Goal: Task Accomplishment & Management: Use online tool/utility

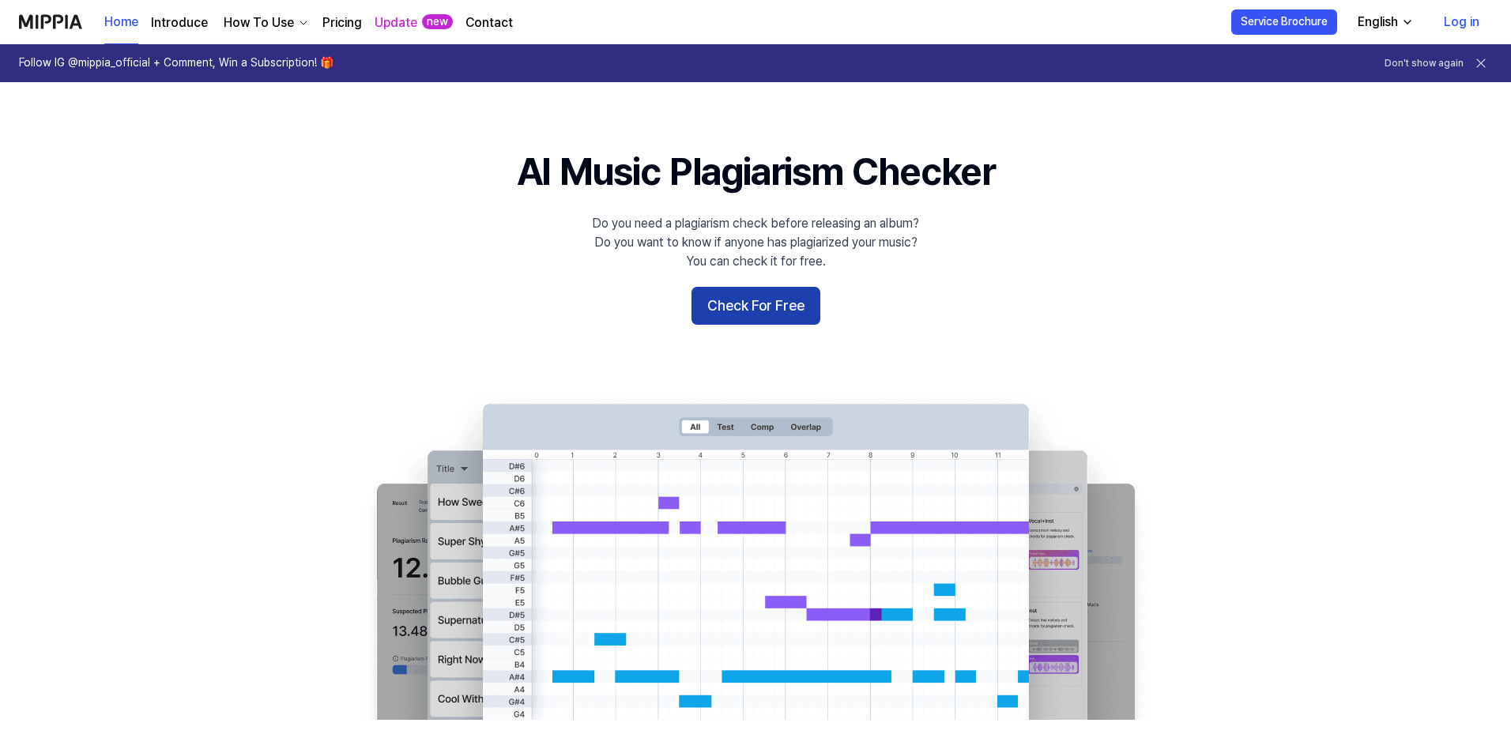
click at [777, 310] on button "Check For Free" at bounding box center [755, 306] width 129 height 38
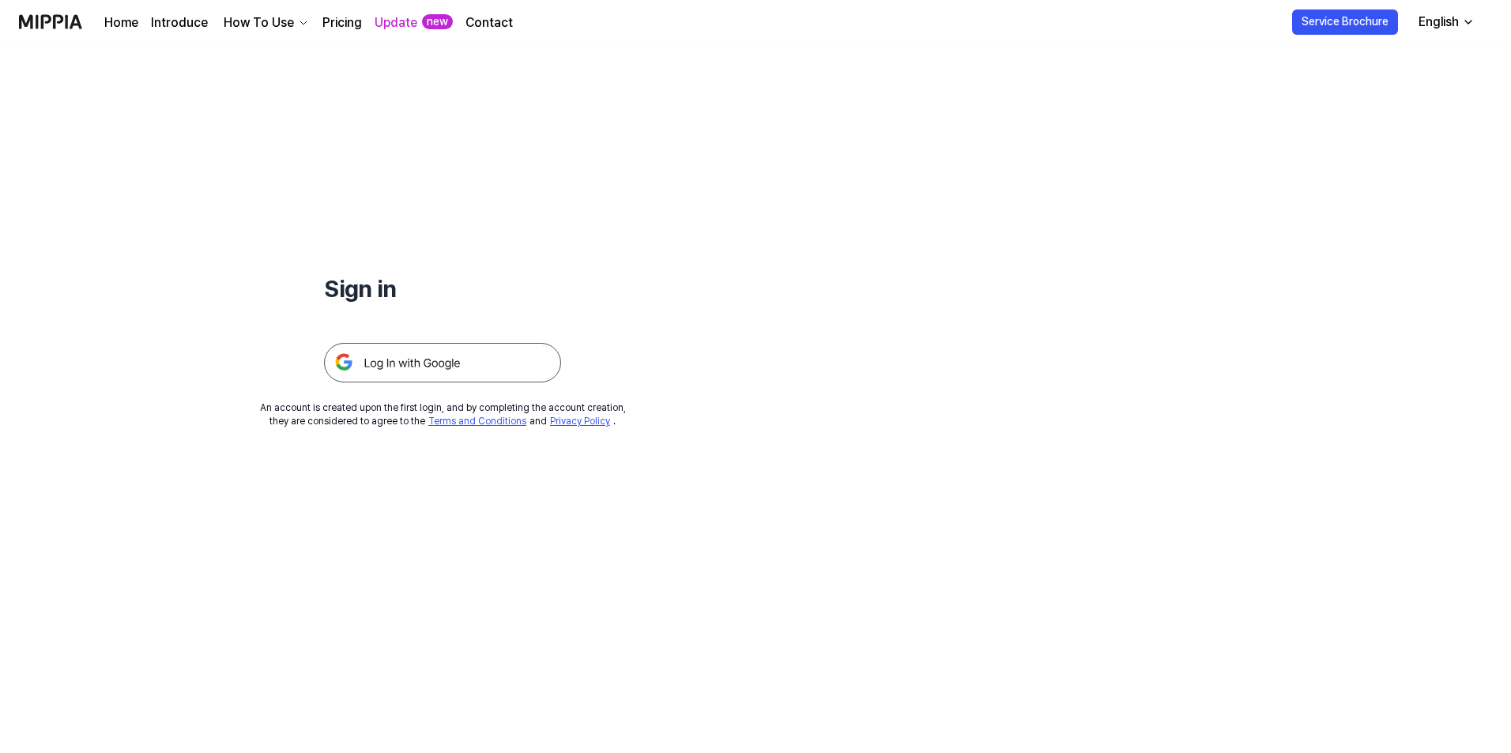
click at [1466, 23] on icon "button" at bounding box center [1468, 22] width 13 height 13
click at [1042, 255] on div "Sign in An account is created upon the first login, and by completing the accou…" at bounding box center [755, 398] width 1511 height 709
click at [411, 355] on img at bounding box center [442, 363] width 237 height 40
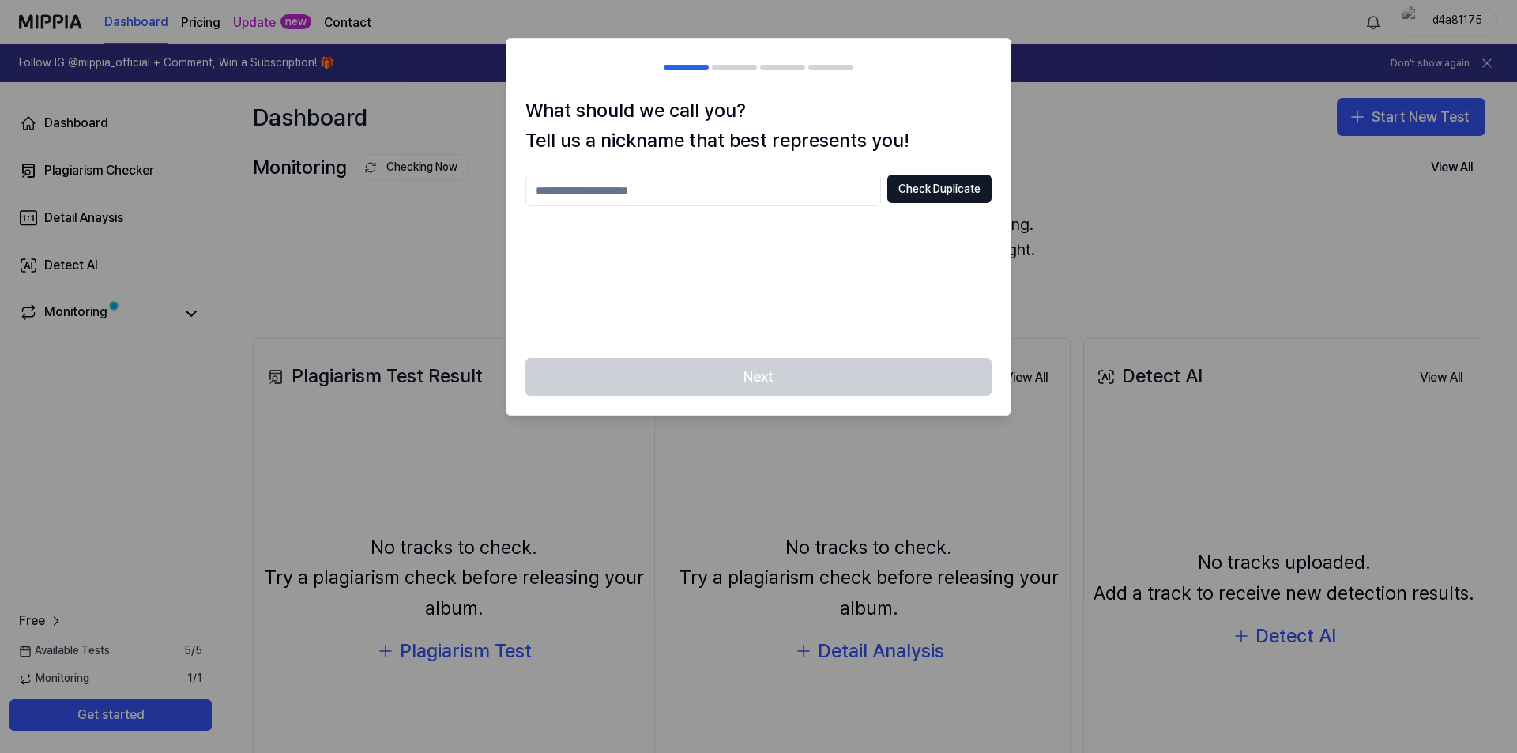
click at [684, 189] on input "text" at bounding box center [703, 191] width 356 height 32
type input "*"
type input "*******"
click at [955, 190] on button "Check Duplicate" at bounding box center [939, 189] width 104 height 28
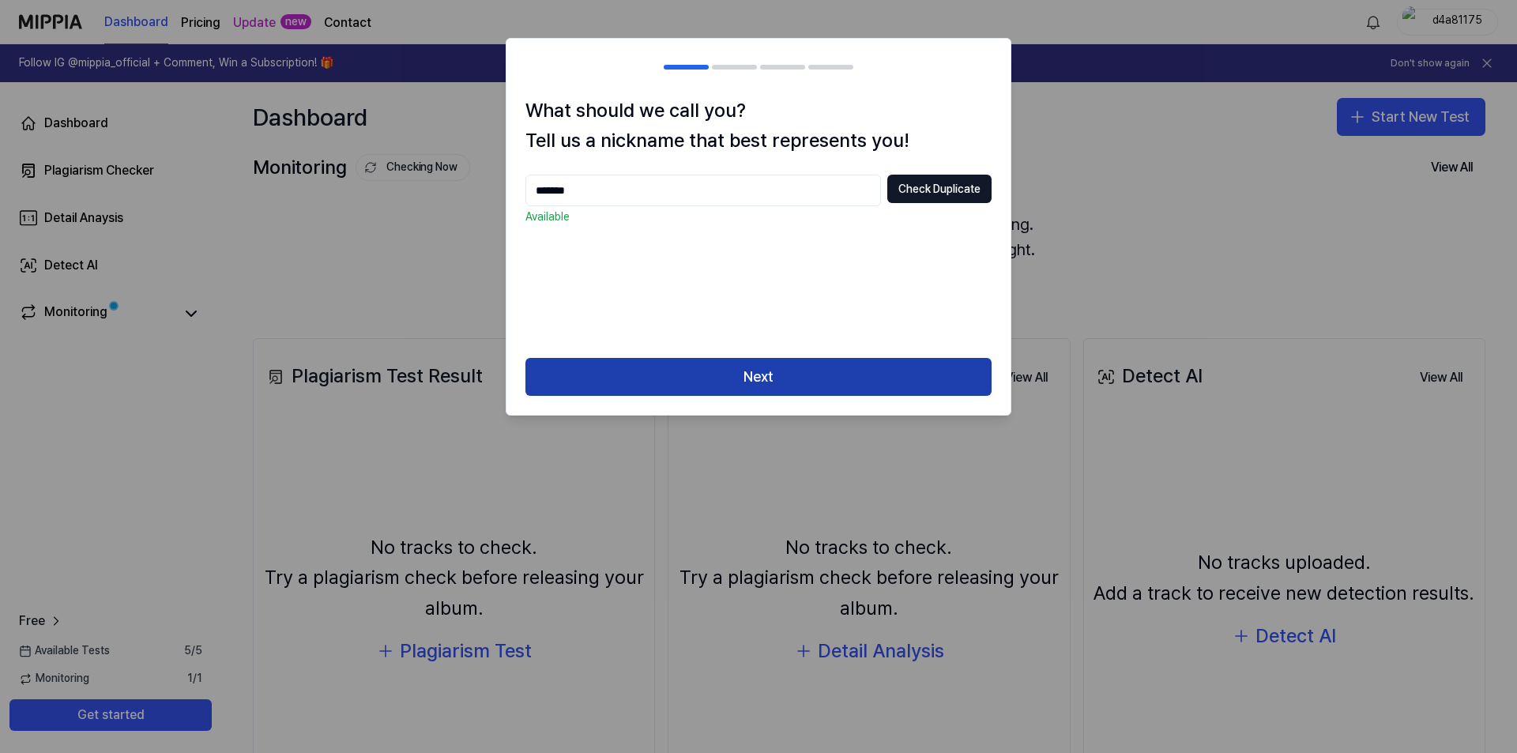
click at [770, 382] on button "Next" at bounding box center [758, 377] width 466 height 38
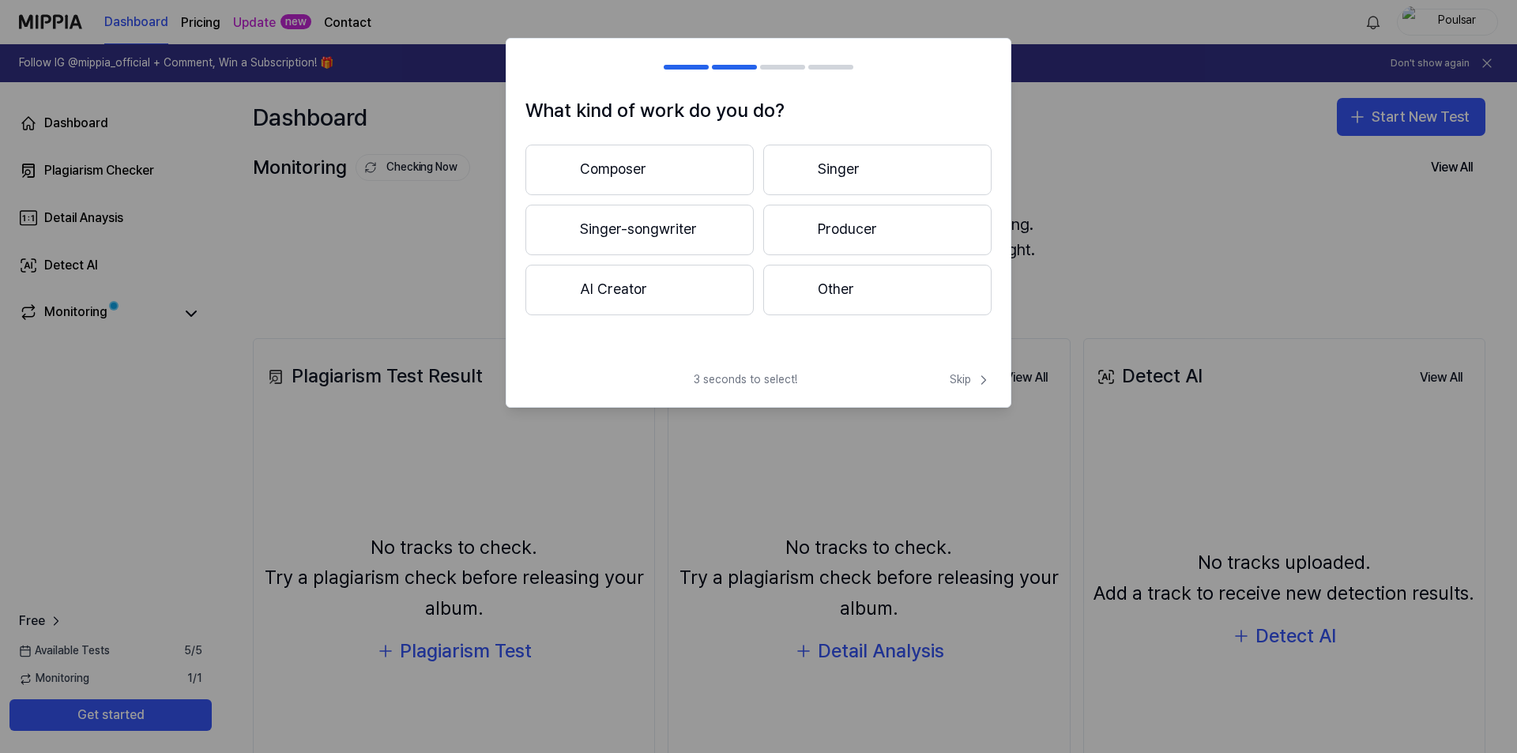
click at [620, 161] on button "Composer" at bounding box center [639, 170] width 228 height 51
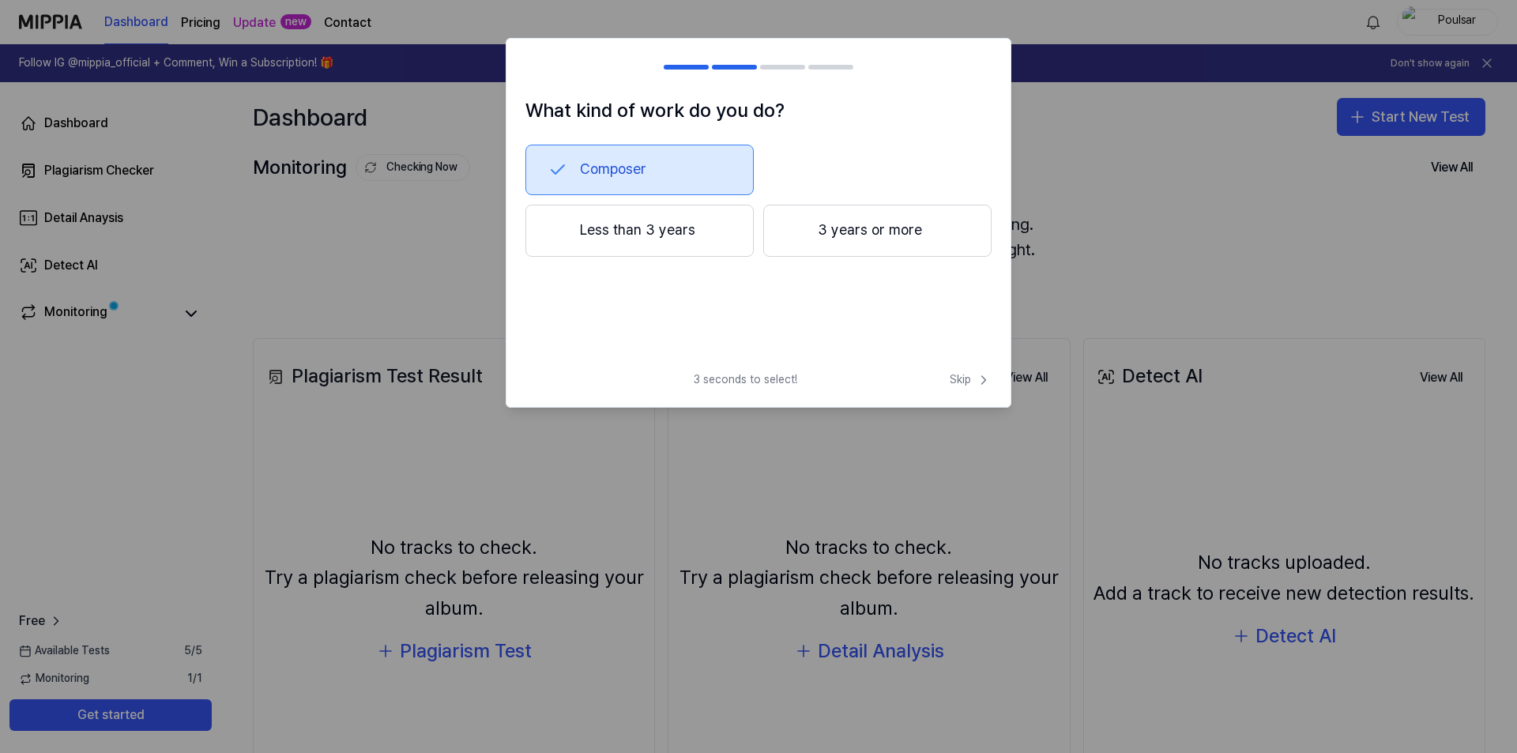
click at [672, 235] on button "Less than 3 years" at bounding box center [639, 231] width 228 height 52
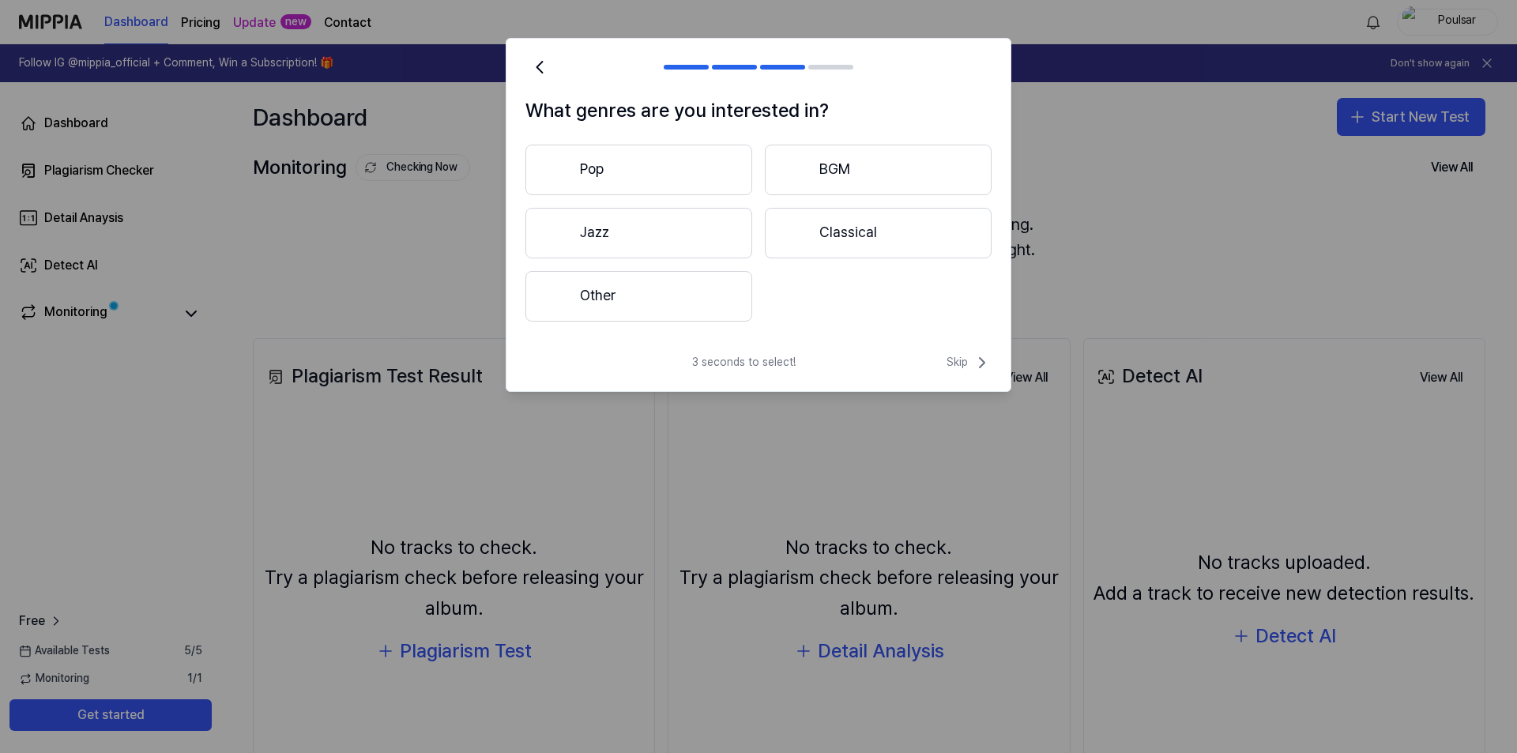
click at [638, 301] on button "Other" at bounding box center [638, 296] width 227 height 51
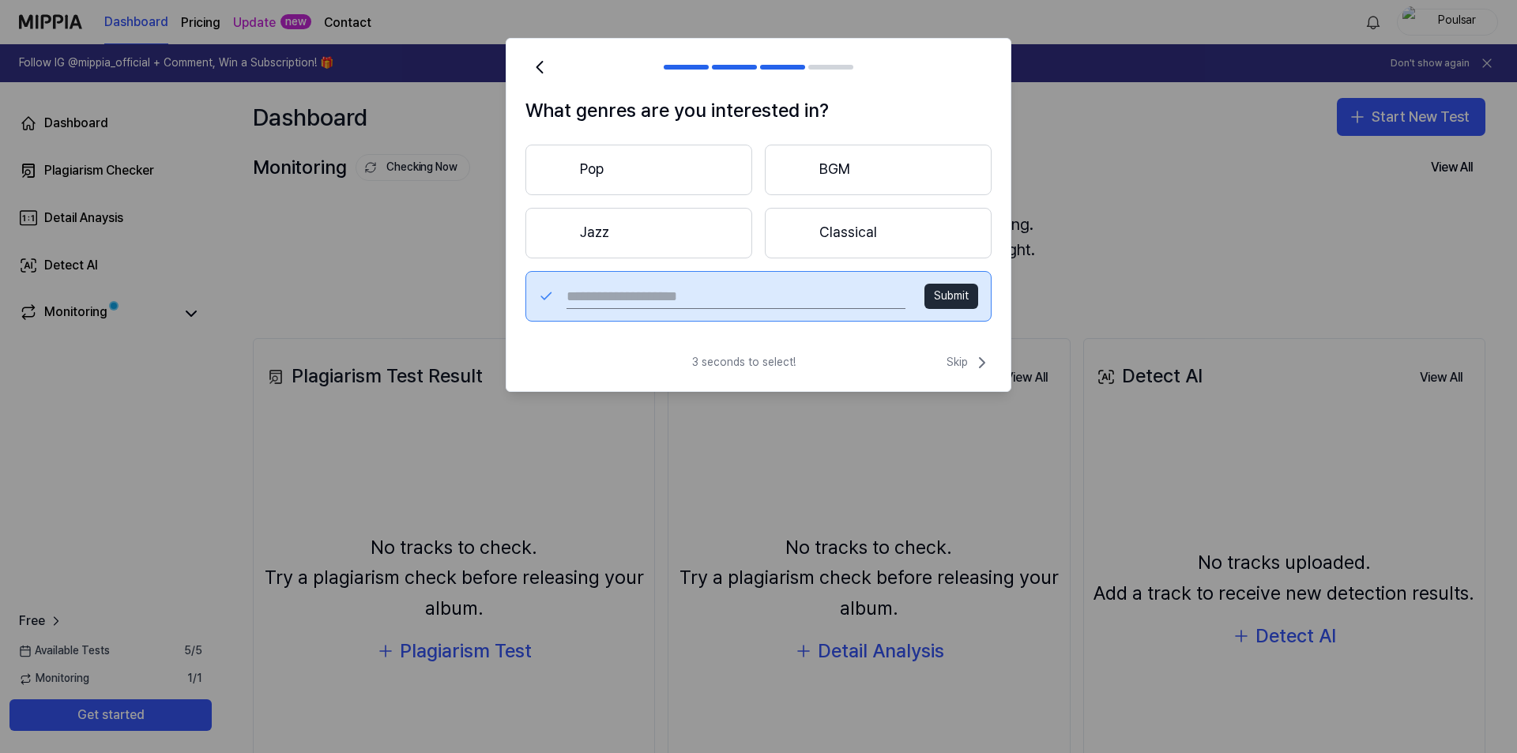
click at [616, 296] on input "text" at bounding box center [736, 296] width 339 height 25
type input "****"
click at [948, 297] on button "Submit" at bounding box center [952, 296] width 54 height 25
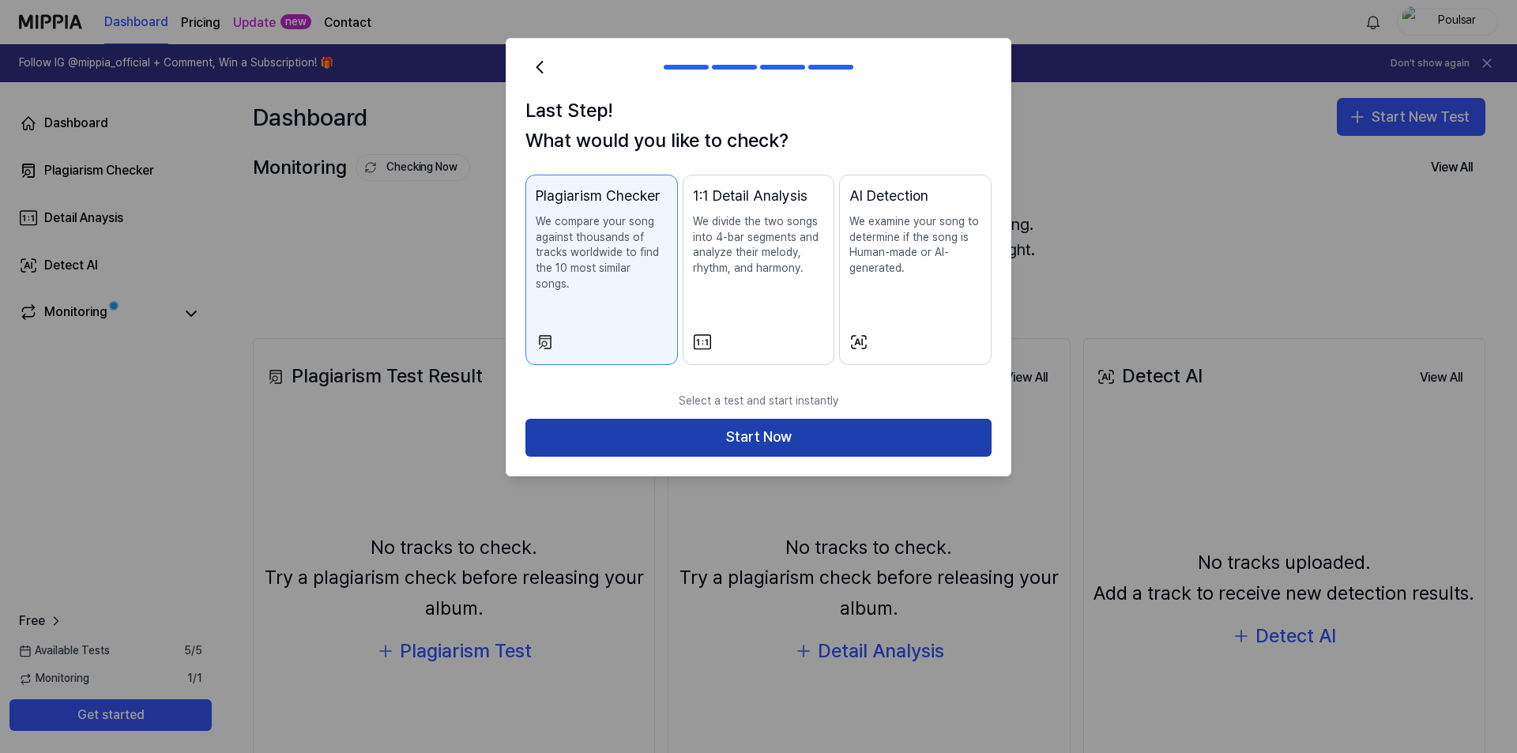
click at [752, 427] on button "Start Now" at bounding box center [758, 438] width 466 height 38
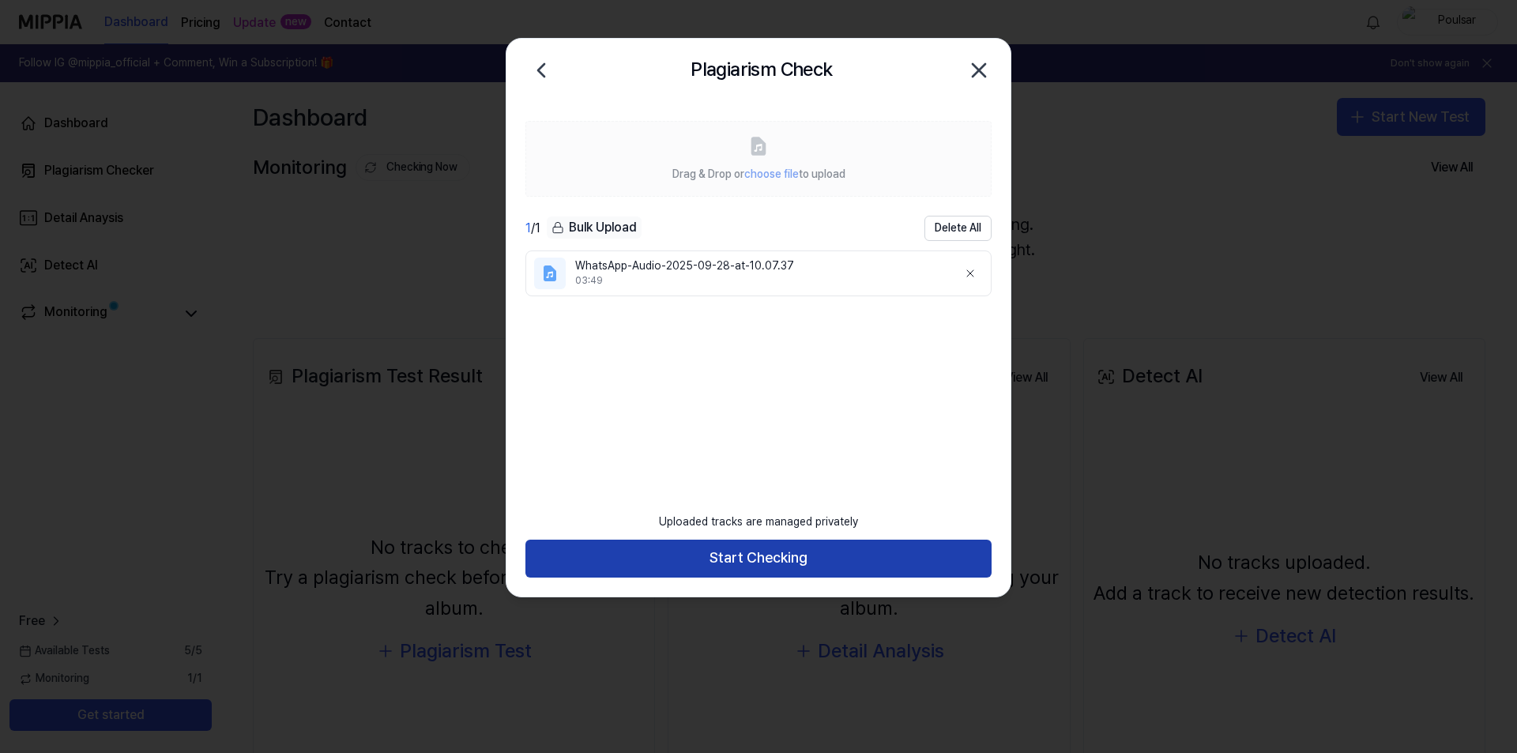
click at [771, 559] on button "Start Checking" at bounding box center [758, 559] width 466 height 38
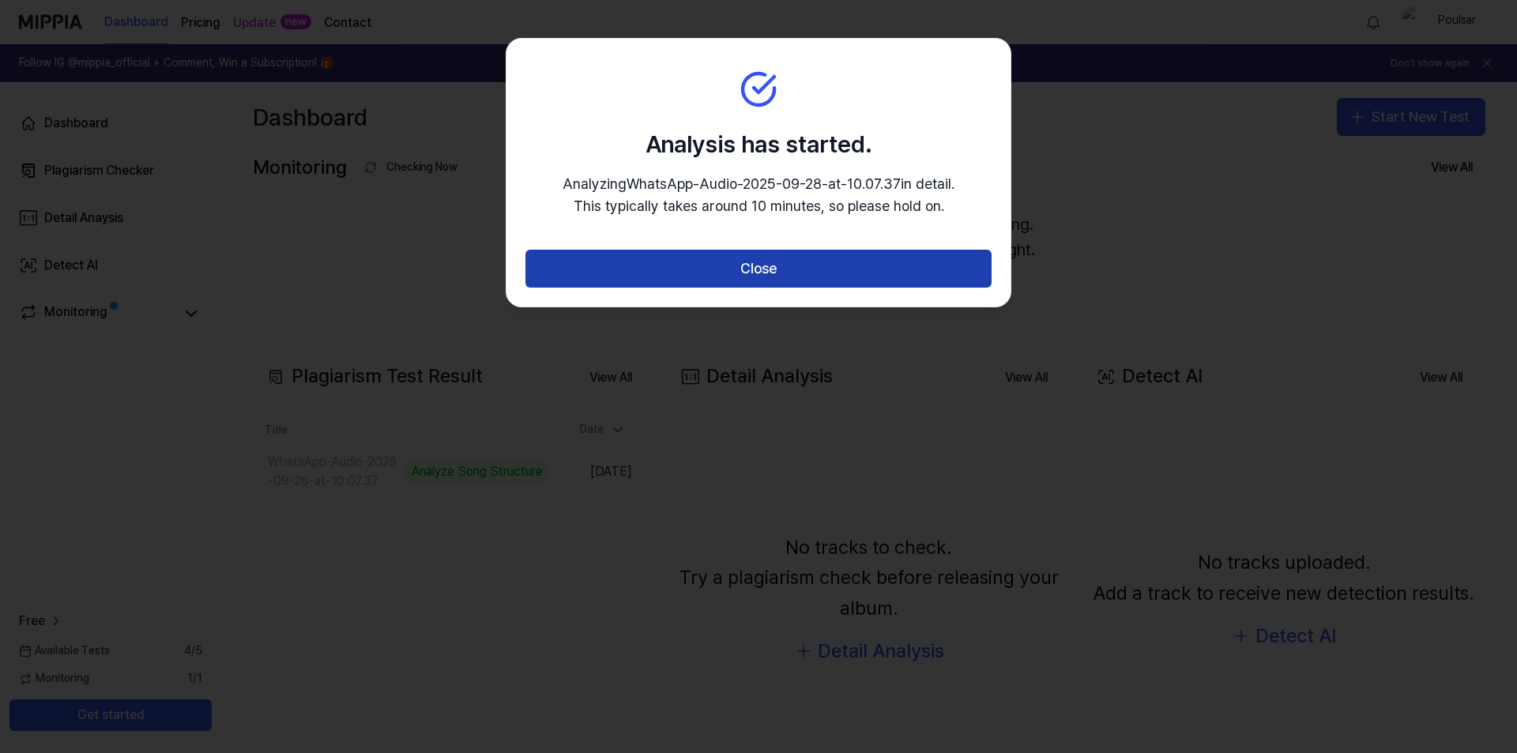
click at [778, 263] on button "Close" at bounding box center [758, 269] width 466 height 38
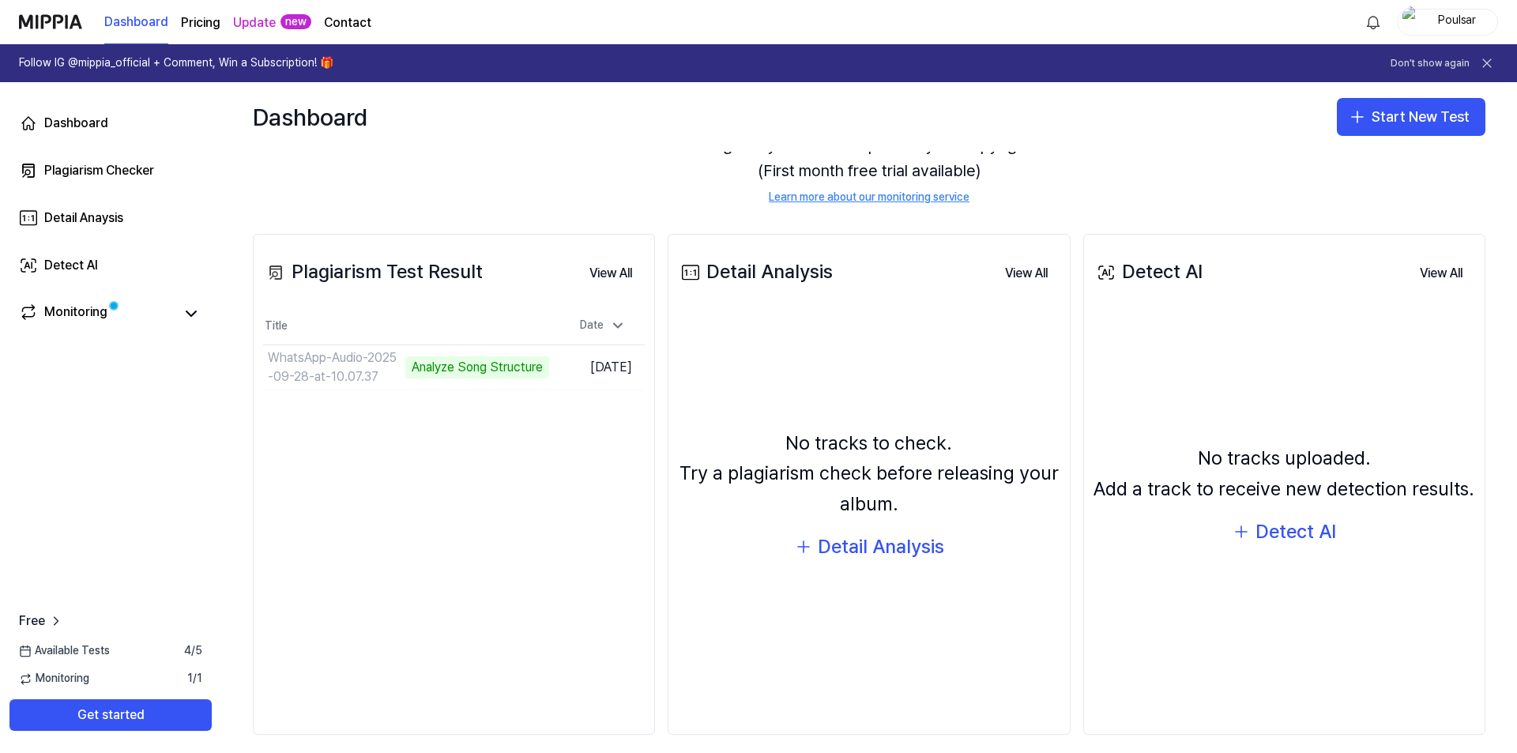
scroll to position [118, 0]
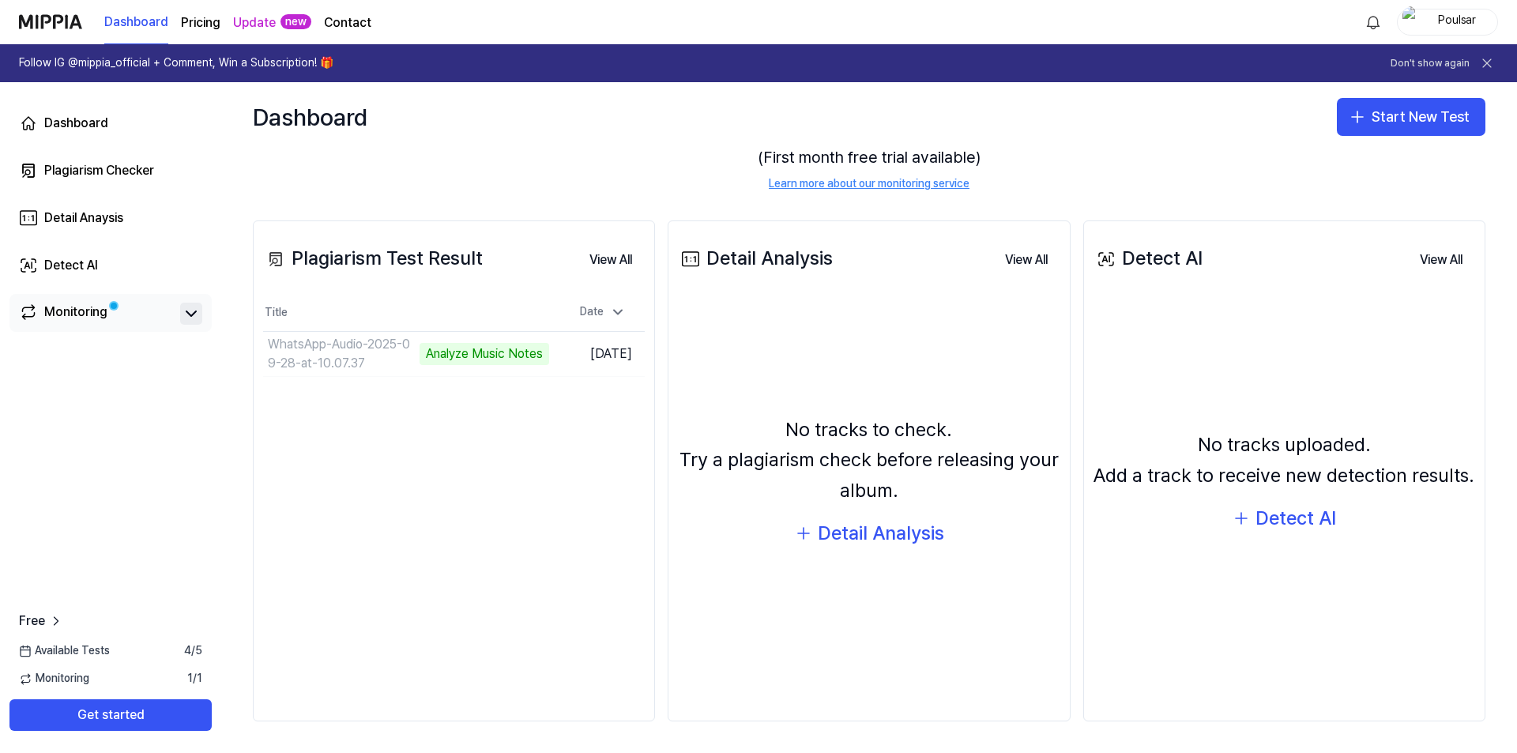
click at [194, 313] on icon at bounding box center [191, 313] width 19 height 19
drag, startPoint x: 187, startPoint y: 314, endPoint x: 188, endPoint y: 334, distance: 19.8
click at [188, 314] on icon at bounding box center [190, 313] width 9 height 5
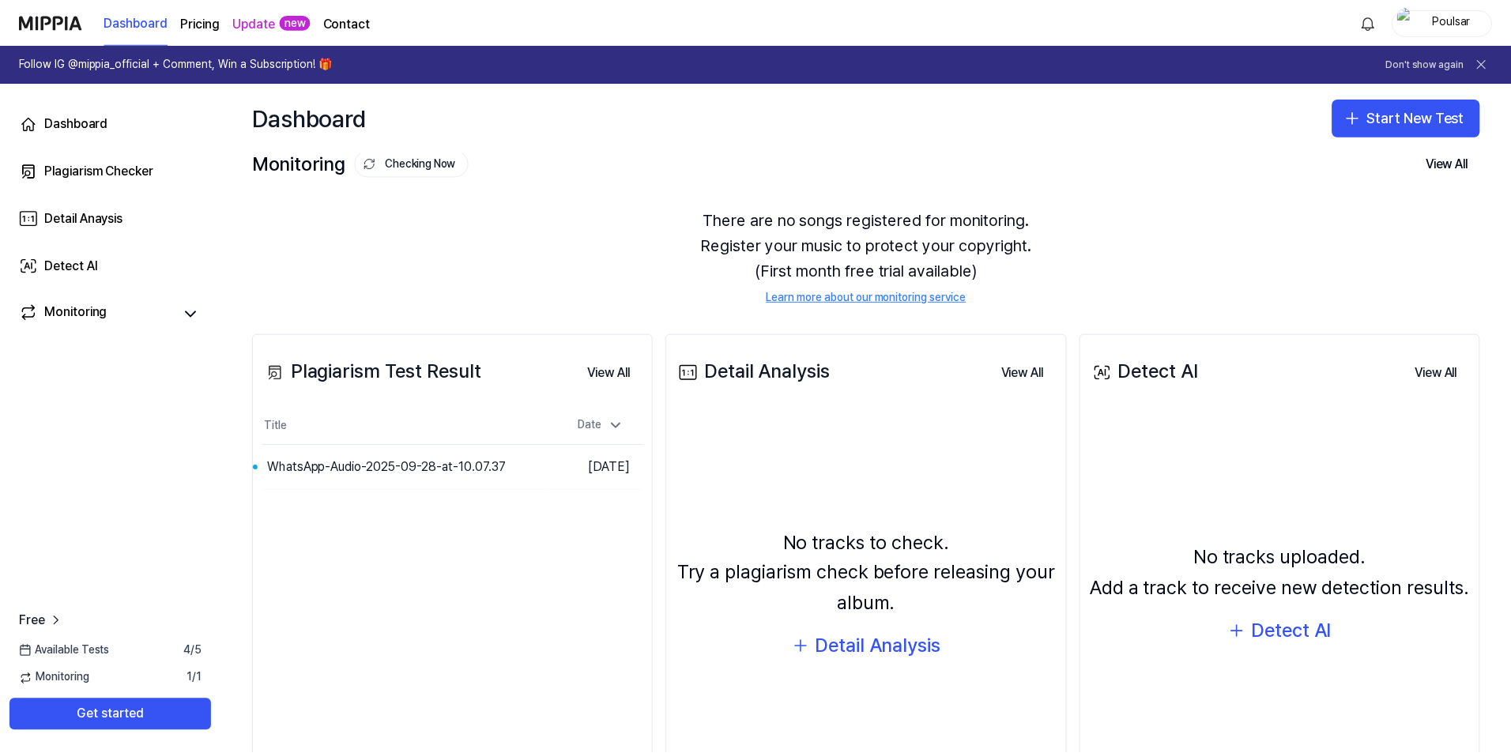
scroll to position [0, 0]
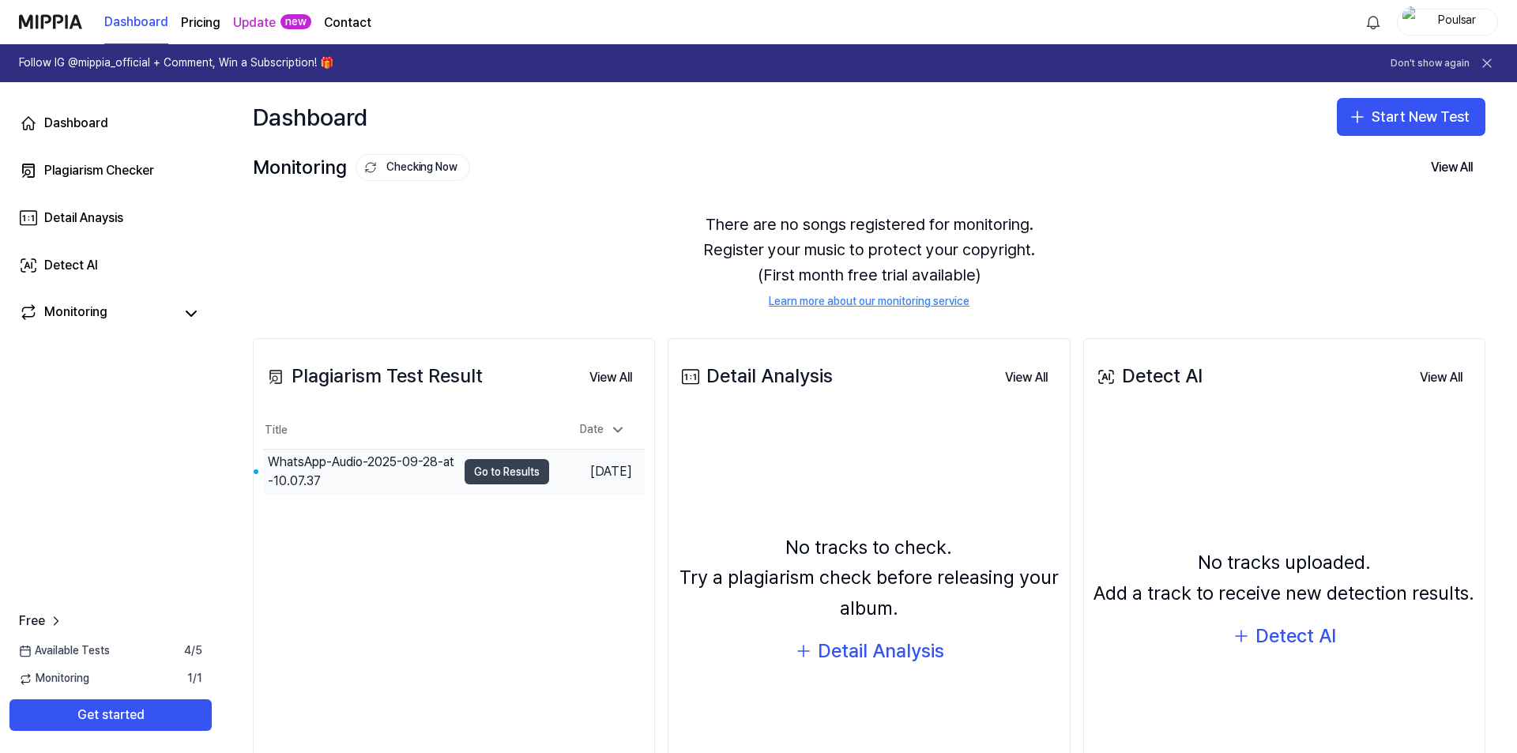
click at [510, 475] on button "Go to Results" at bounding box center [507, 471] width 85 height 25
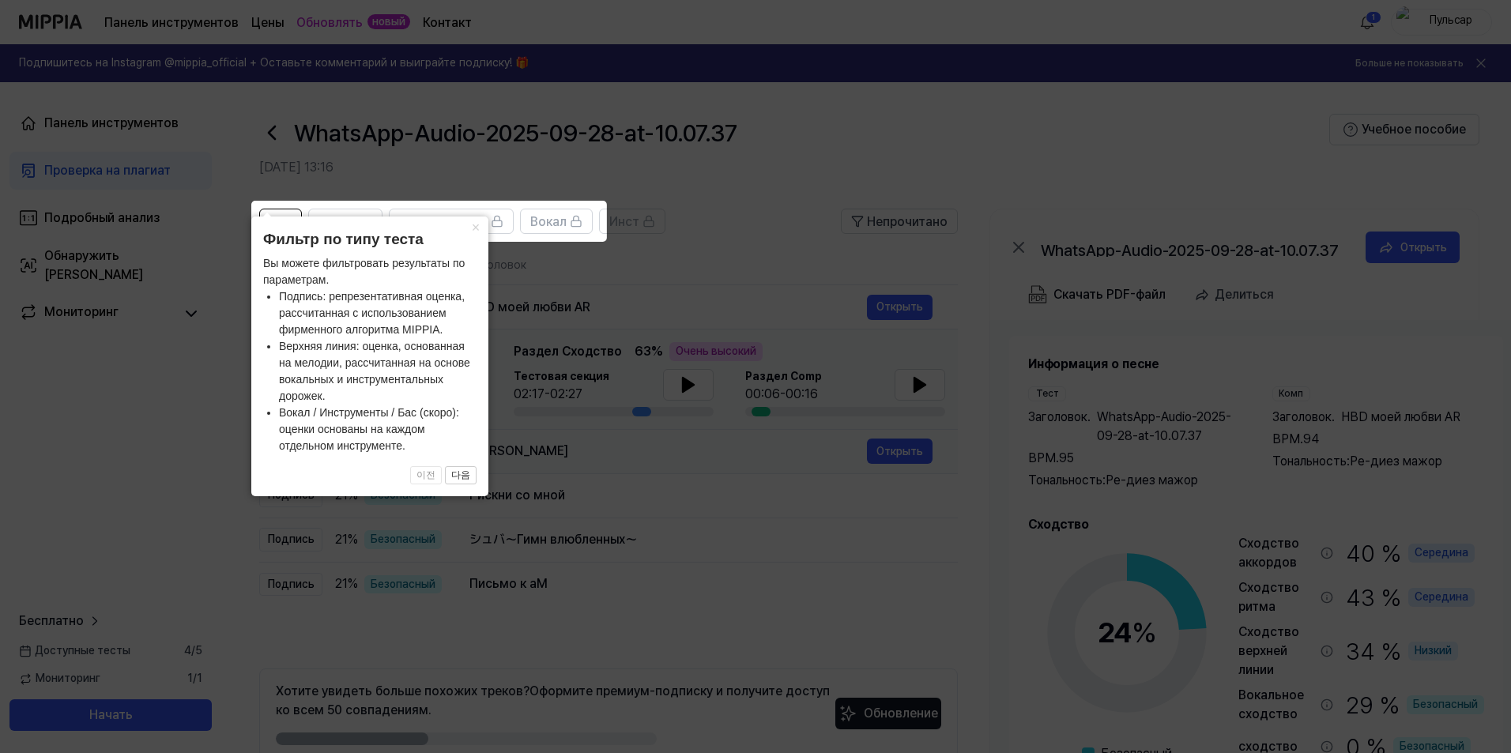
click at [601, 463] on icon at bounding box center [758, 376] width 1517 height 753
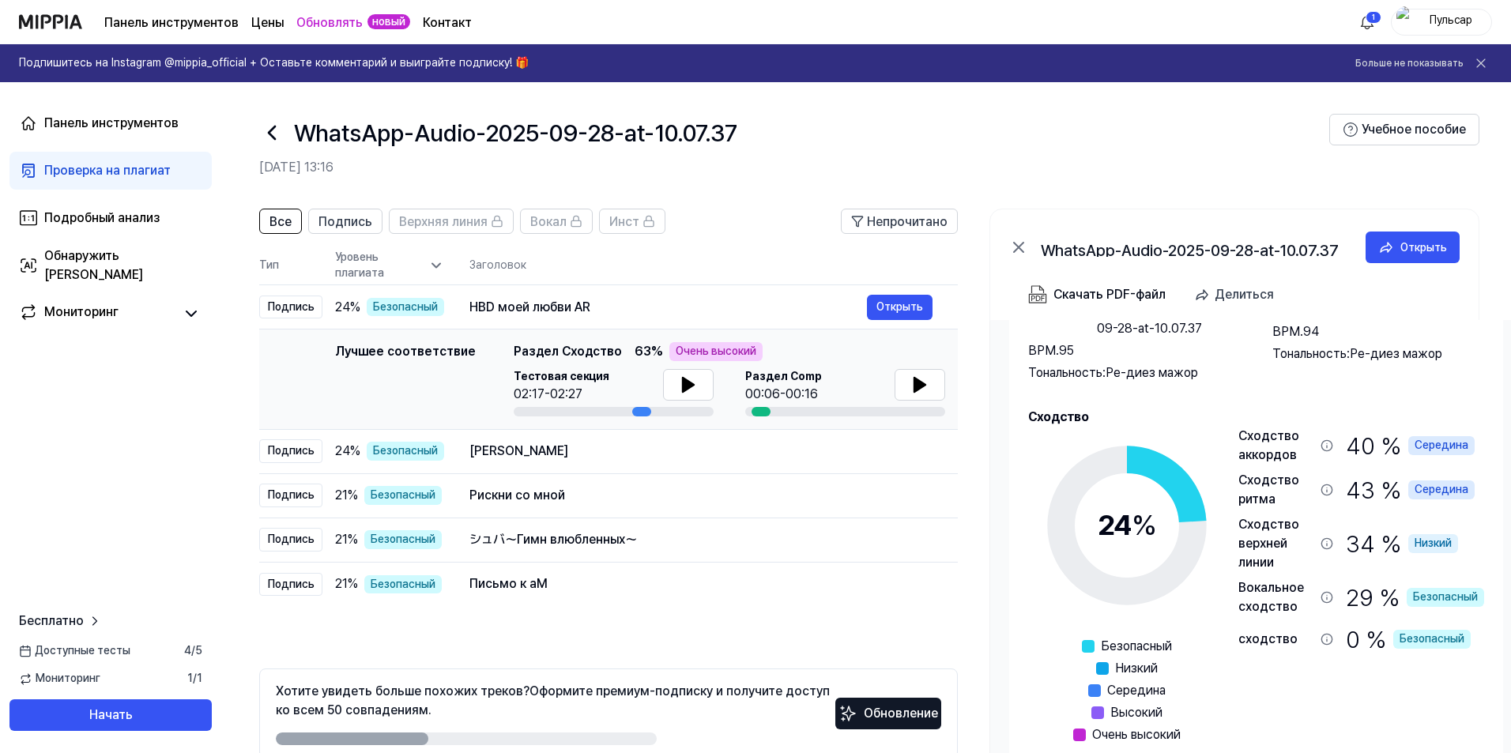
scroll to position [111, 0]
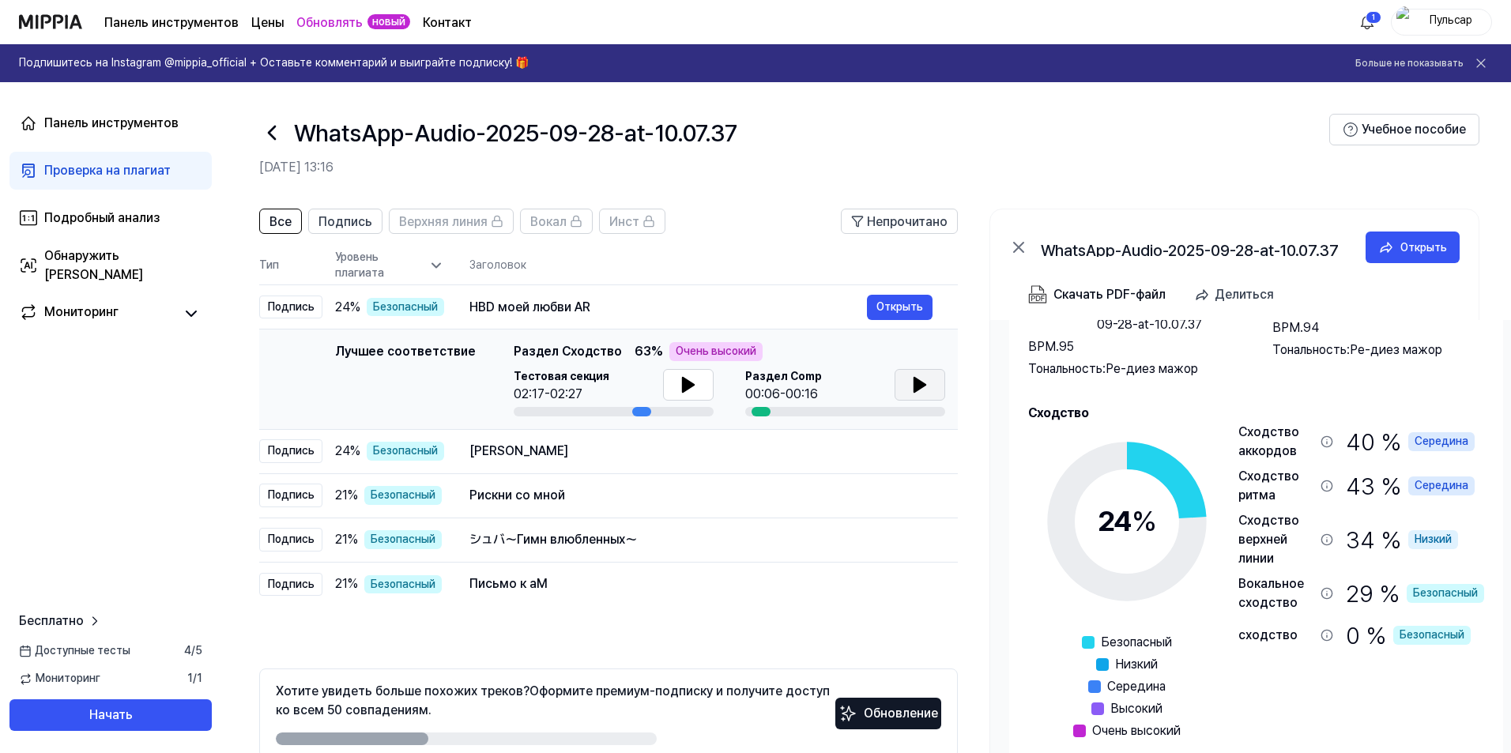
click at [923, 382] on icon at bounding box center [919, 385] width 11 height 14
click at [679, 390] on icon at bounding box center [688, 384] width 19 height 19
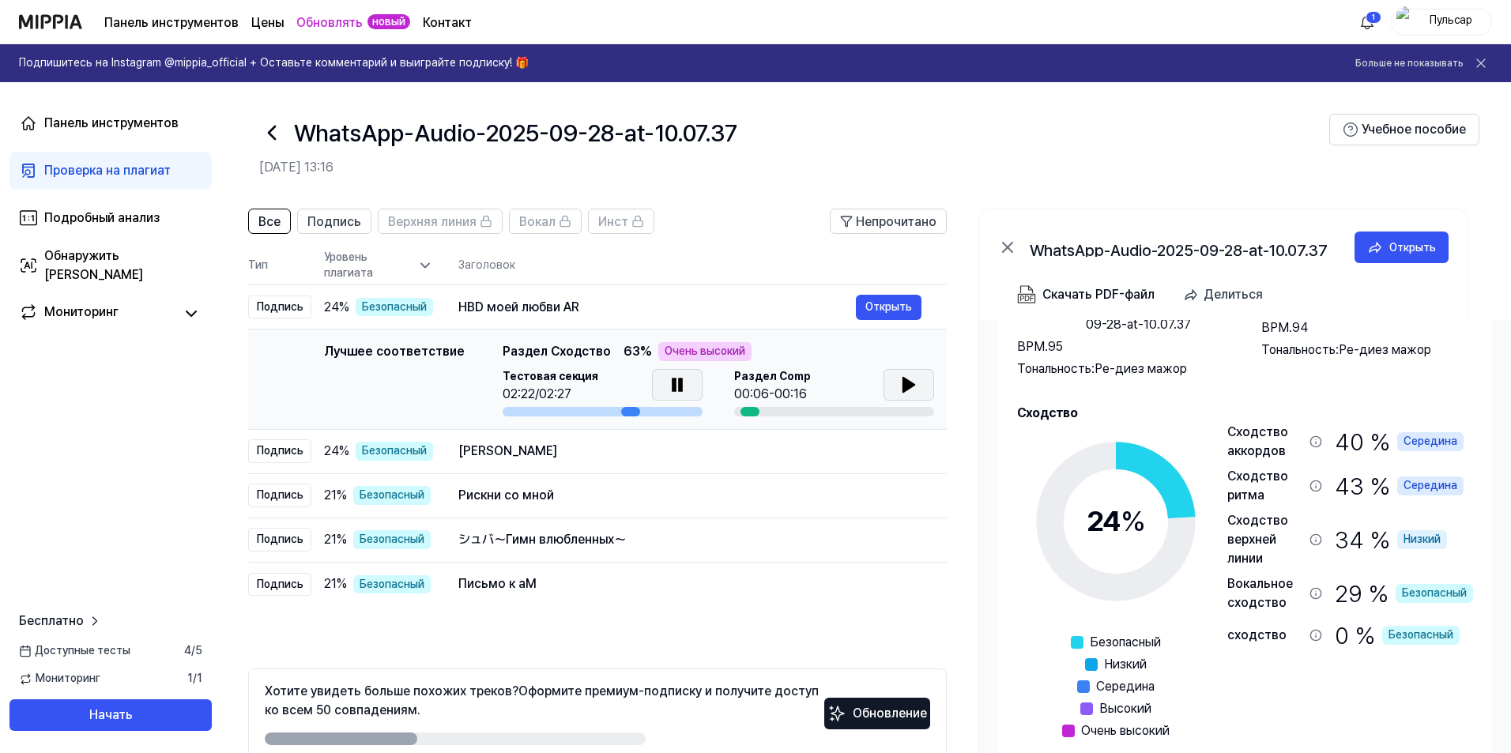
scroll to position [0, 16]
drag, startPoint x: 637, startPoint y: 411, endPoint x: 559, endPoint y: 412, distance: 78.2
click at [559, 412] on div at bounding box center [603, 411] width 200 height 9
drag, startPoint x: 614, startPoint y: 411, endPoint x: 597, endPoint y: 410, distance: 16.6
click at [586, 412] on div at bounding box center [603, 411] width 200 height 9
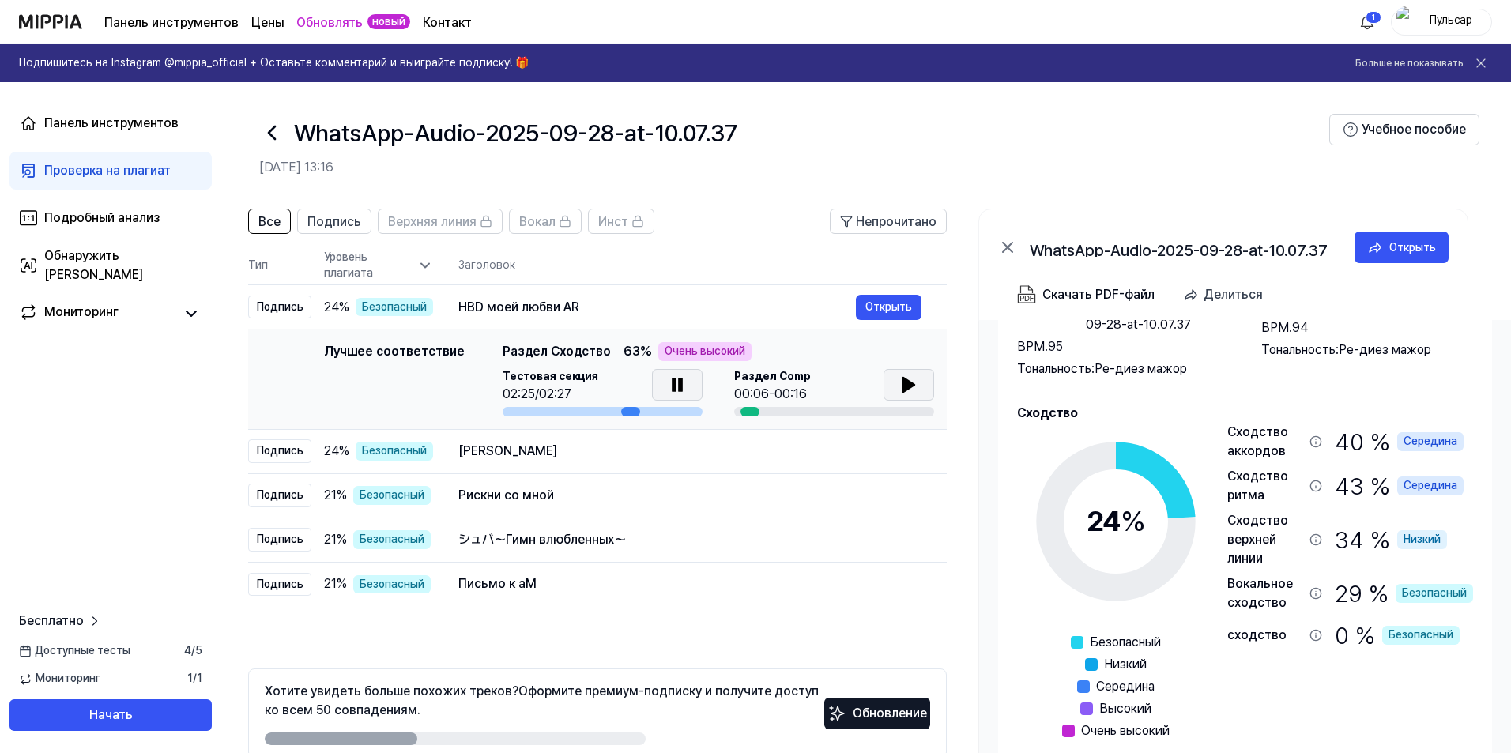
click at [679, 388] on icon at bounding box center [680, 385] width 3 height 13
drag, startPoint x: 615, startPoint y: 411, endPoint x: 560, endPoint y: 412, distance: 54.5
click at [582, 412] on div at bounding box center [603, 411] width 200 height 9
click at [546, 411] on div at bounding box center [603, 411] width 200 height 9
click at [903, 390] on icon at bounding box center [908, 385] width 11 height 14
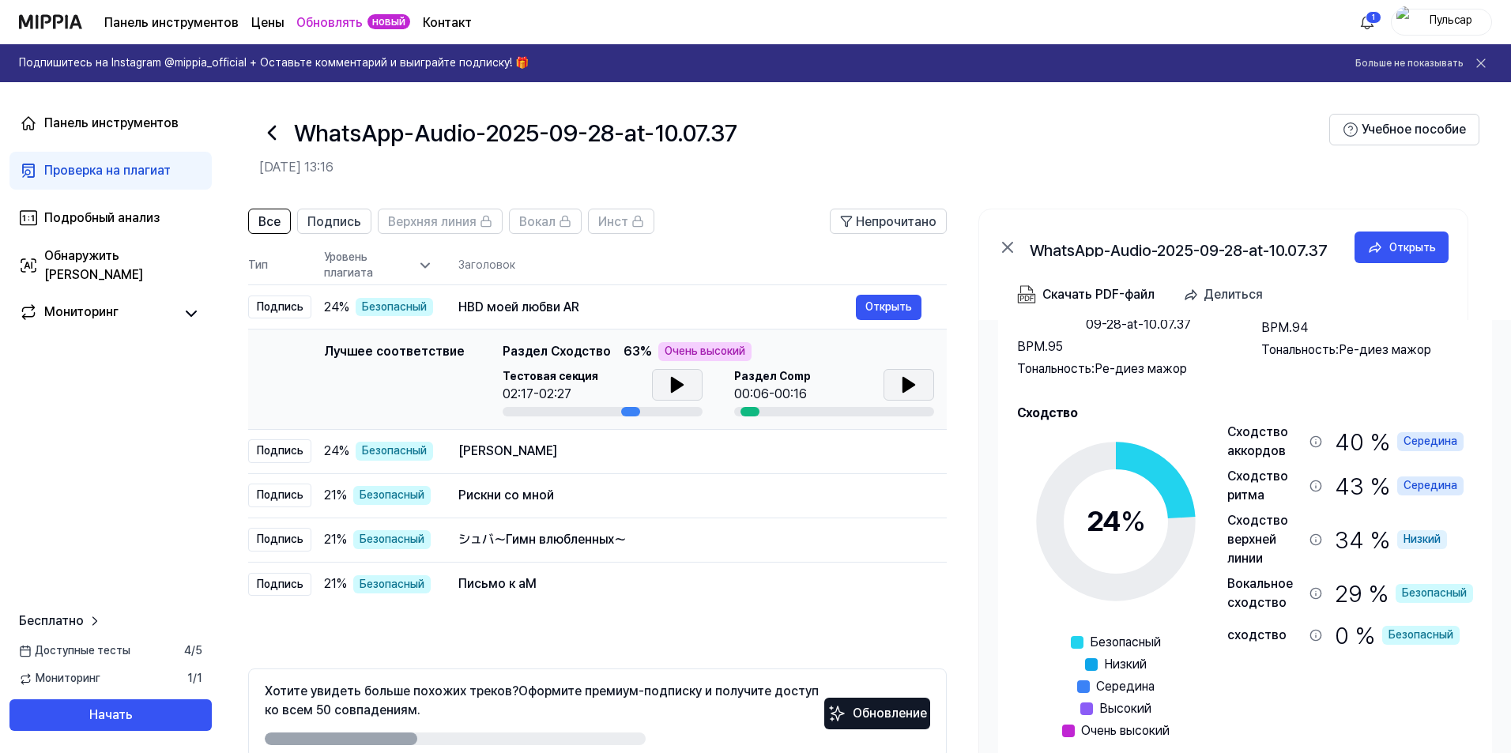
click at [672, 387] on icon at bounding box center [677, 385] width 11 height 14
click at [906, 386] on icon at bounding box center [908, 385] width 11 height 14
click at [569, 456] on div "[PERSON_NAME]" at bounding box center [656, 451] width 397 height 19
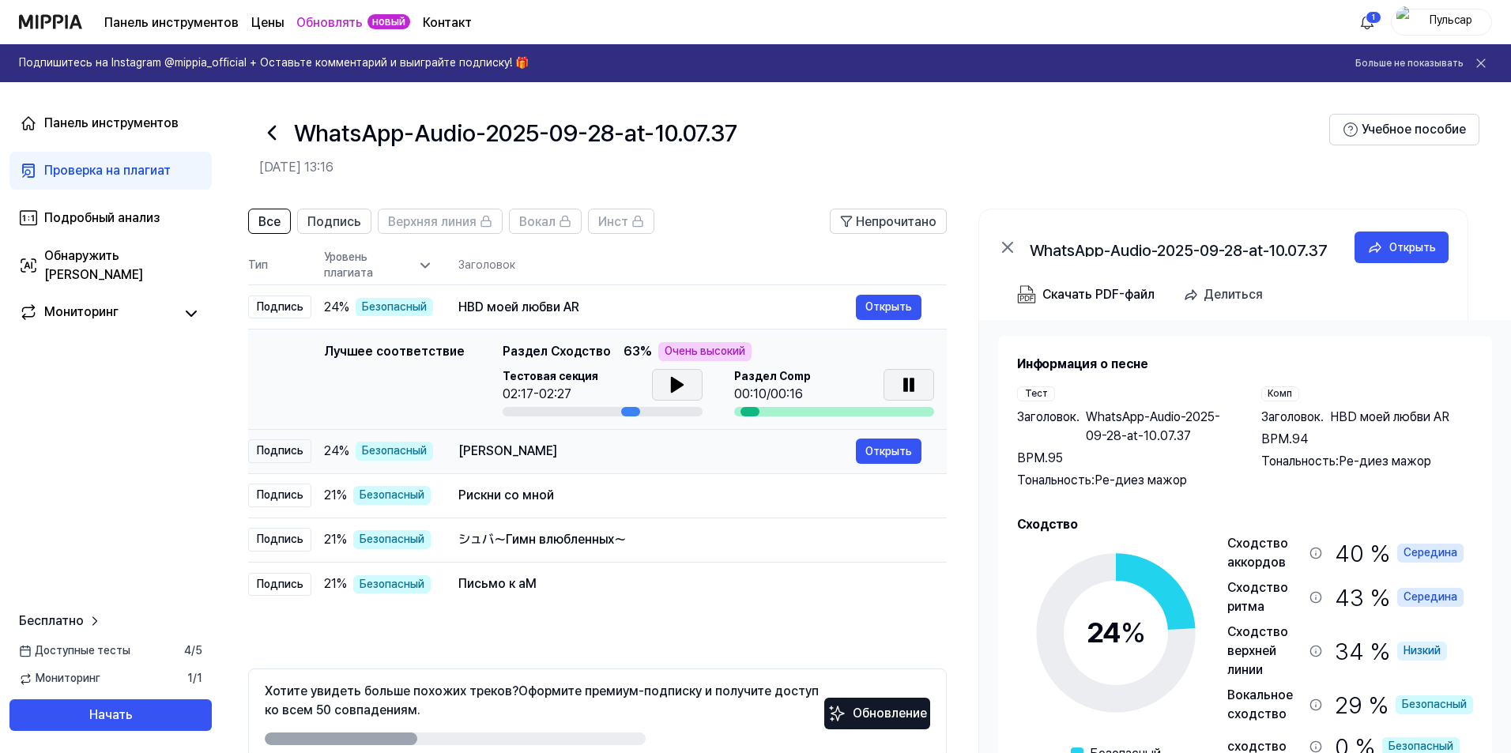
scroll to position [0, 0]
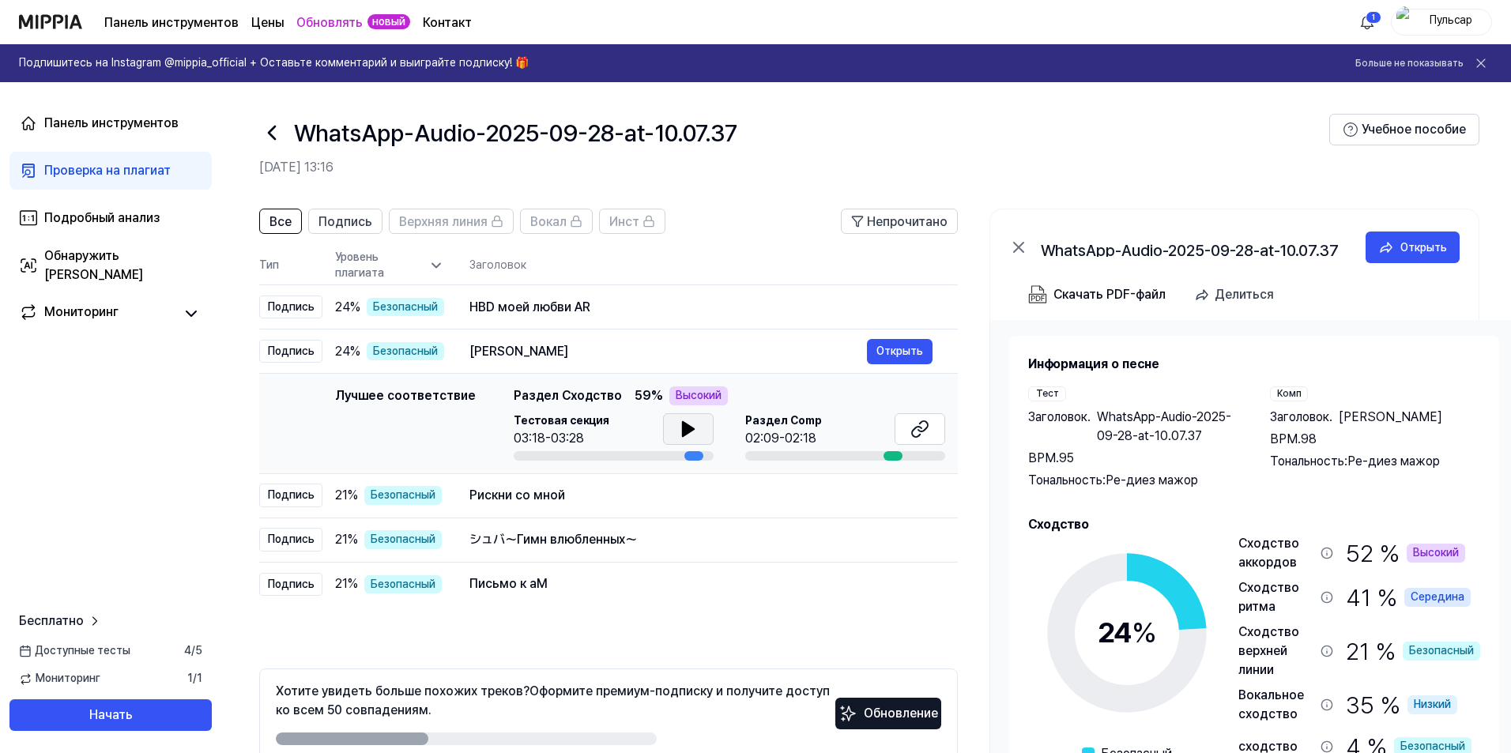
click at [683, 429] on icon at bounding box center [688, 429] width 11 height 14
click at [919, 429] on icon at bounding box center [919, 429] width 19 height 19
click at [510, 493] on font "Рискни со мной" at bounding box center [517, 495] width 96 height 15
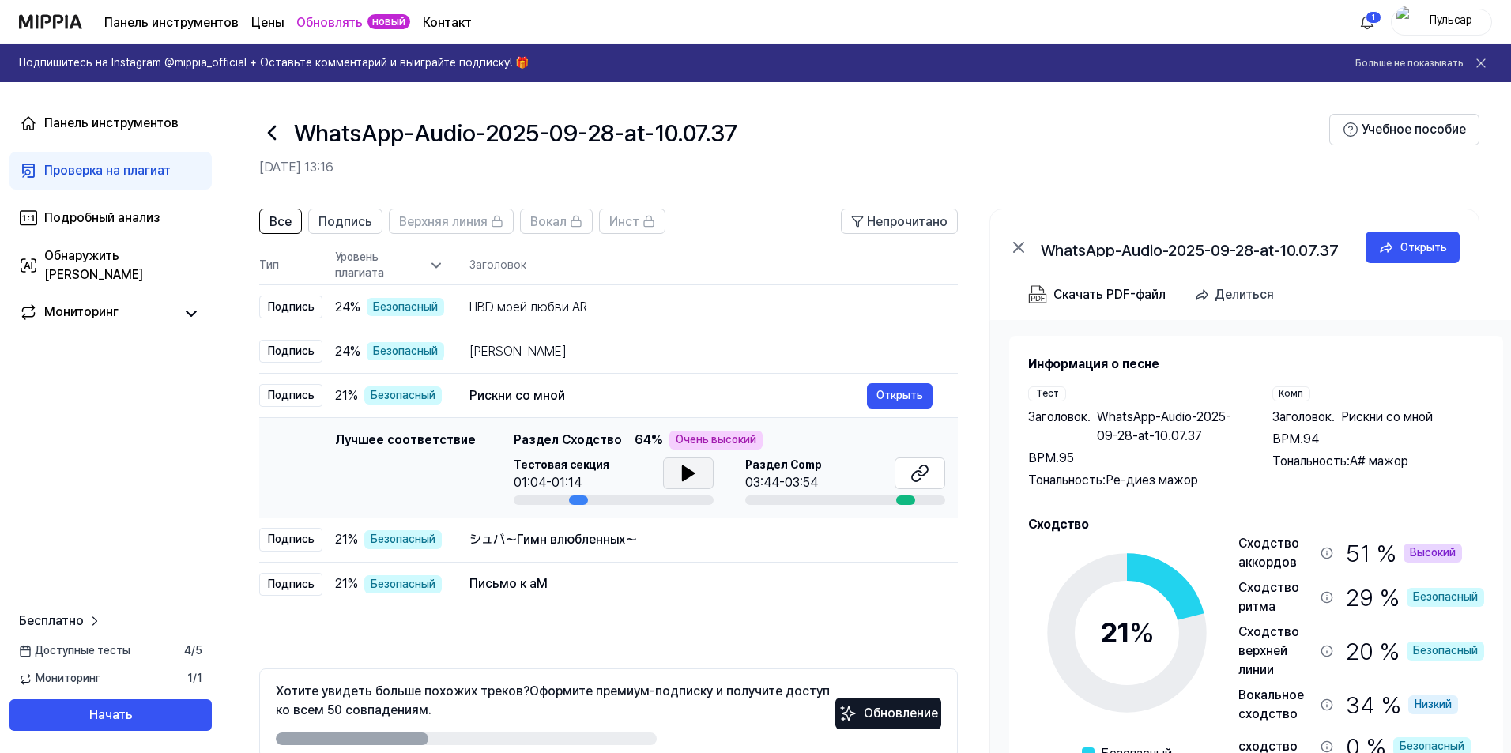
click at [683, 476] on icon at bounding box center [688, 473] width 11 height 14
click at [684, 476] on icon at bounding box center [685, 473] width 3 height 13
click at [922, 474] on icon at bounding box center [919, 473] width 19 height 19
click at [490, 545] on font "シュバ～Гимн влюбленных～" at bounding box center [553, 539] width 168 height 15
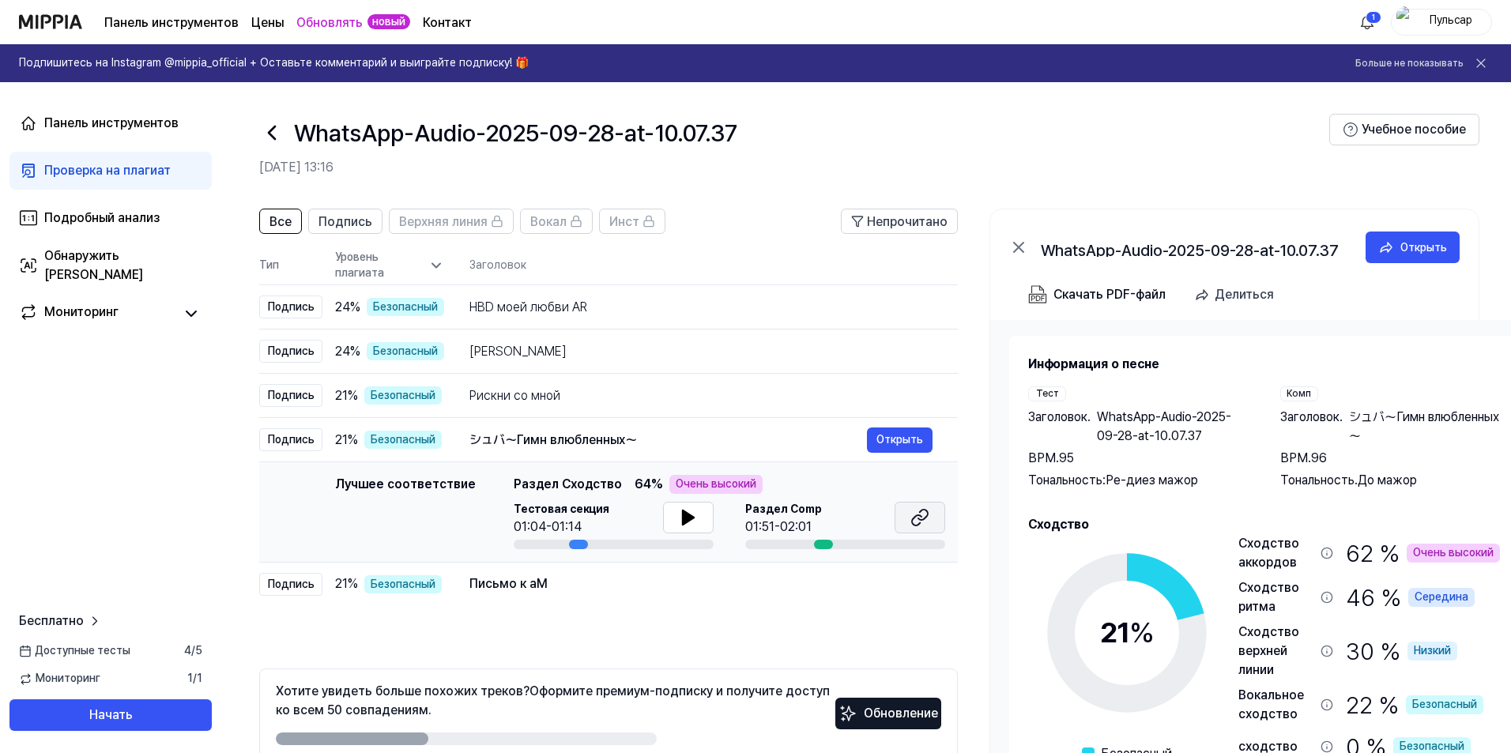
click at [918, 518] on icon at bounding box center [919, 517] width 19 height 19
click at [484, 576] on font "Письмо к аМ" at bounding box center [508, 583] width 78 height 15
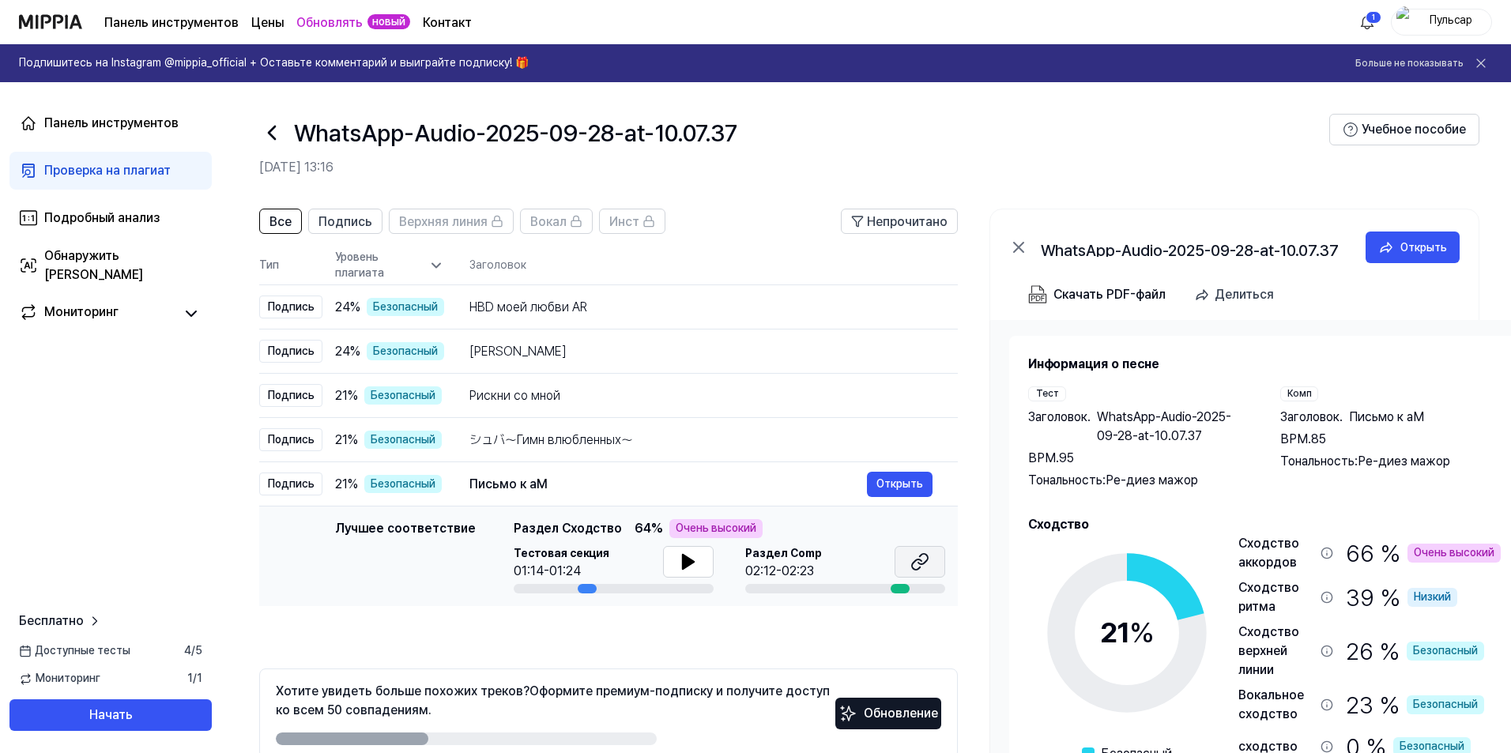
click at [921, 562] on icon at bounding box center [919, 561] width 19 height 19
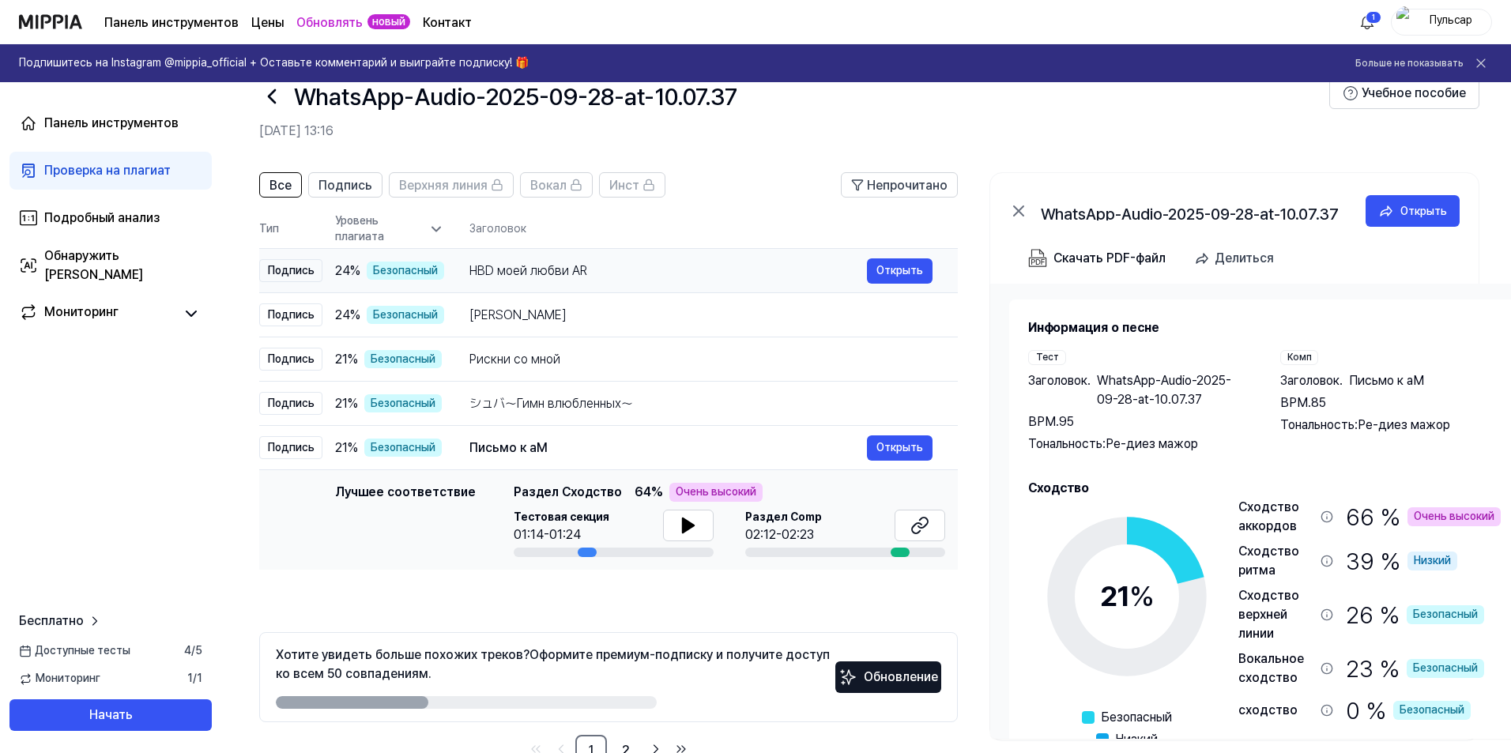
scroll to position [81, 0]
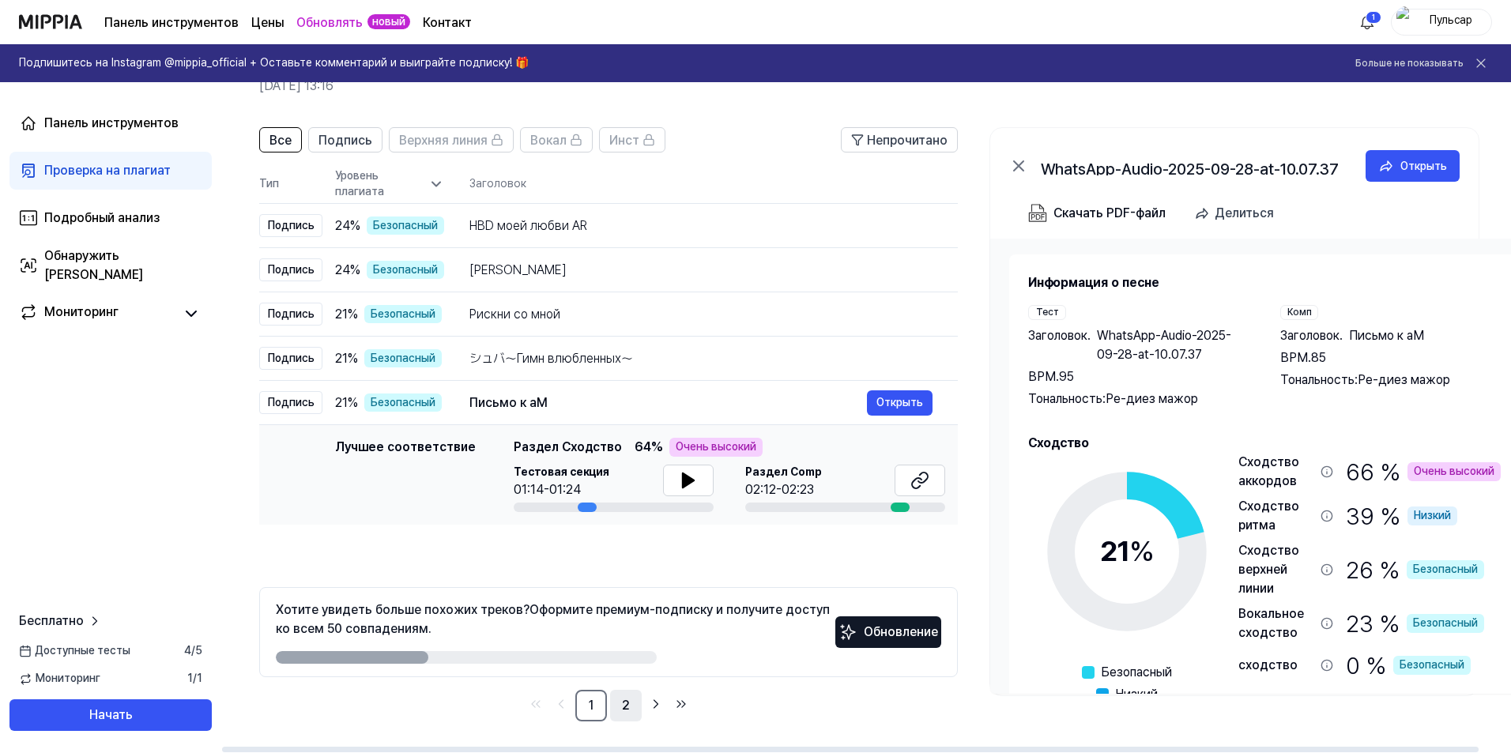
click at [630, 705] on link "2" at bounding box center [626, 706] width 32 height 32
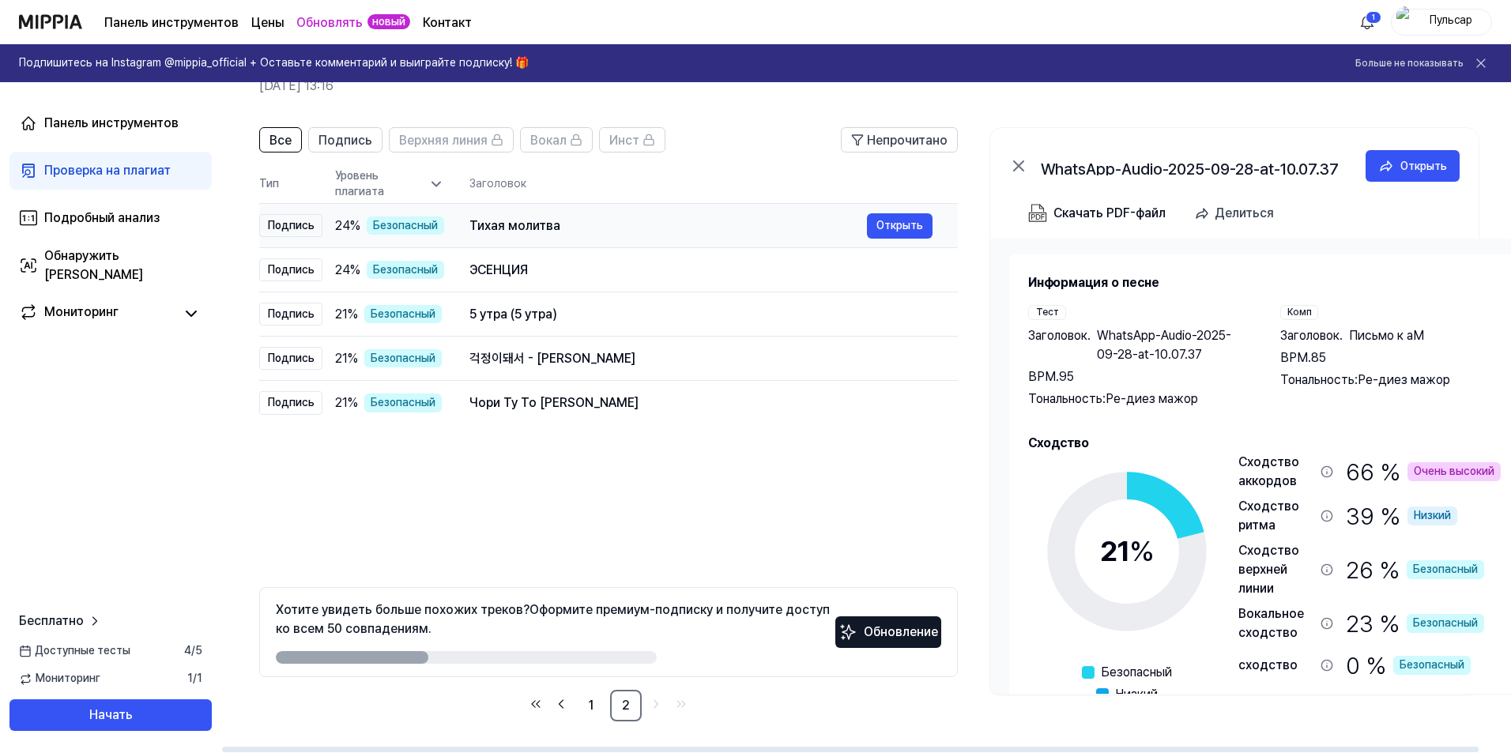
click at [454, 229] on td "Тихая молитва Открыть" at bounding box center [701, 226] width 514 height 44
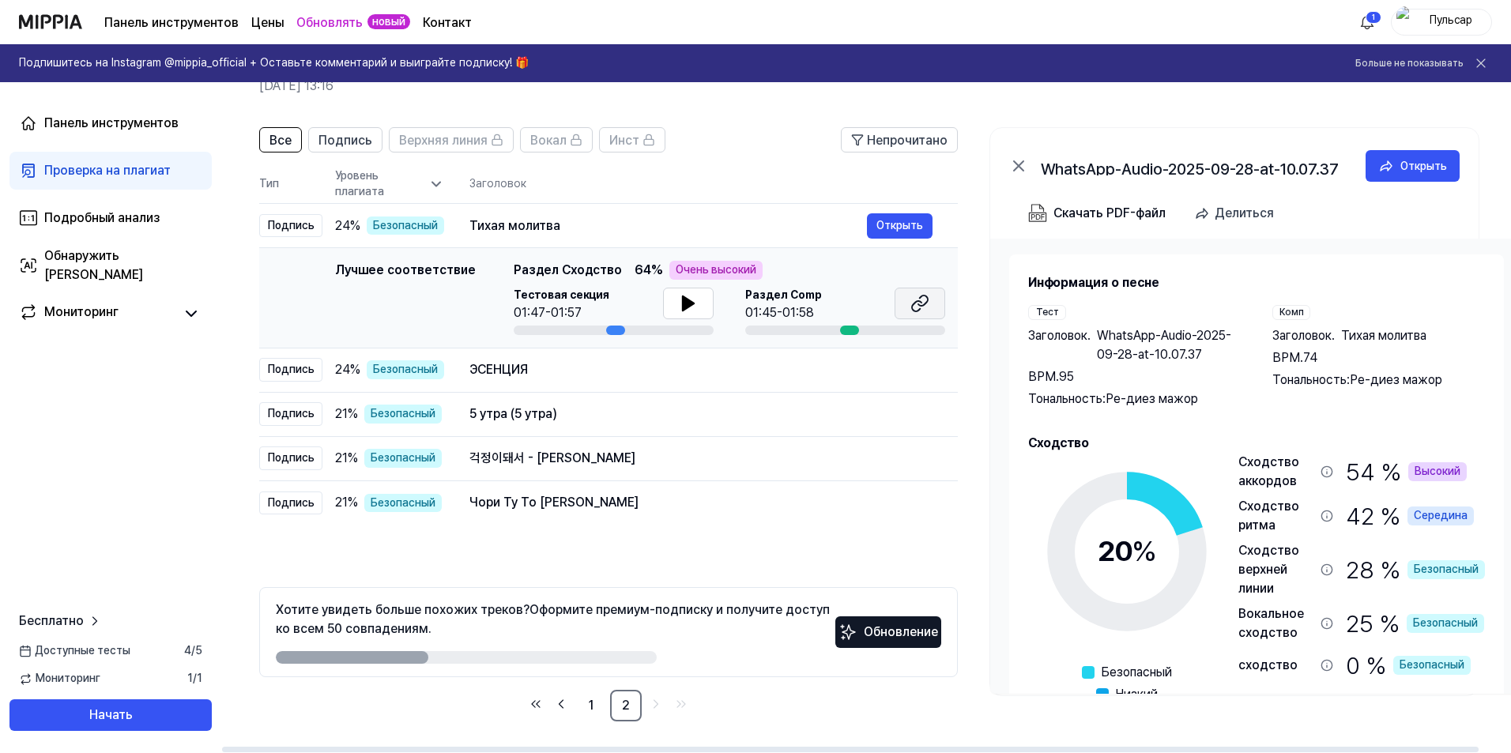
click at [915, 307] on icon at bounding box center [919, 303] width 19 height 19
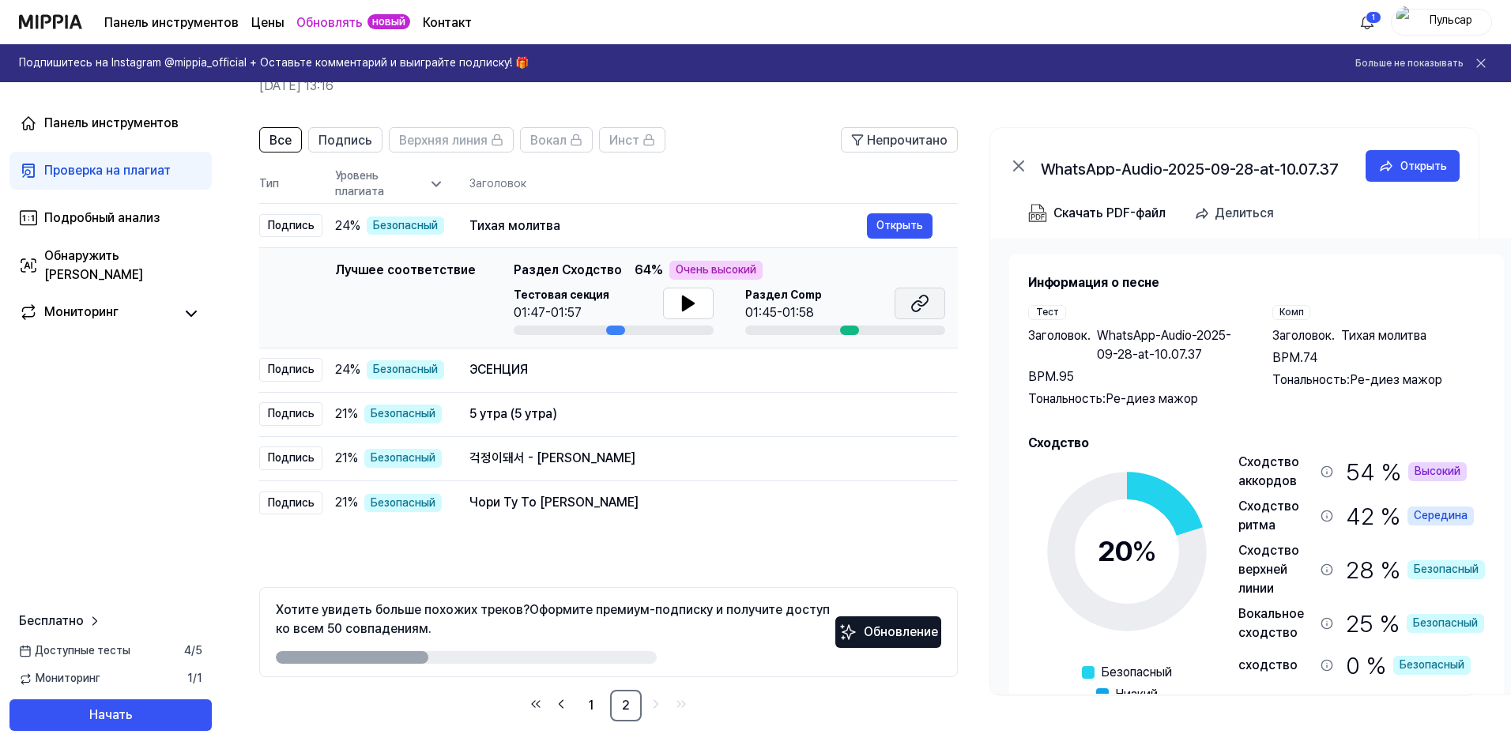
scroll to position [0, 1]
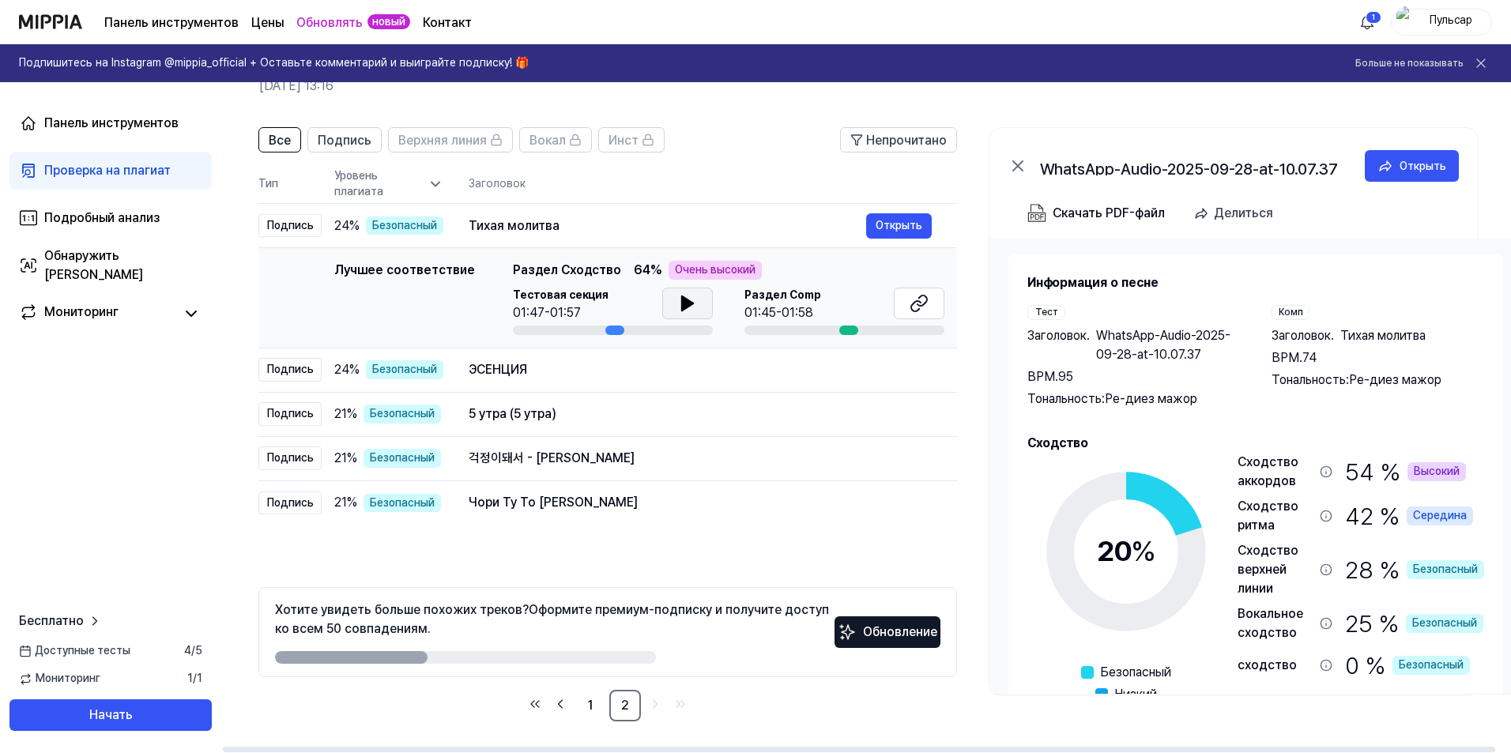
click at [682, 303] on icon at bounding box center [687, 303] width 11 height 14
click at [586, 369] on div "ЭСЕНЦИЯ" at bounding box center [667, 369] width 397 height 19
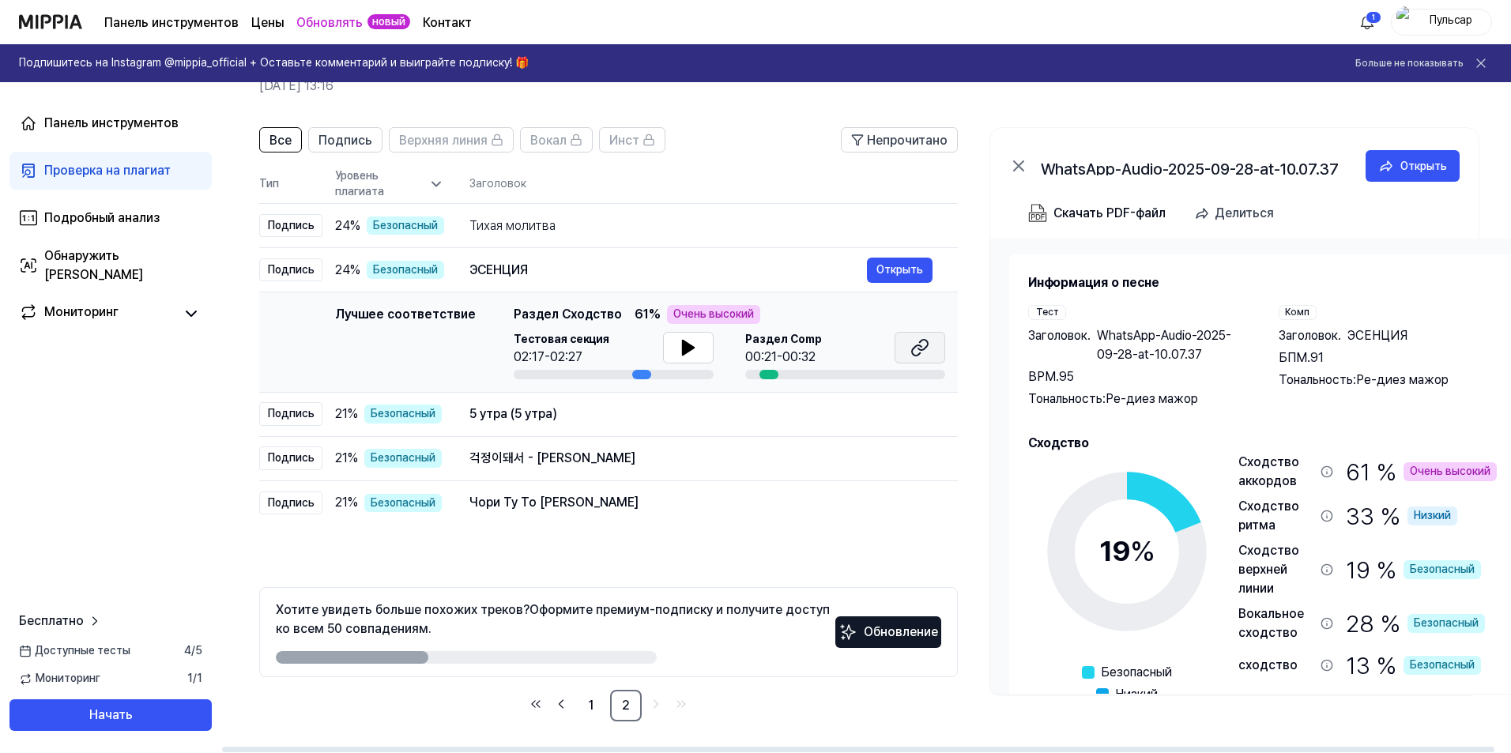
click at [923, 349] on icon at bounding box center [922, 345] width 9 height 10
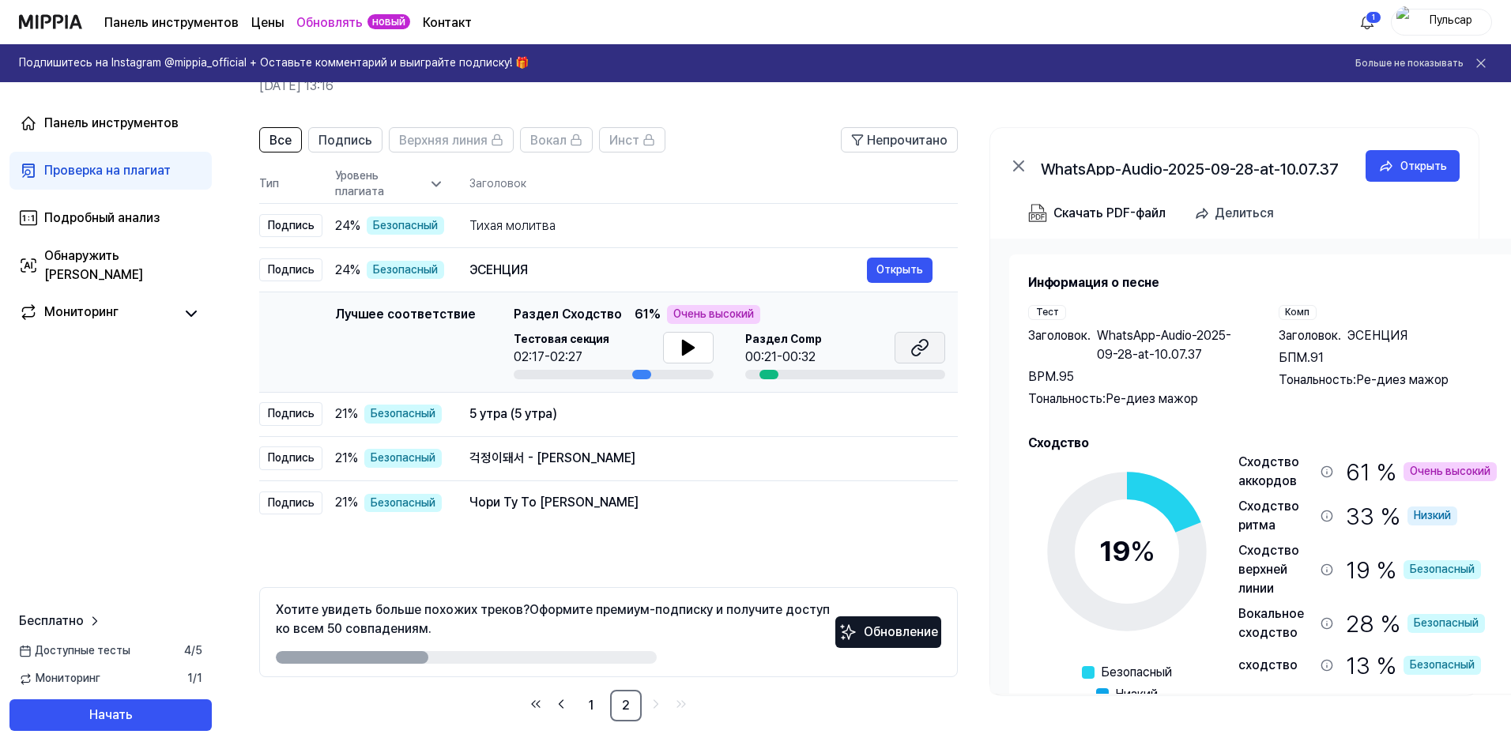
scroll to position [0, 1]
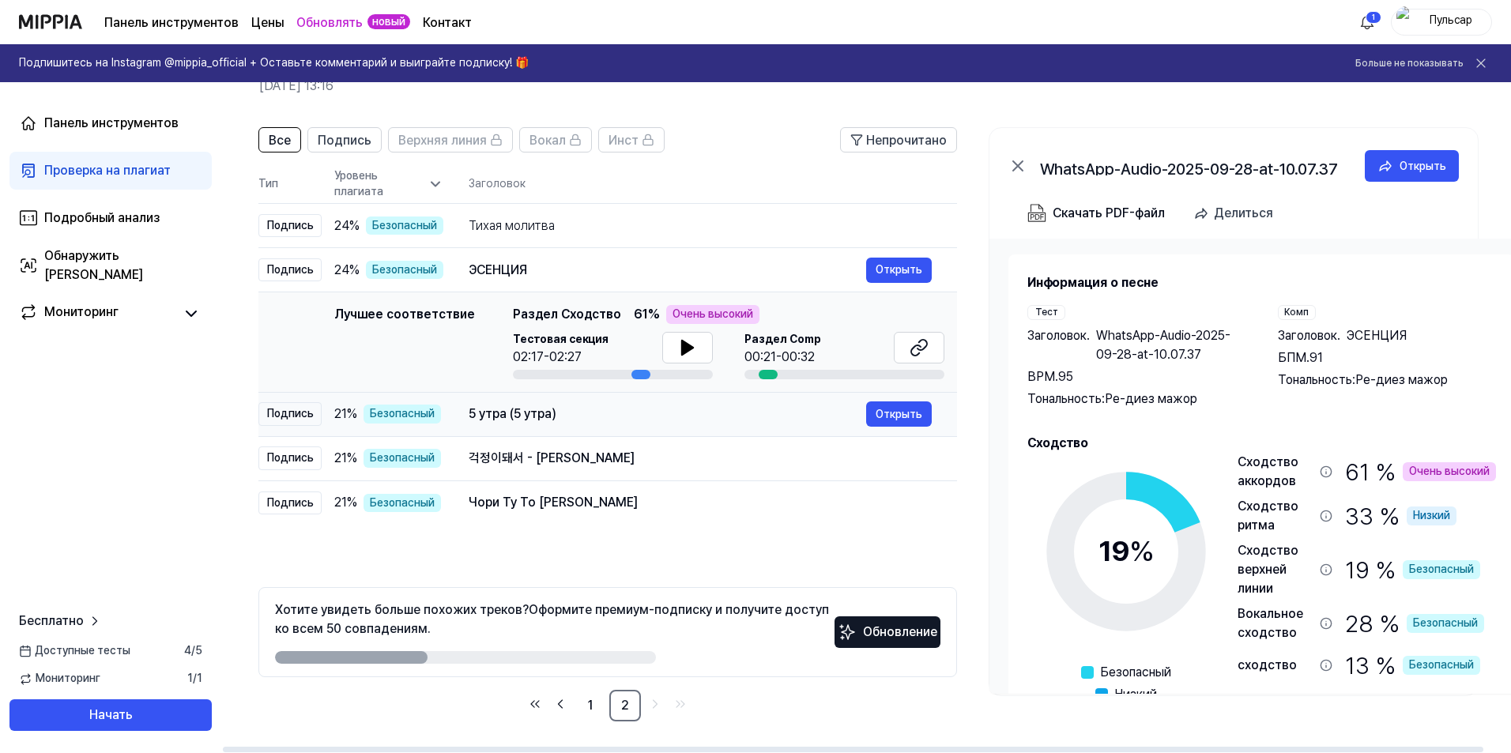
click at [493, 419] on font "5 утра (5 утра)" at bounding box center [513, 413] width 88 height 15
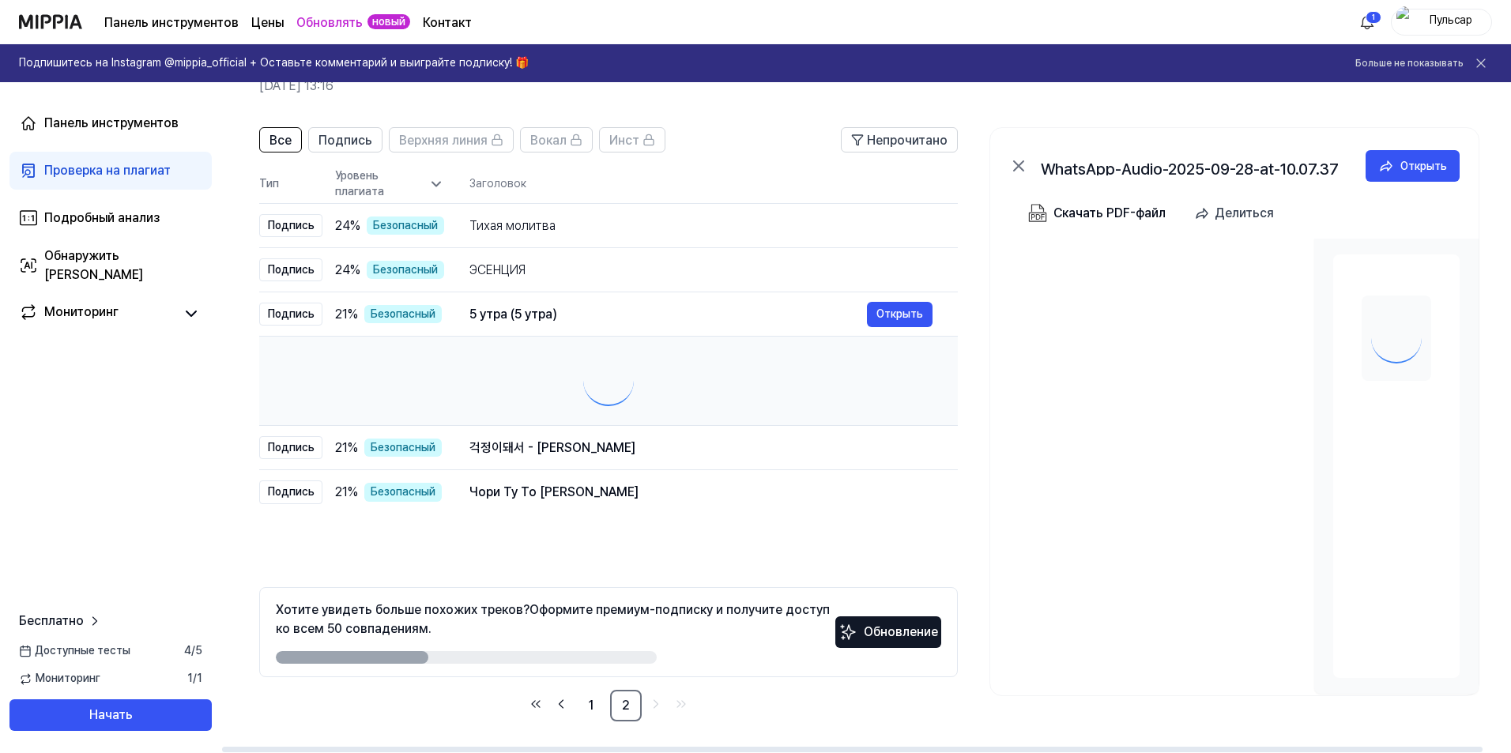
scroll to position [0, 0]
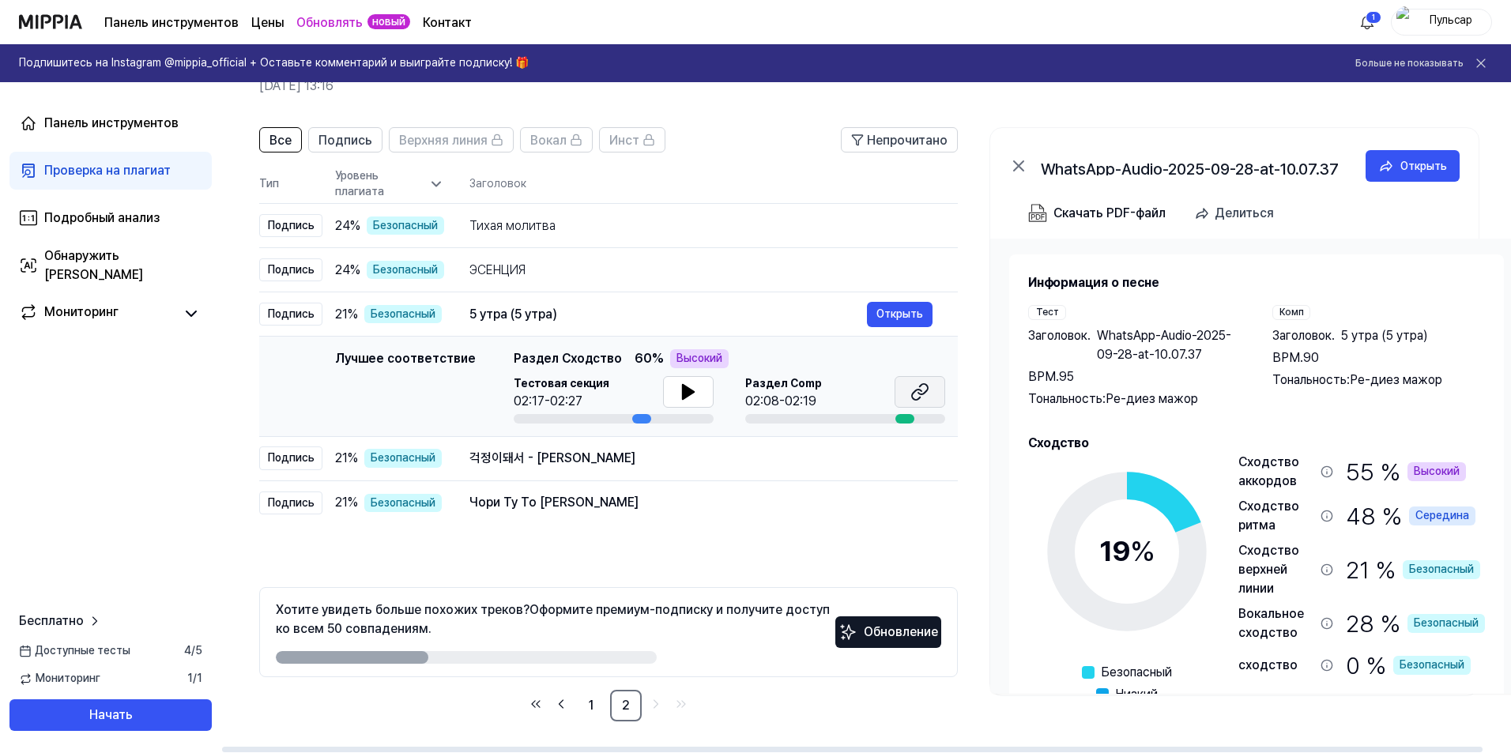
click at [919, 392] on icon at bounding box center [919, 391] width 19 height 19
click at [556, 449] on div "걱정이돼서 - [PERSON_NAME]" at bounding box center [667, 458] width 397 height 19
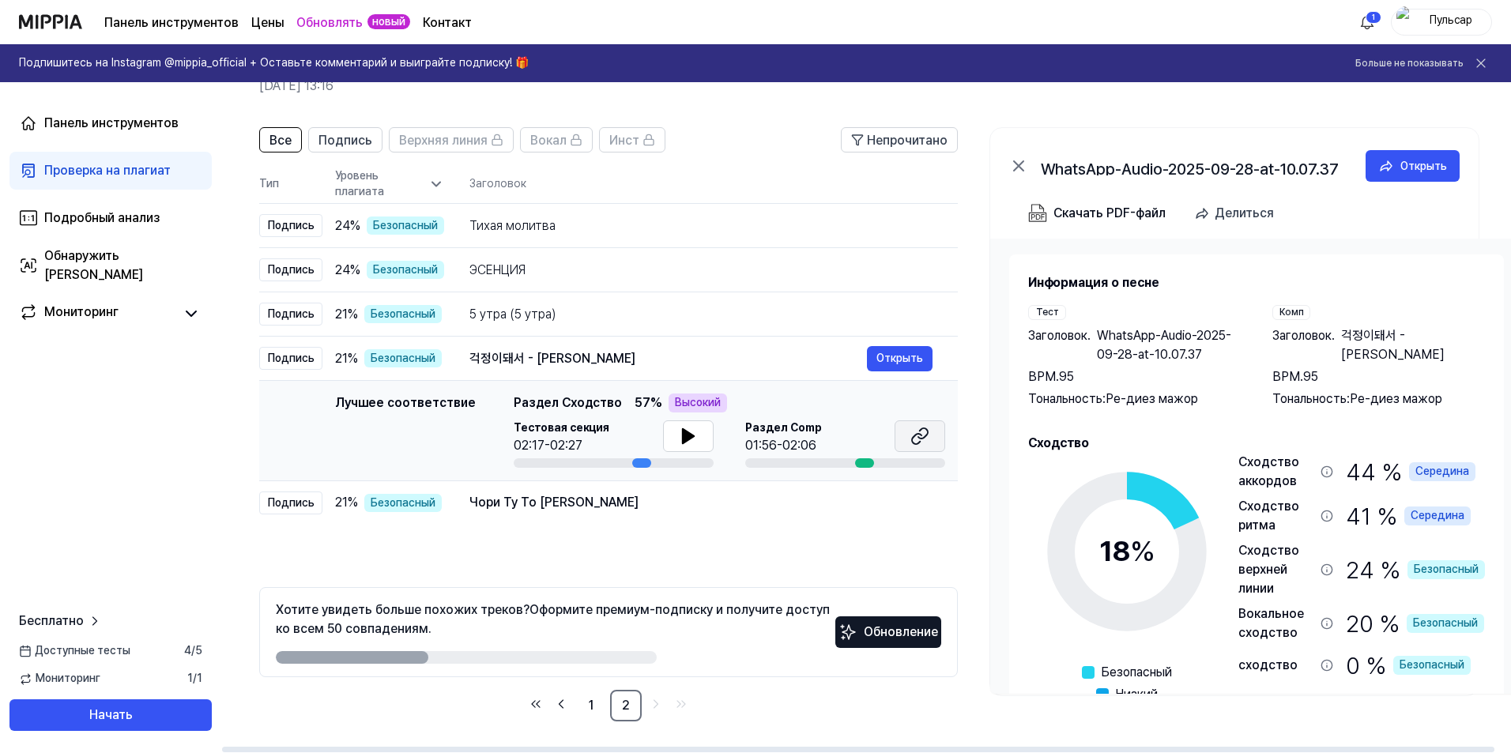
click at [926, 439] on icon at bounding box center [919, 436] width 19 height 19
click at [564, 504] on font "Чори Ту То [PERSON_NAME]" at bounding box center [553, 502] width 169 height 15
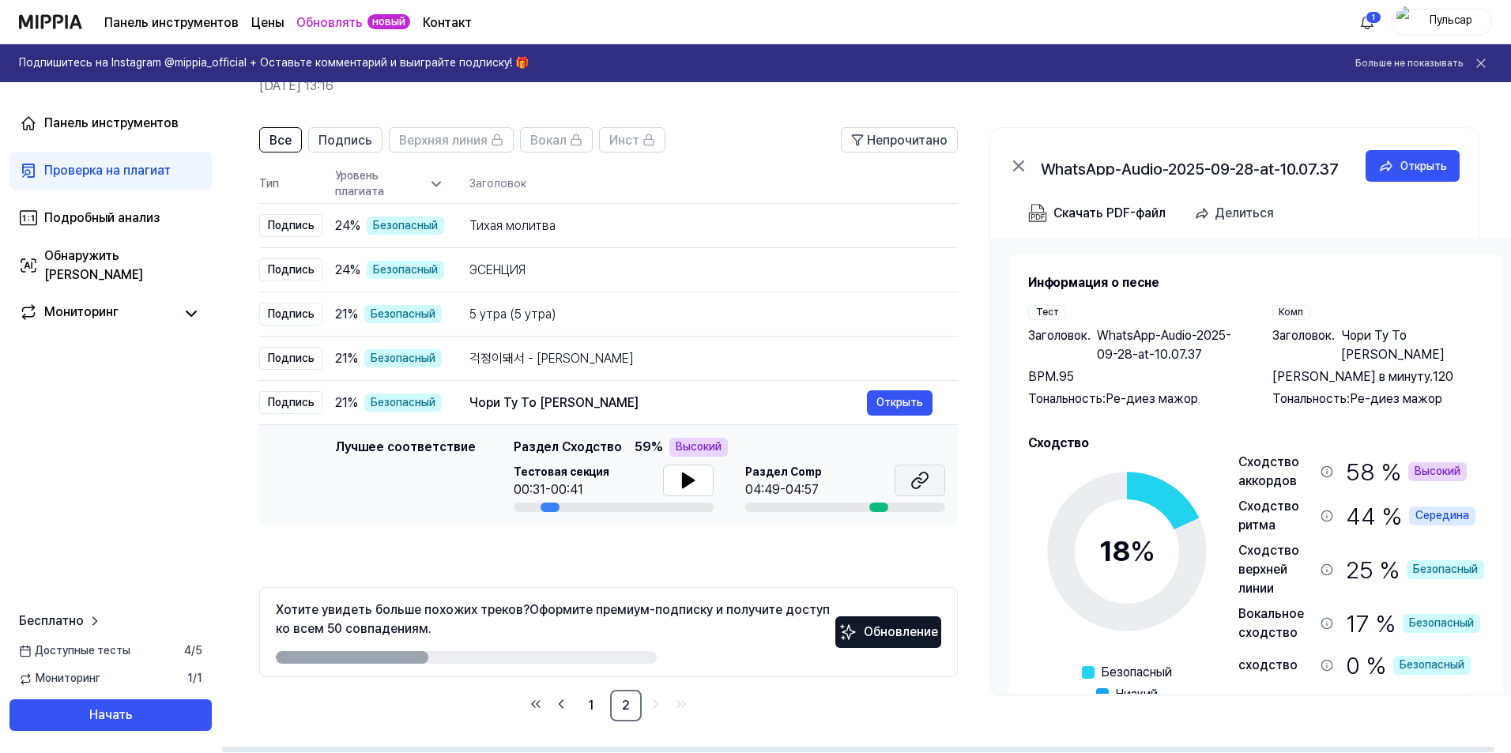
click at [913, 486] on icon at bounding box center [919, 480] width 19 height 19
click at [591, 706] on font "1" at bounding box center [591, 705] width 5 height 15
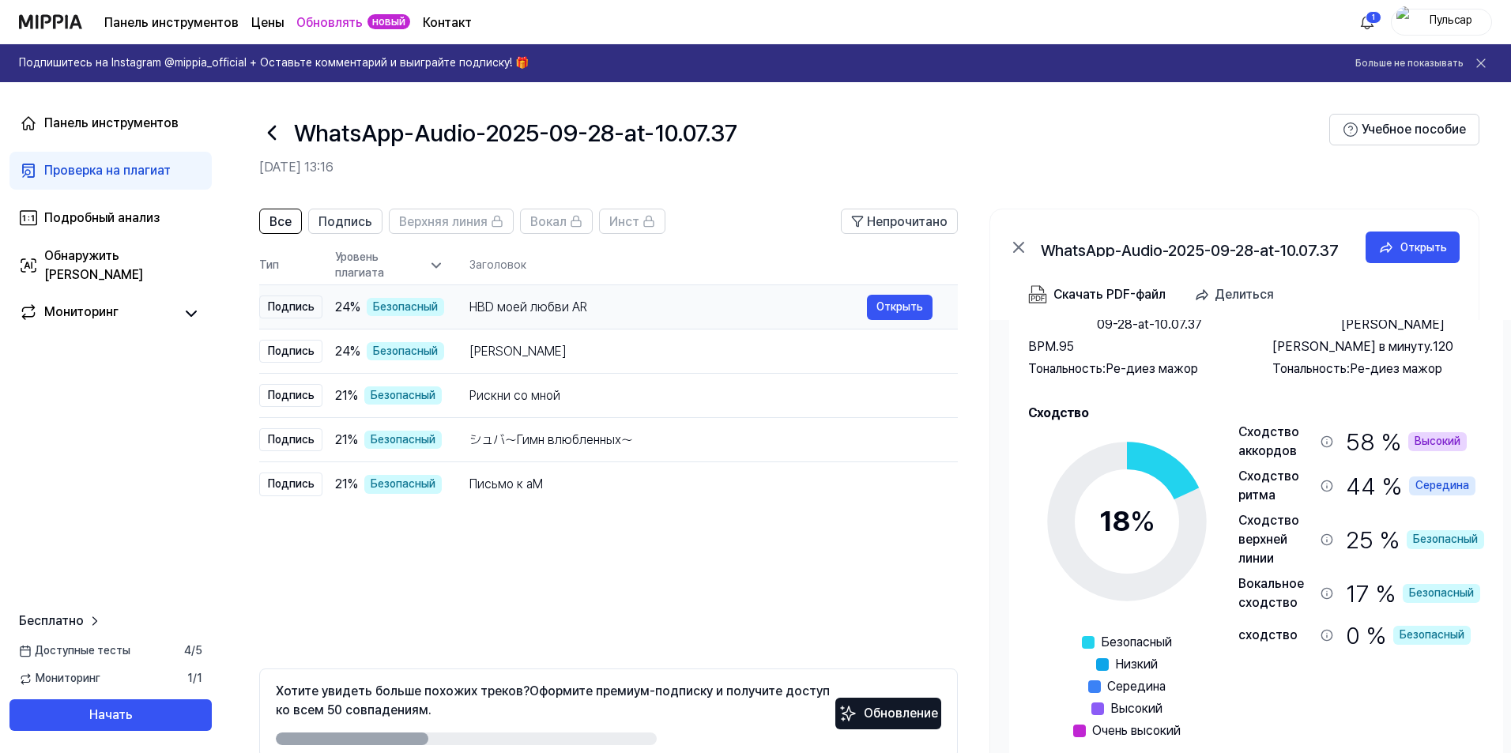
click at [484, 306] on font "HBD моей любви AR" at bounding box center [528, 306] width 118 height 15
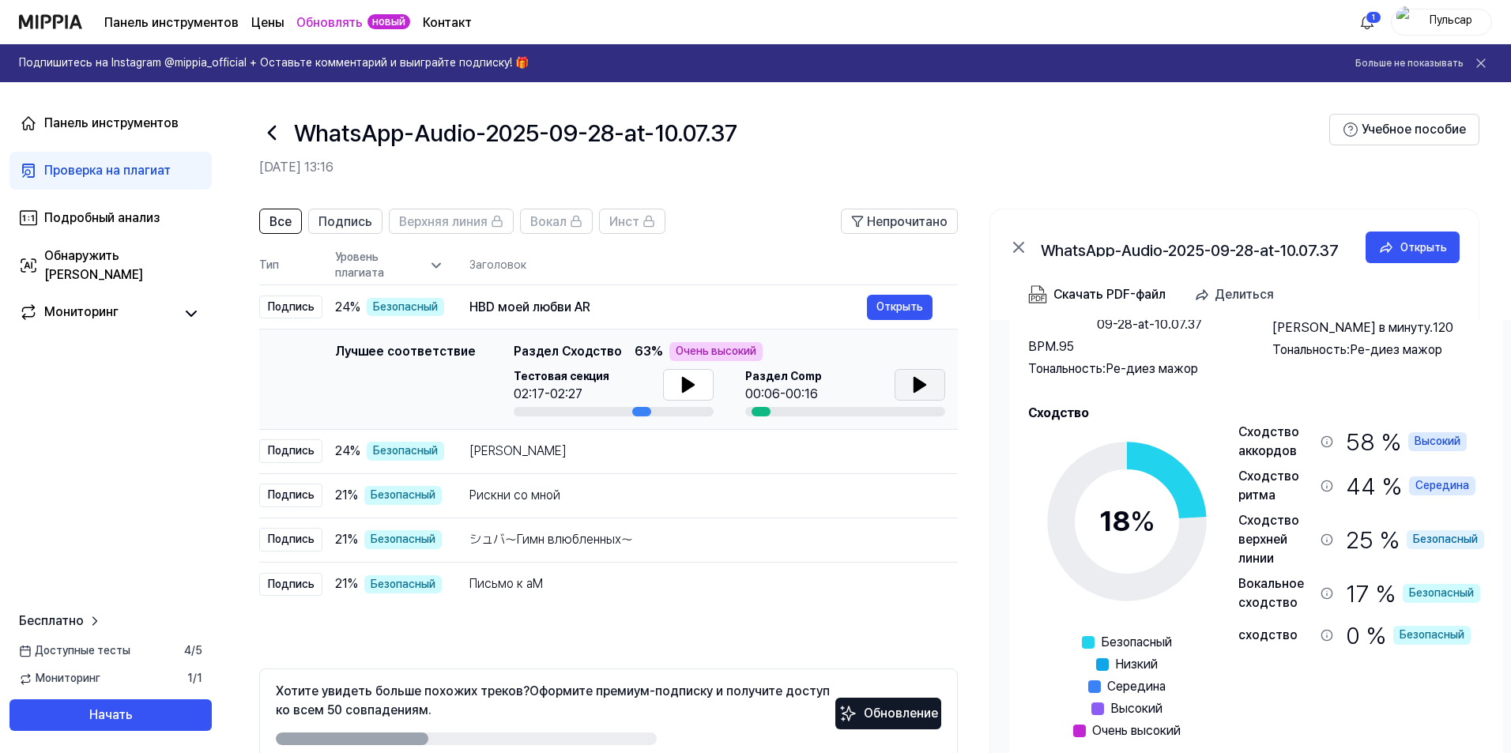
click at [917, 390] on icon at bounding box center [919, 385] width 11 height 14
click at [678, 375] on icon at bounding box center [687, 384] width 19 height 19
click at [923, 384] on icon at bounding box center [918, 385] width 11 height 14
click at [623, 221] on font "Инст" at bounding box center [623, 221] width 30 height 15
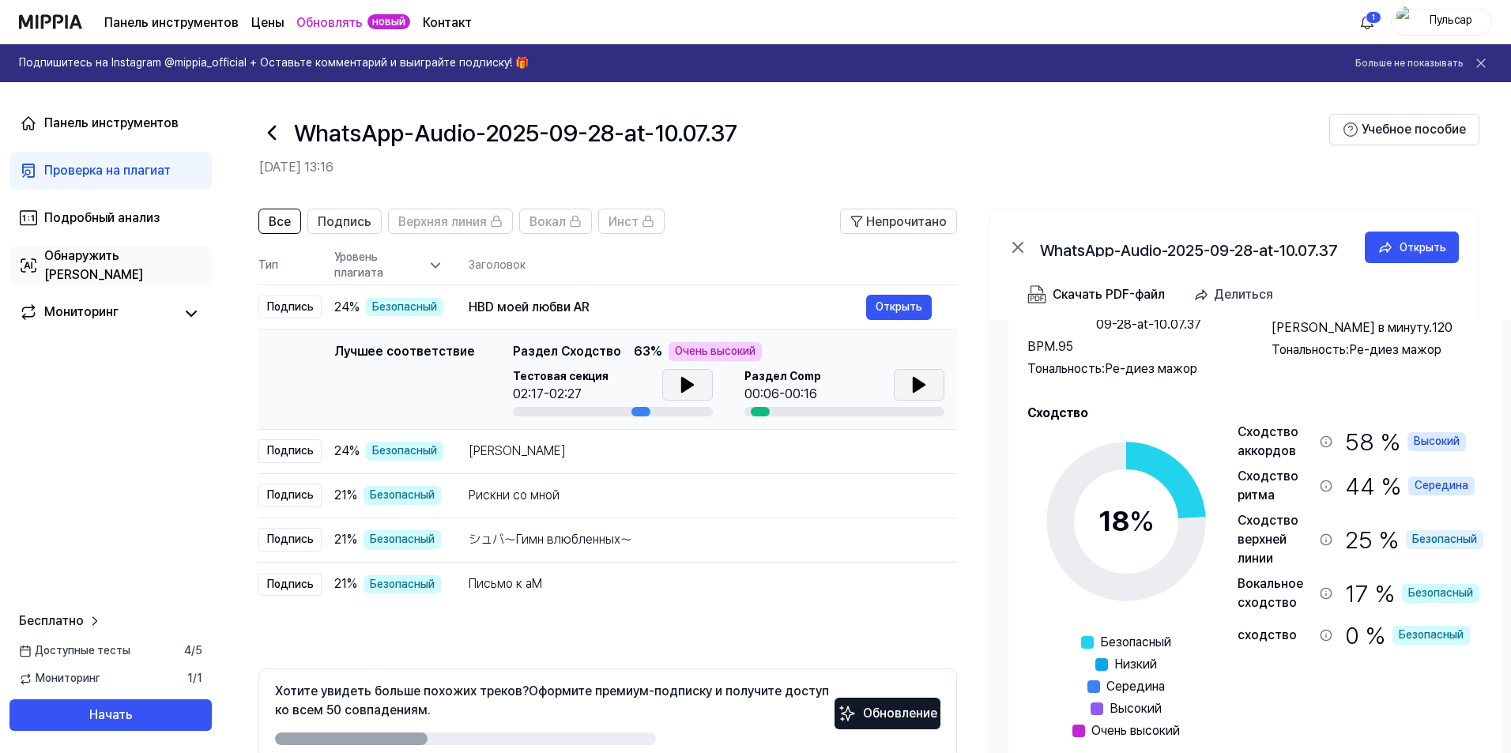
click at [70, 260] on font "Обнаружить [PERSON_NAME]" at bounding box center [93, 265] width 99 height 34
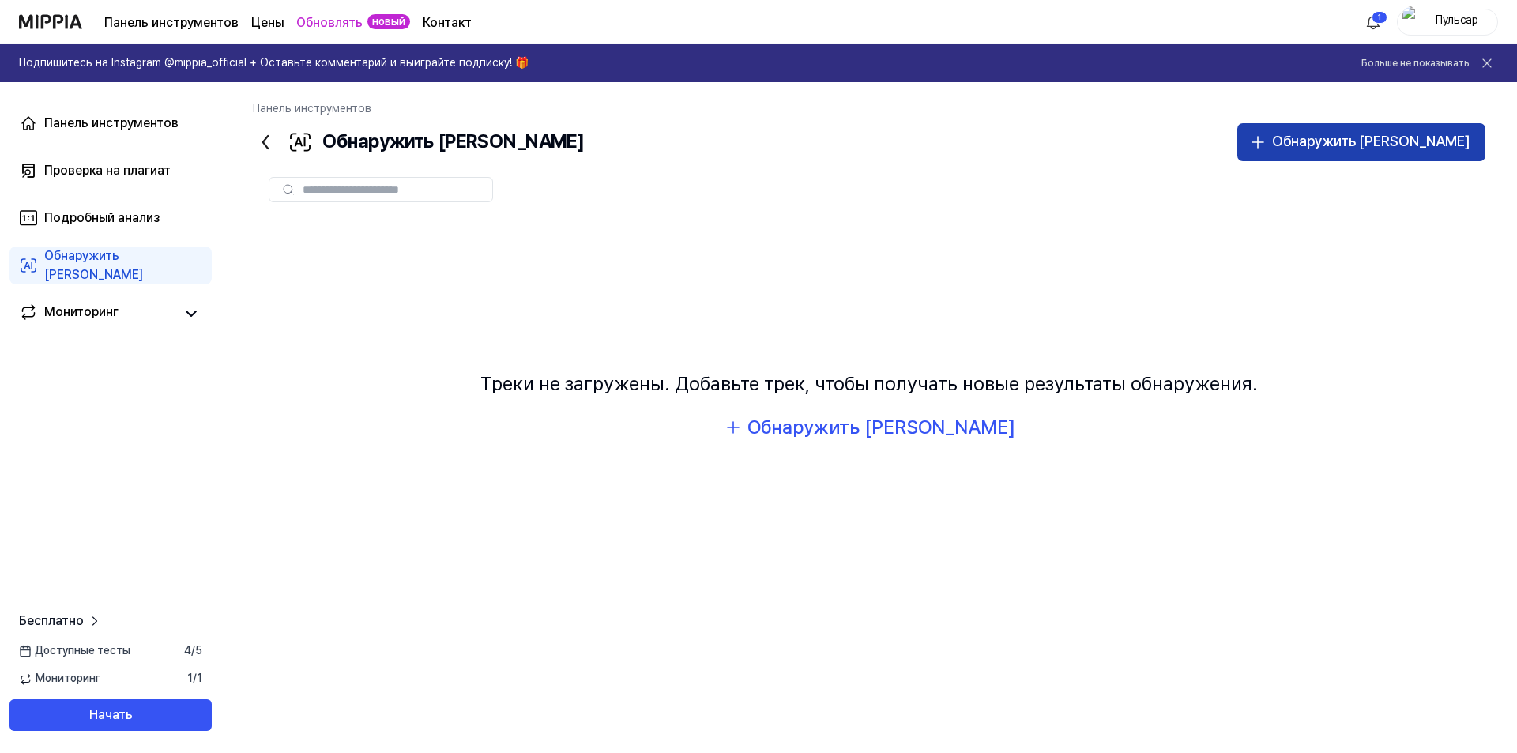
click at [1392, 147] on font "Обнаружить [PERSON_NAME]" at bounding box center [1371, 141] width 198 height 17
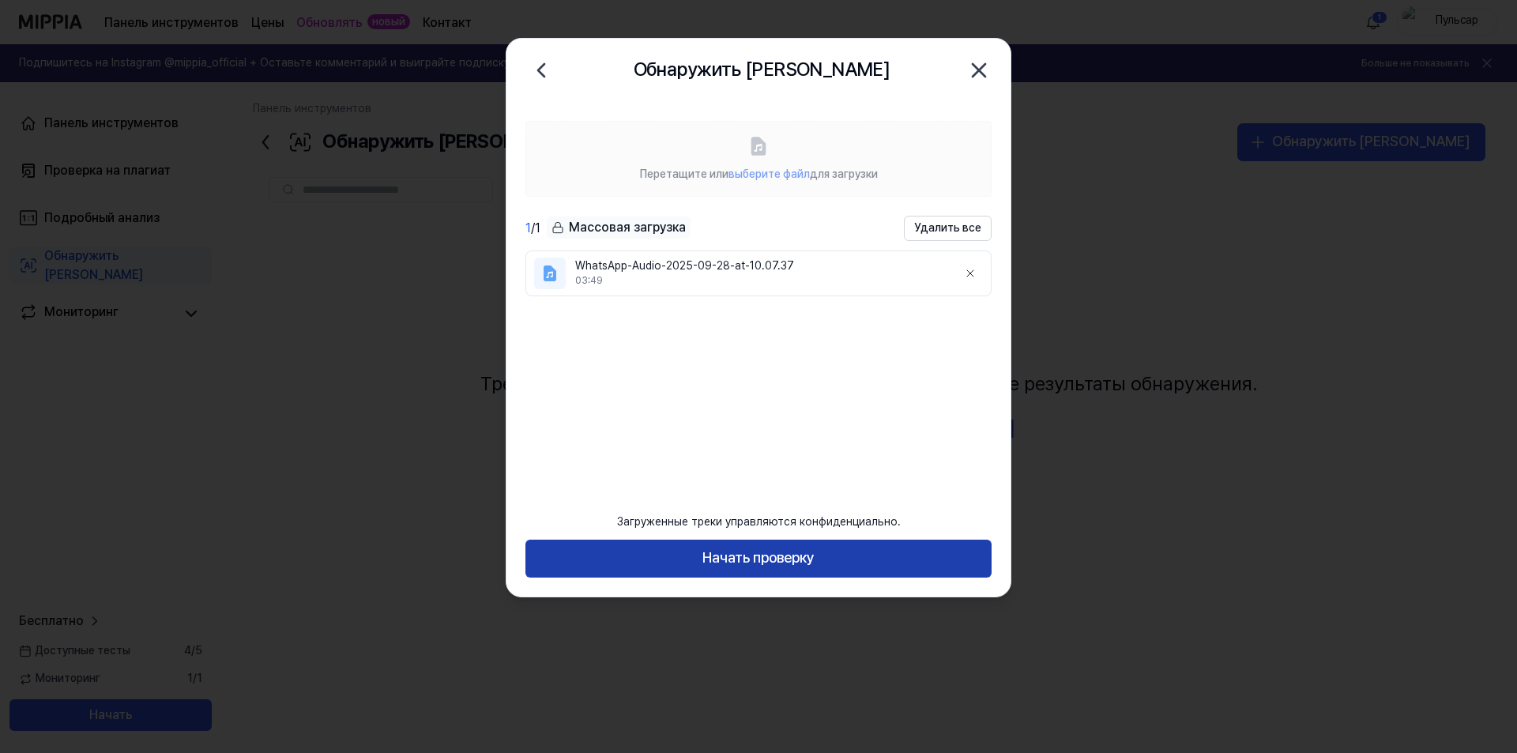
click at [765, 552] on font "Начать проверку" at bounding box center [758, 557] width 112 height 17
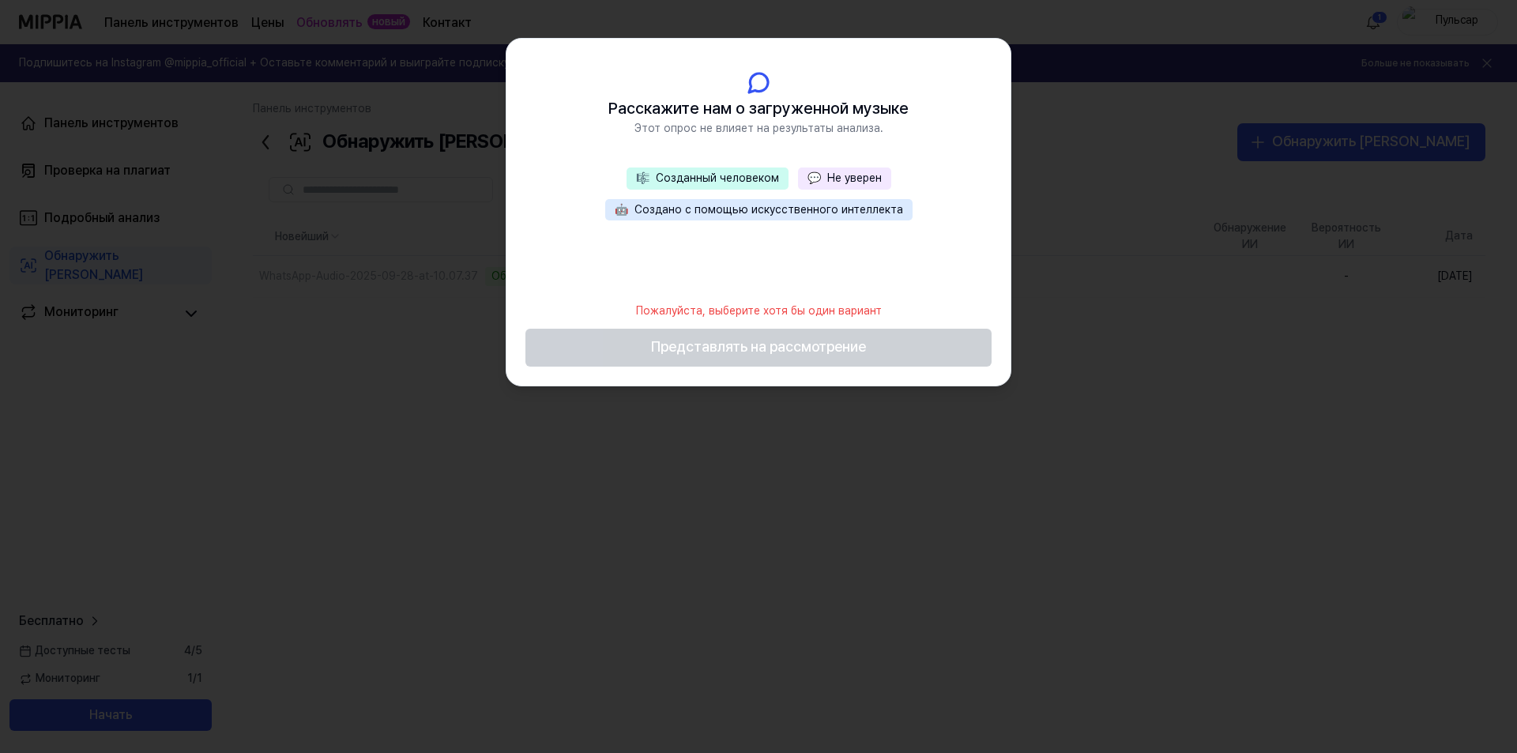
click at [764, 205] on font "Создано с помощью искусственного интеллекта" at bounding box center [769, 209] width 269 height 13
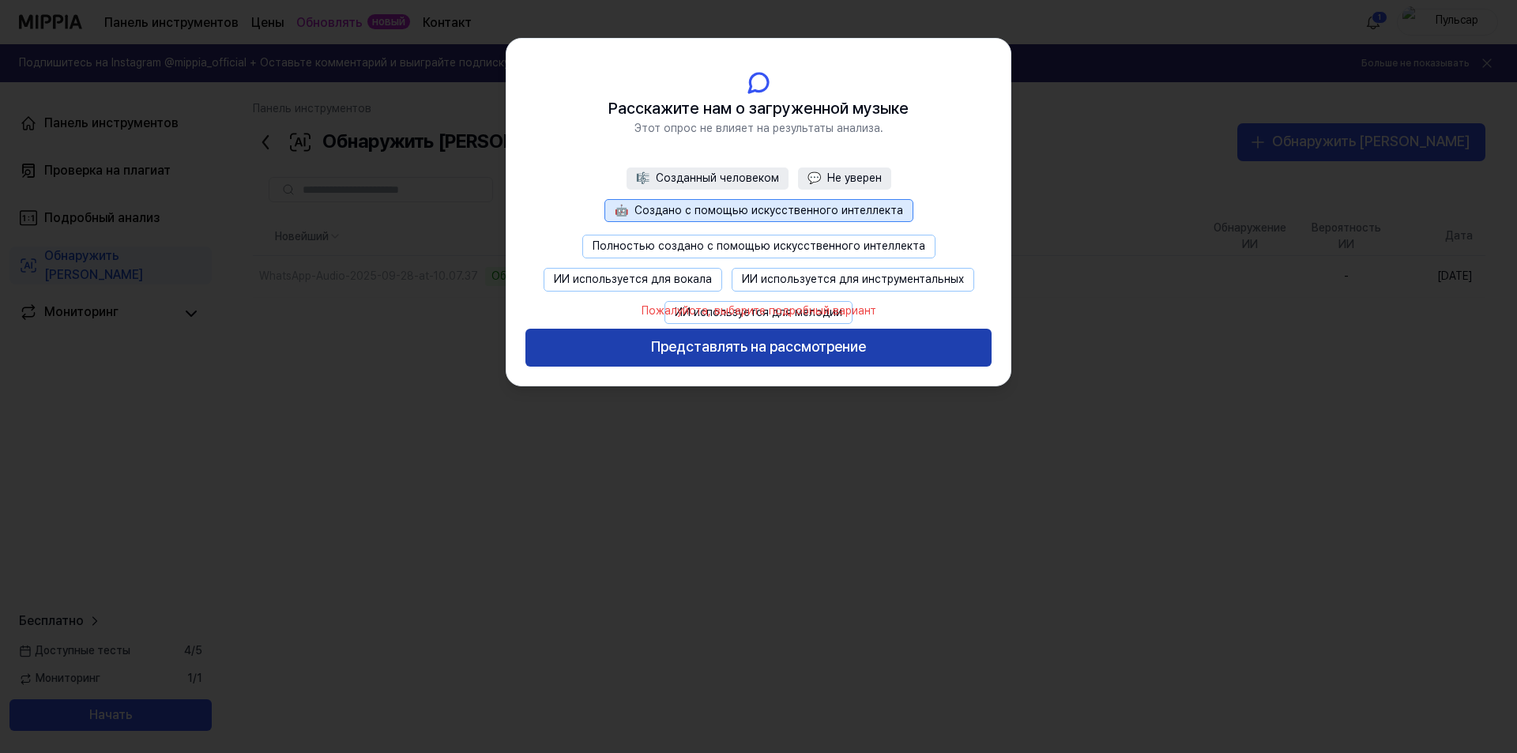
click at [764, 348] on font "Представлять на рассмотрение" at bounding box center [758, 346] width 215 height 17
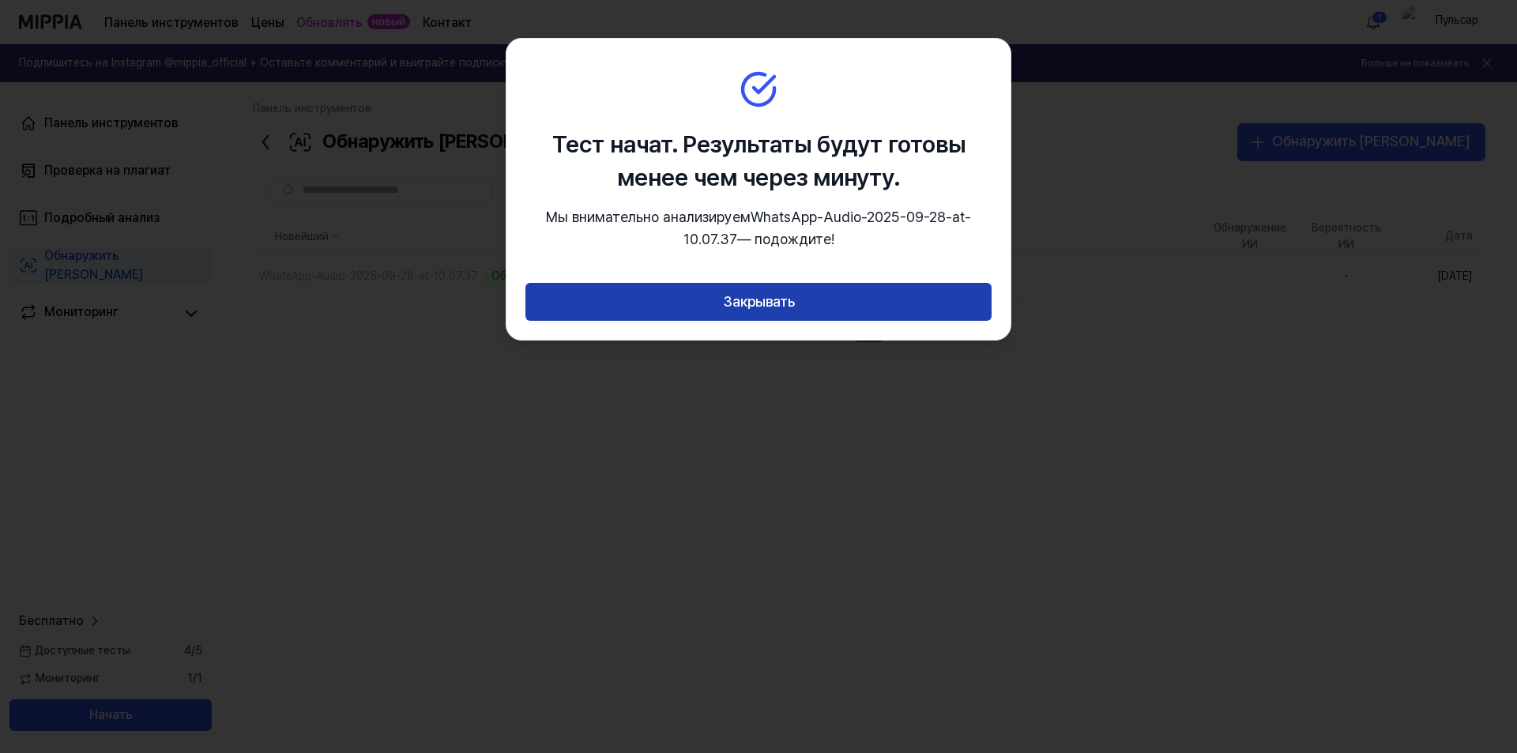
click at [755, 310] on font "Закрывать" at bounding box center [759, 301] width 72 height 17
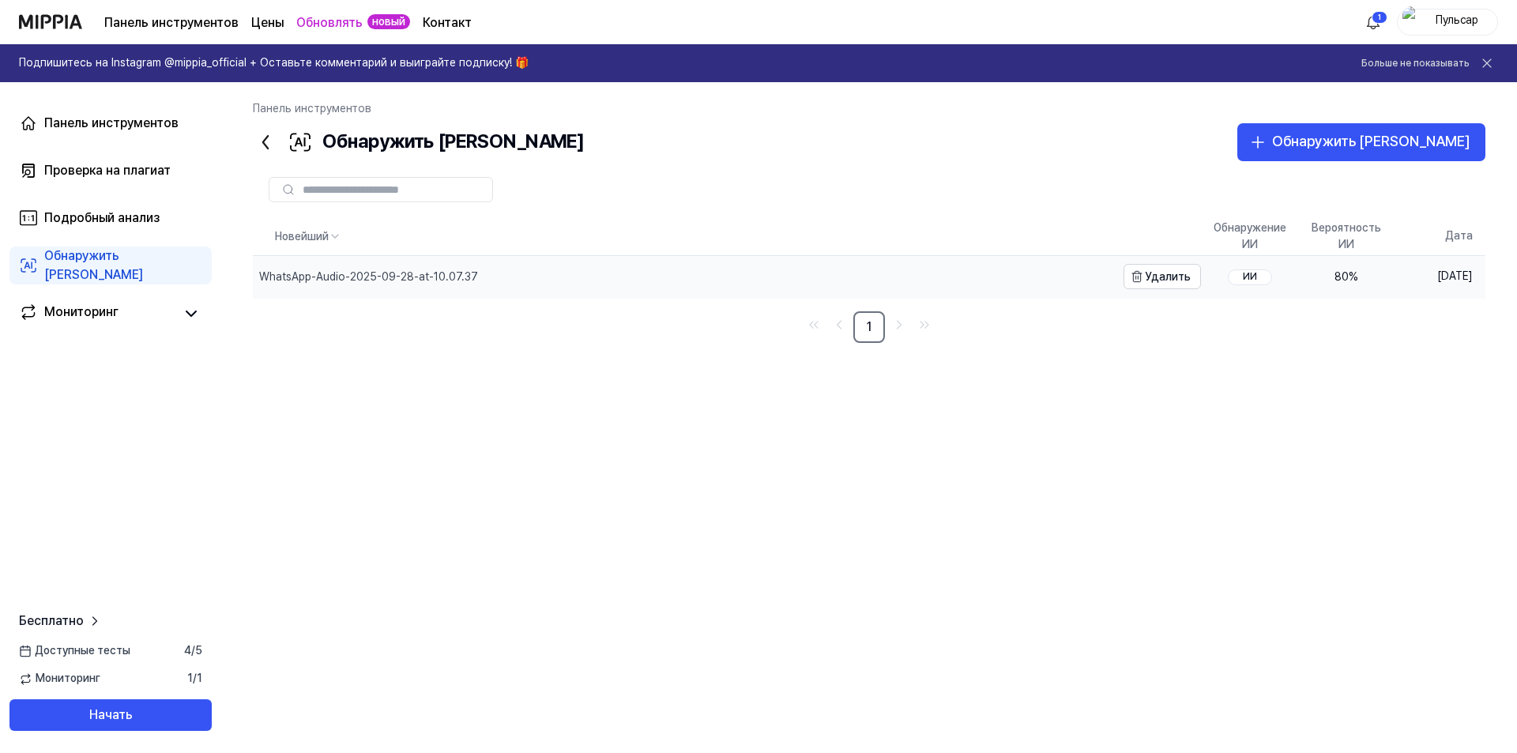
click at [623, 285] on div "WhatsApp-Audio-2025-09-28-at-10.07.37" at bounding box center [684, 276] width 863 height 41
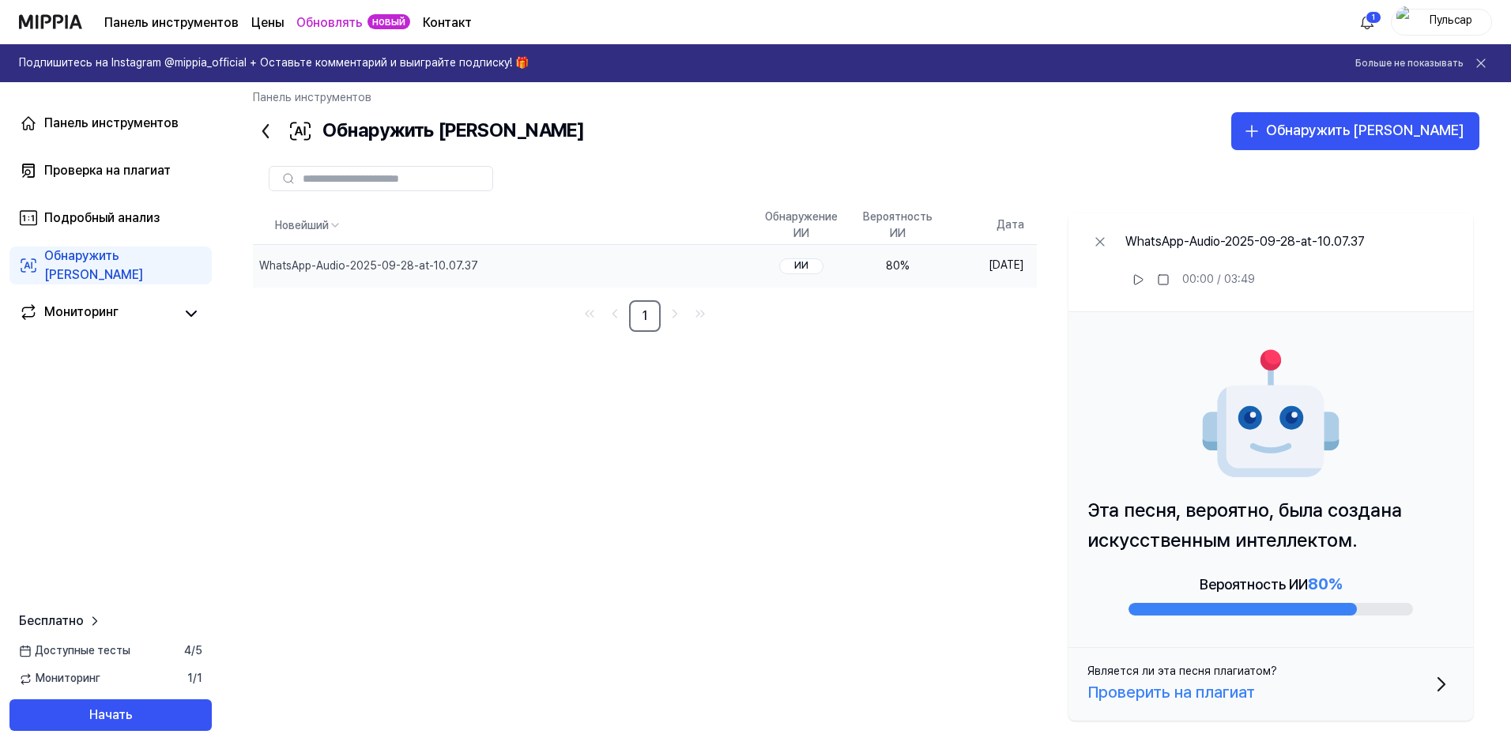
scroll to position [17, 0]
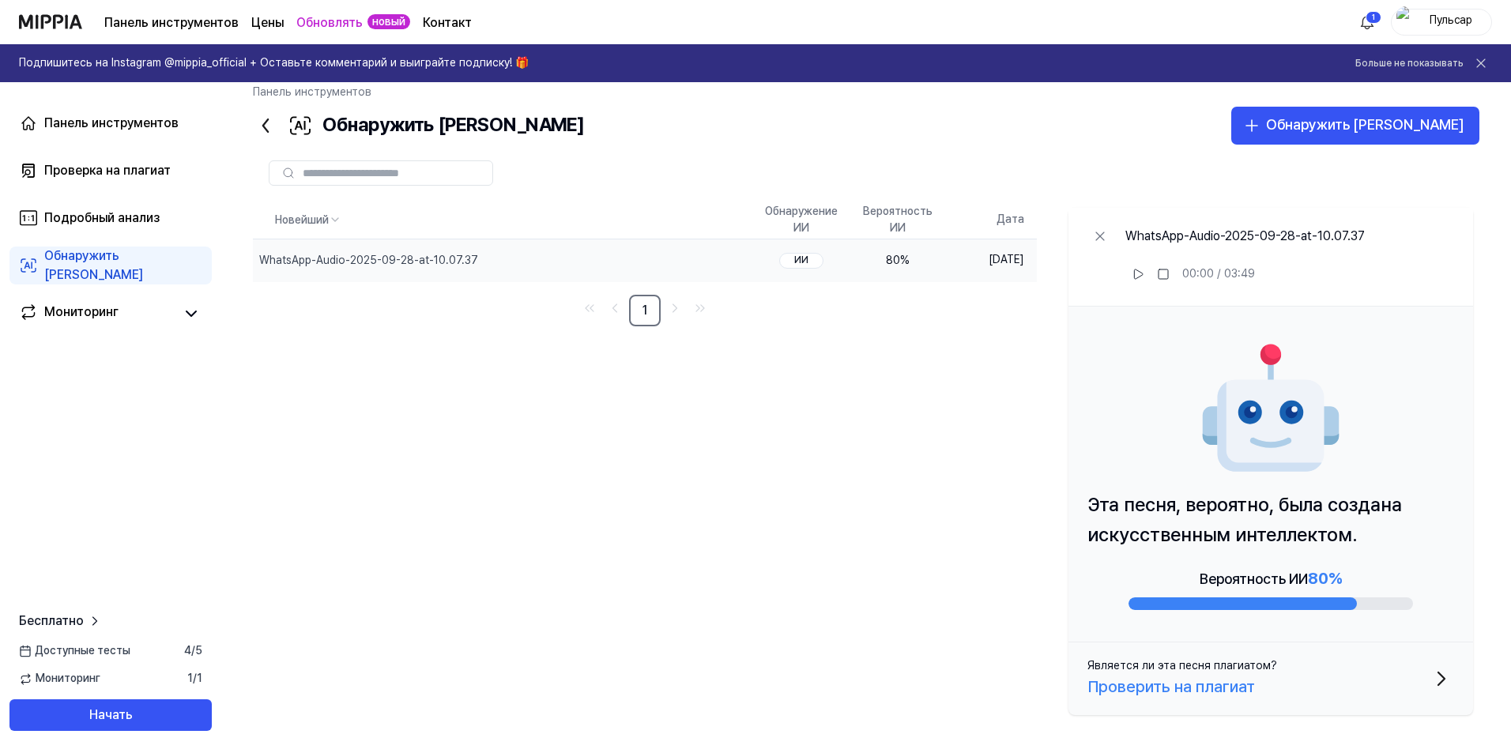
click at [1418, 684] on button "Является ли эта песня плагиатом? Проверить на плагиат" at bounding box center [1270, 678] width 405 height 73
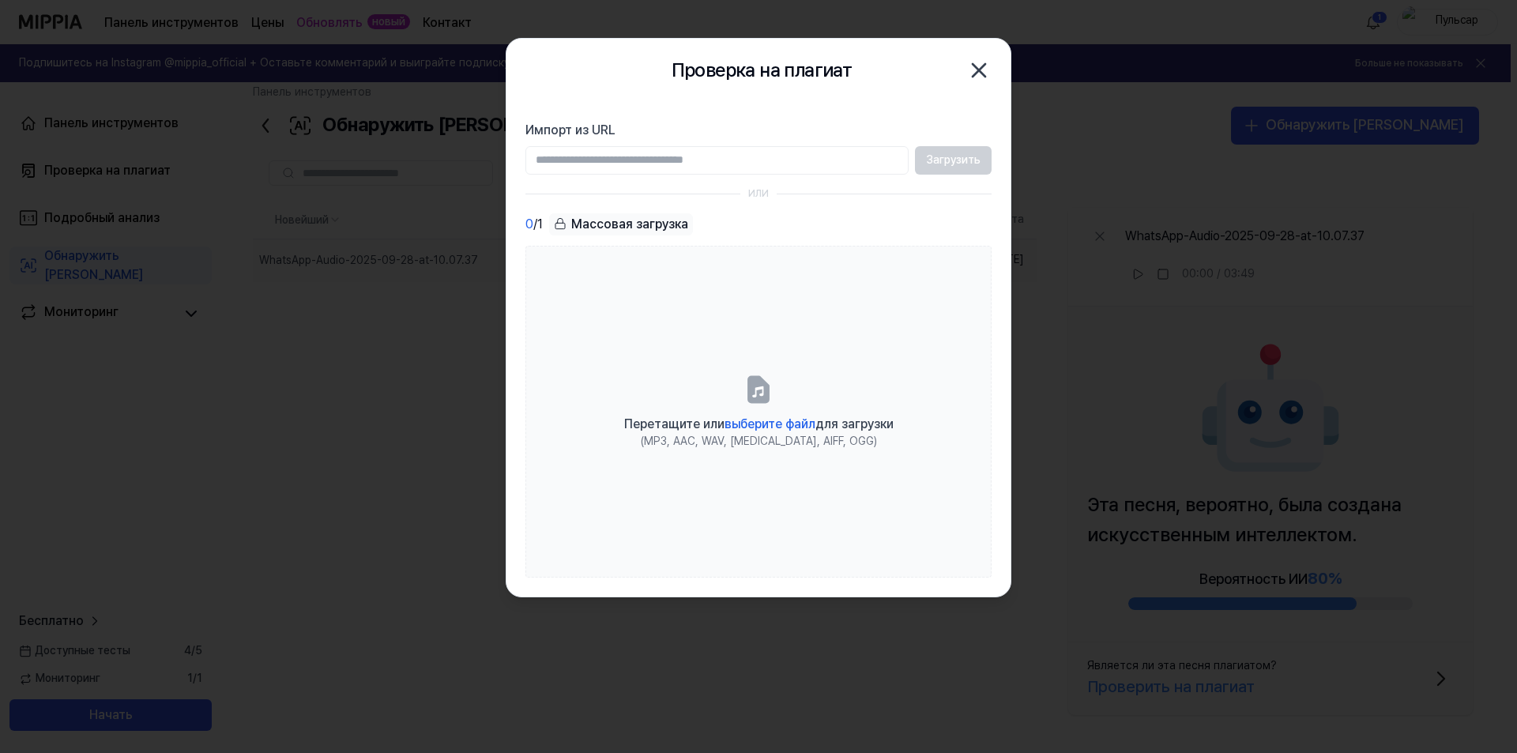
click at [977, 67] on icon "button" at bounding box center [979, 70] width 13 height 13
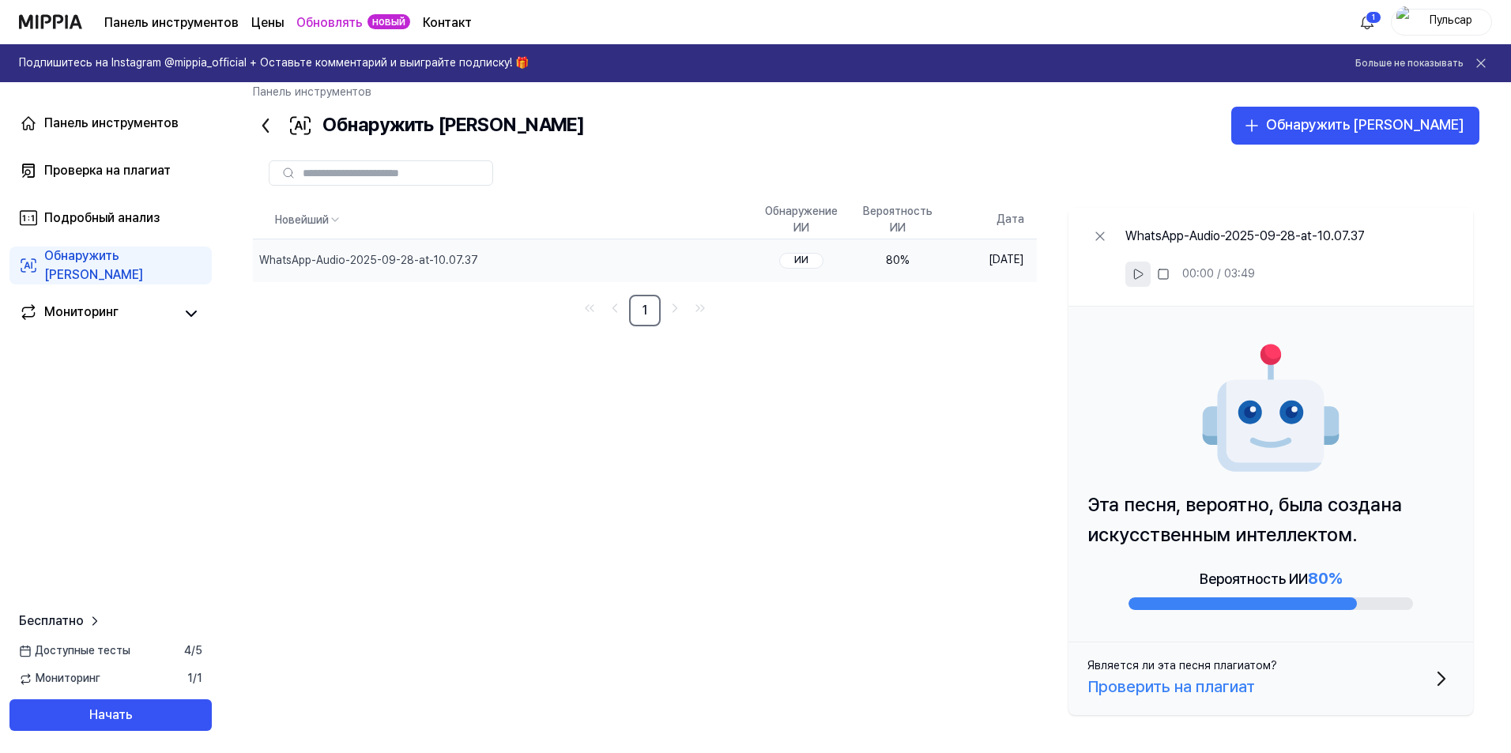
click at [1135, 271] on icon at bounding box center [1138, 274] width 13 height 13
click at [1484, 62] on icon at bounding box center [1481, 63] width 16 height 16
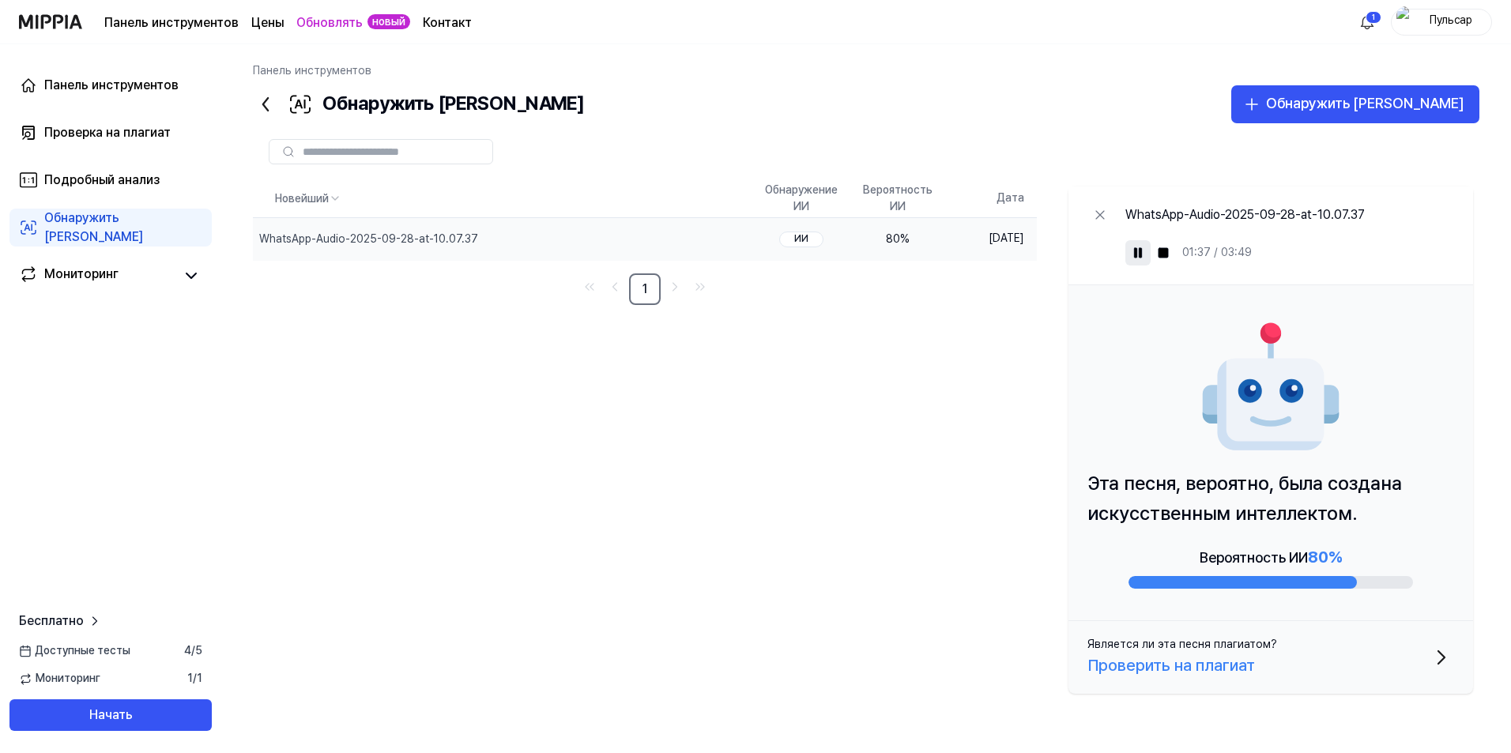
scroll to position [0, 0]
click at [1441, 661] on icon "button" at bounding box center [1447, 657] width 25 height 25
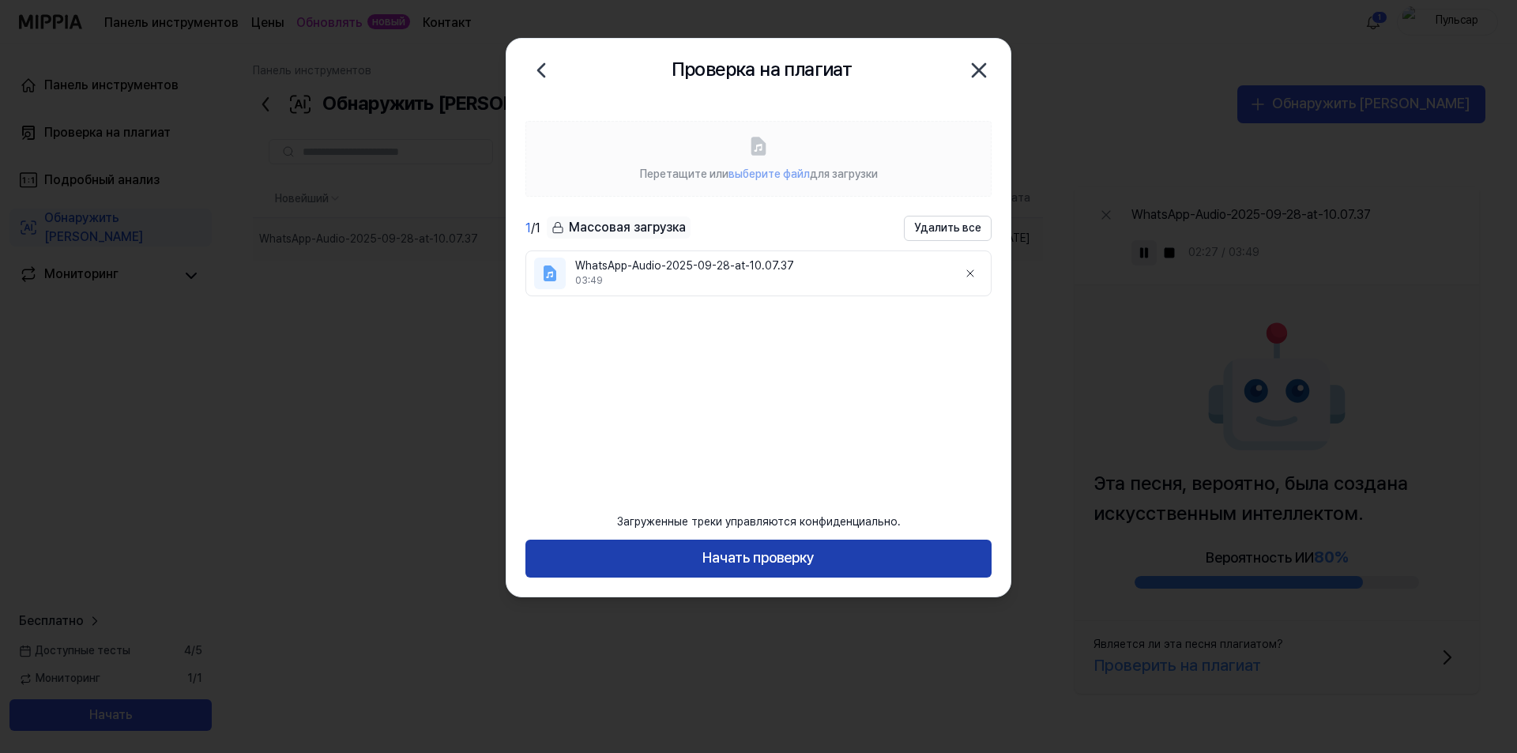
click at [757, 557] on font "Начать проверку" at bounding box center [758, 557] width 112 height 17
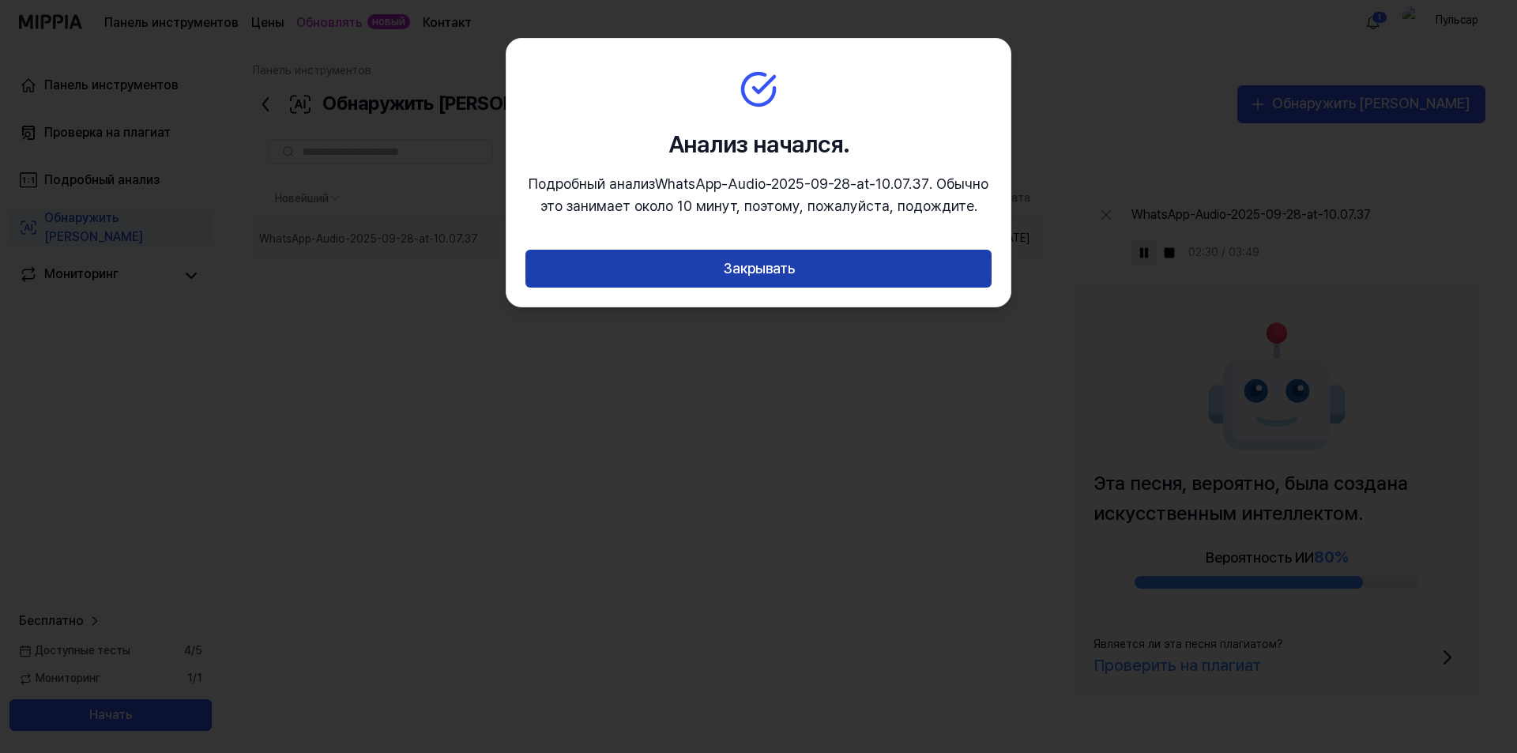
click at [751, 266] on font "Закрывать" at bounding box center [759, 268] width 72 height 17
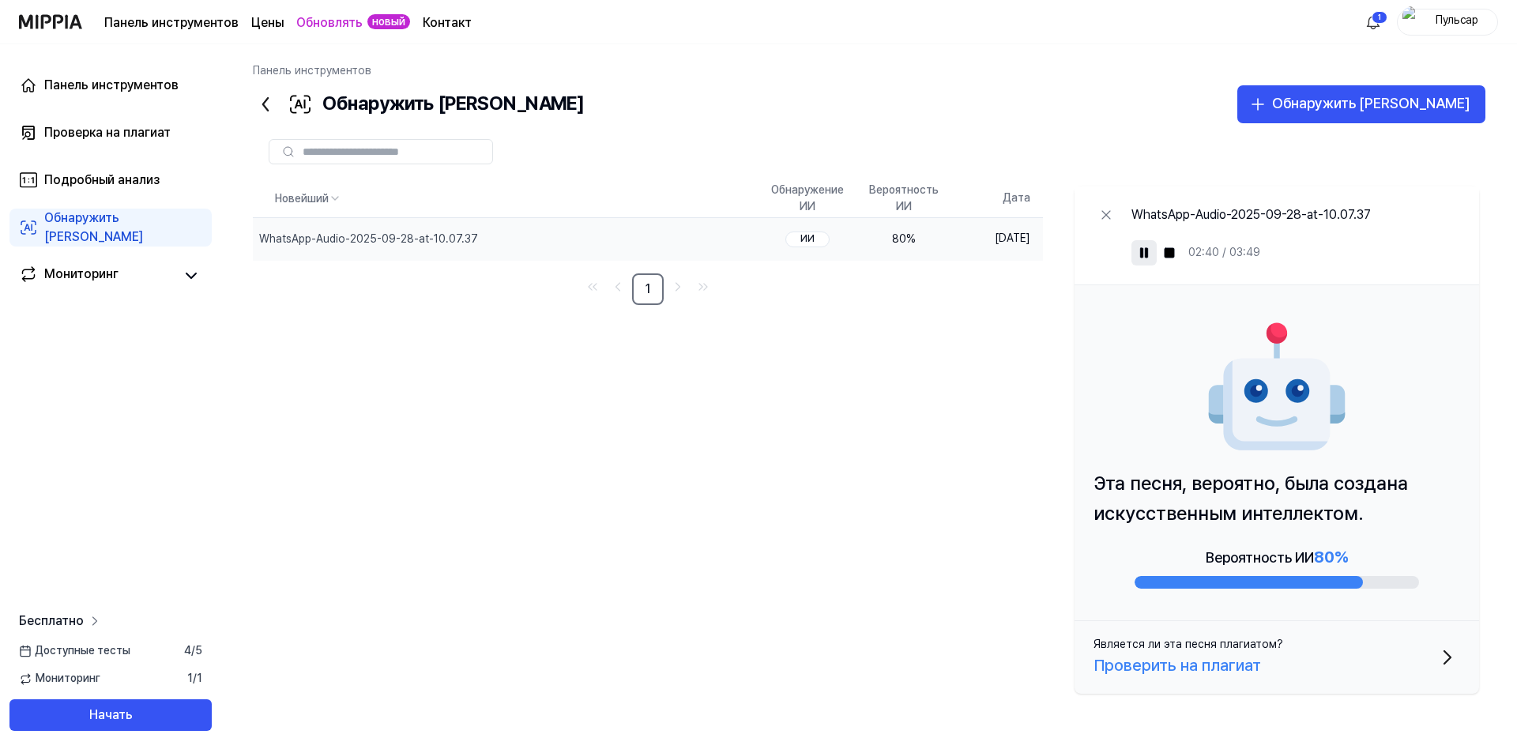
click at [84, 619] on link "Бесплатно" at bounding box center [61, 621] width 84 height 19
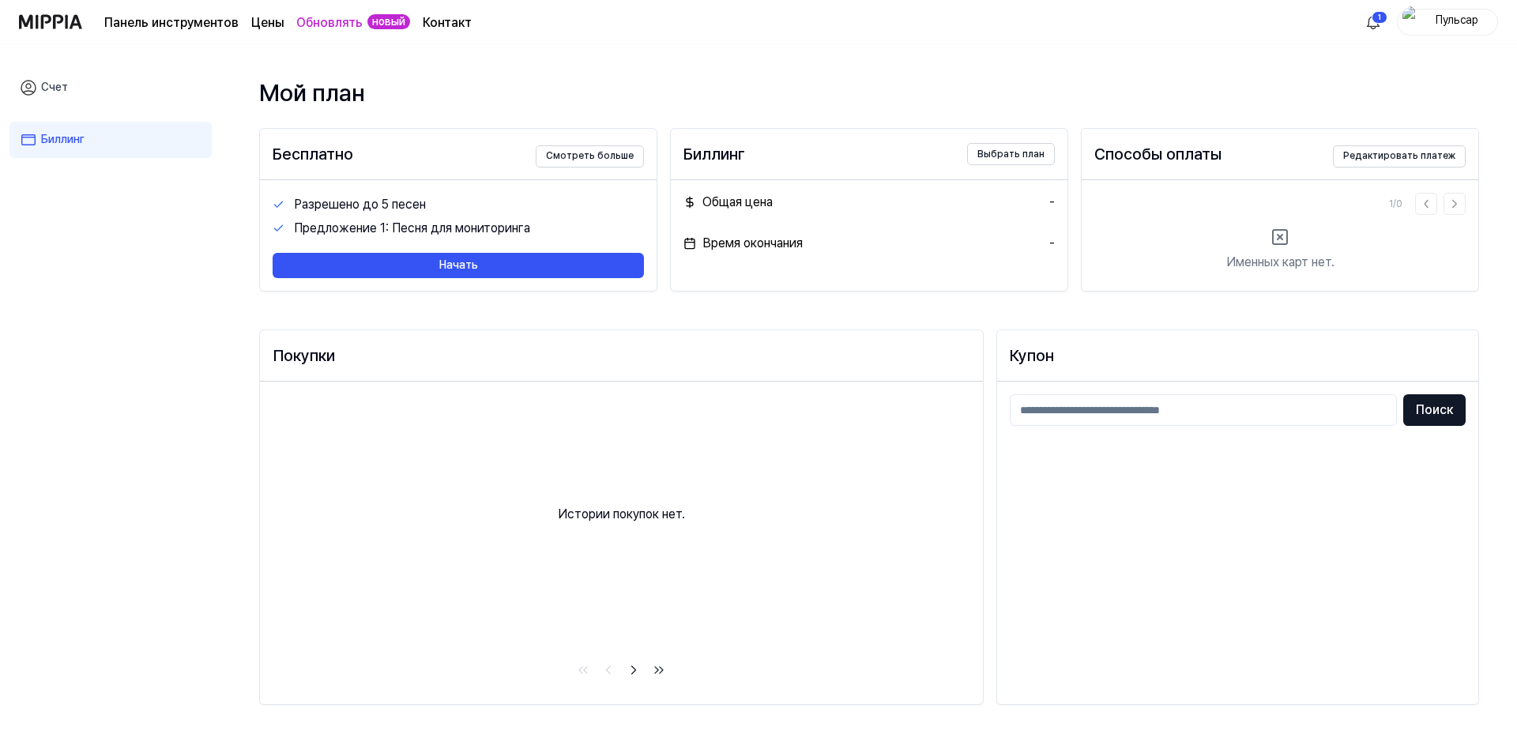
click at [156, 18] on font "Панель инструментов" at bounding box center [171, 22] width 134 height 15
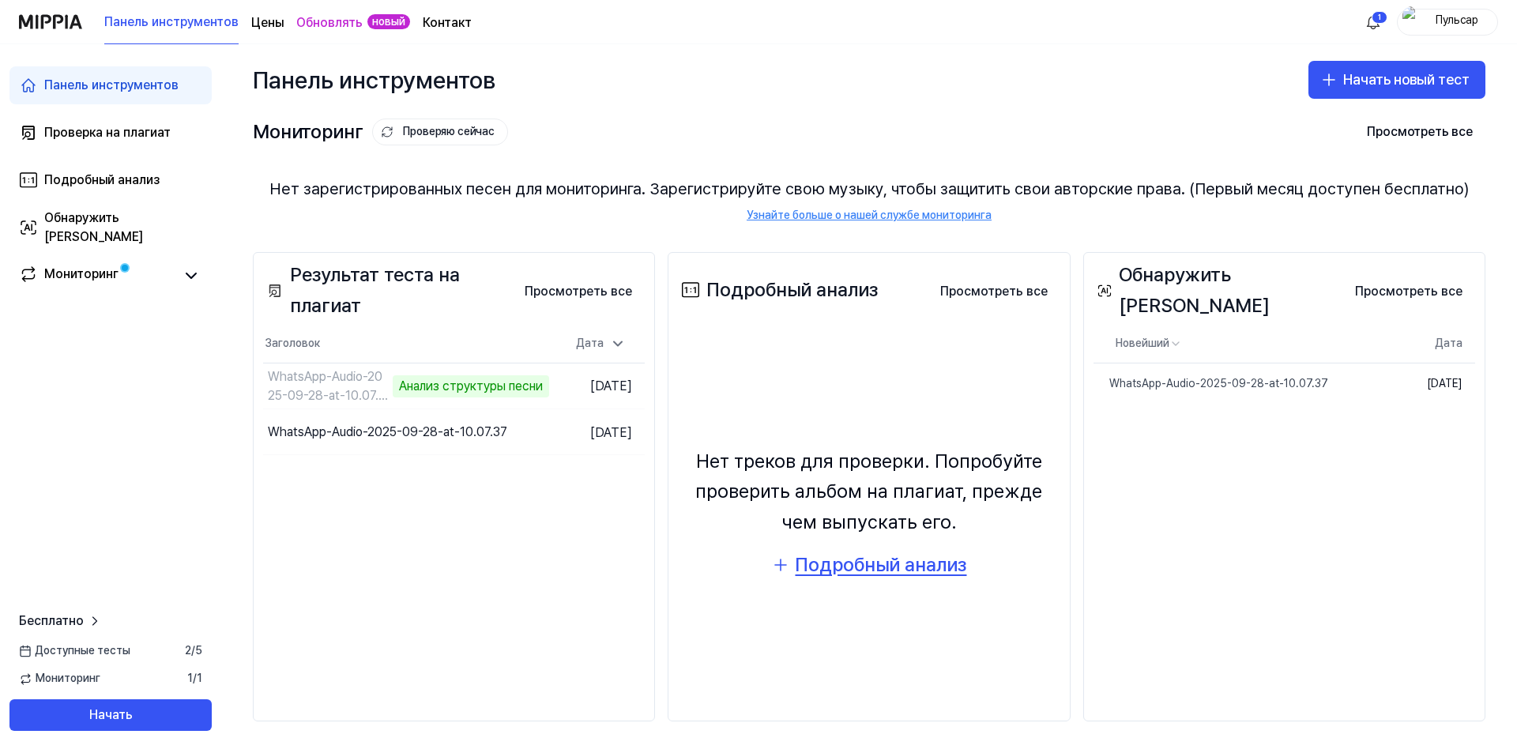
click at [911, 567] on font "Подробный анализ" at bounding box center [880, 564] width 171 height 23
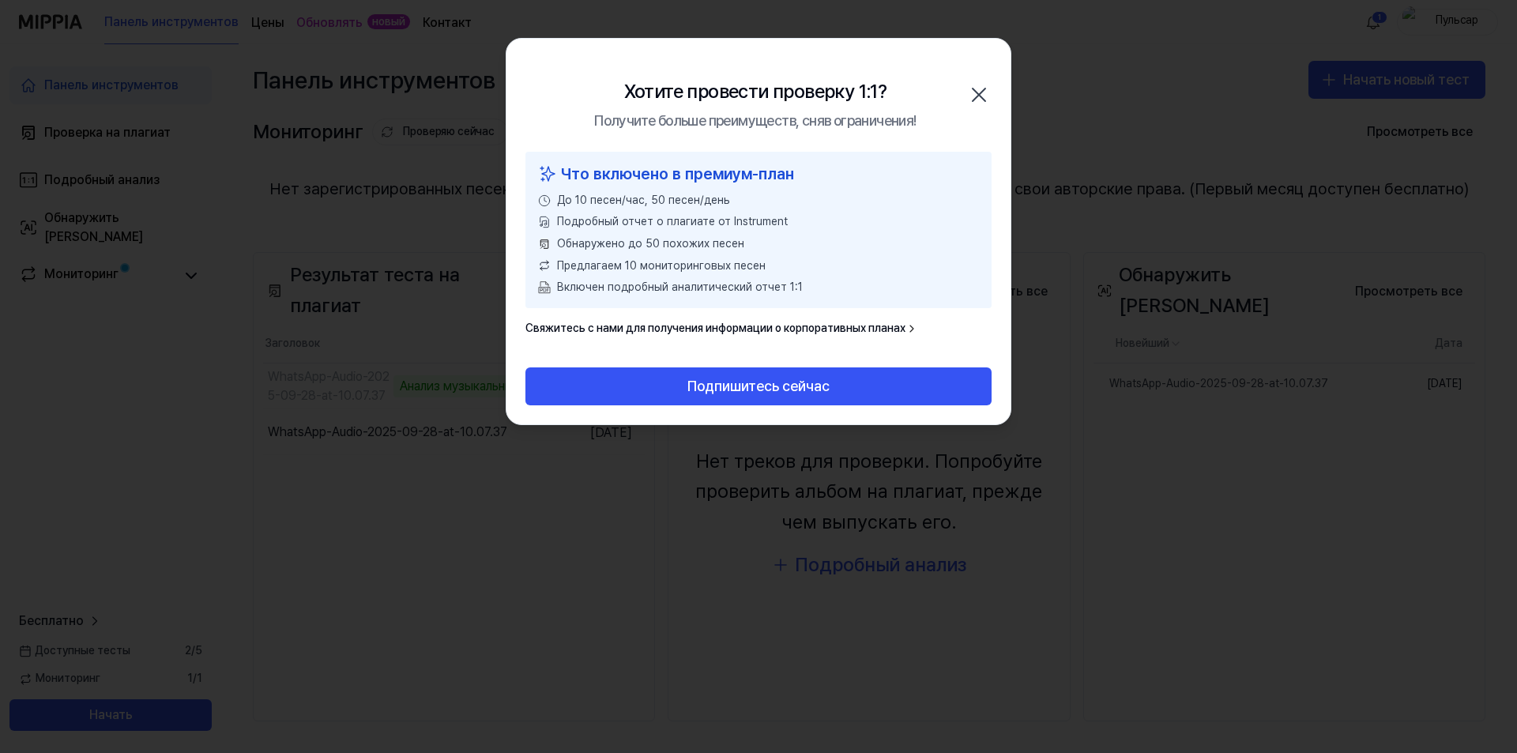
click at [983, 89] on icon "button" at bounding box center [978, 94] width 25 height 25
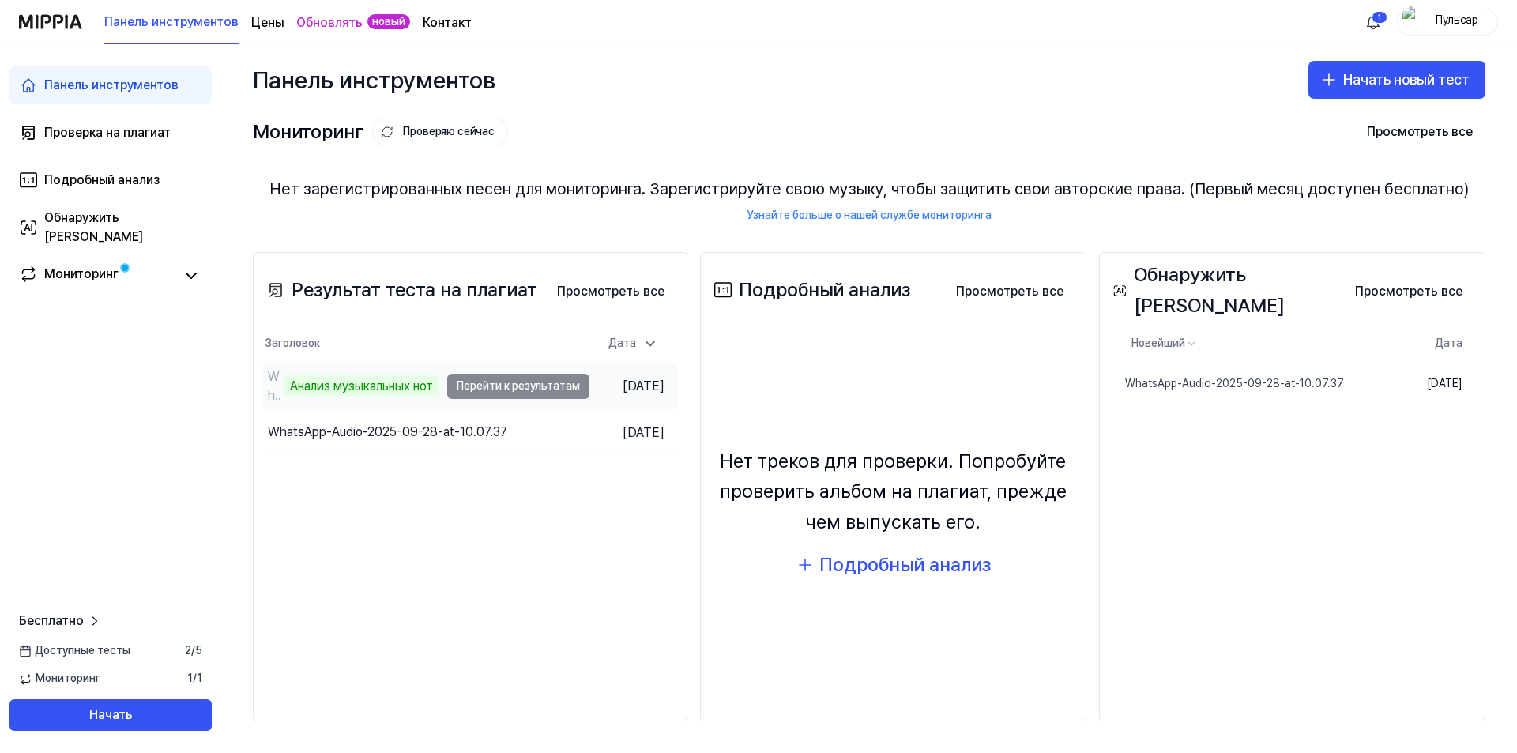
click at [525, 384] on td "WhatsApp-Audio-2025-09-28-at-10.07.37 Анализ музыкальных нот Перейти к результа…" at bounding box center [426, 385] width 326 height 45
click at [545, 386] on td "WhatsApp-Audio-2025-09-28-at-10.07.37 Анализ музыкальных нот Перейти к результа…" at bounding box center [426, 385] width 326 height 45
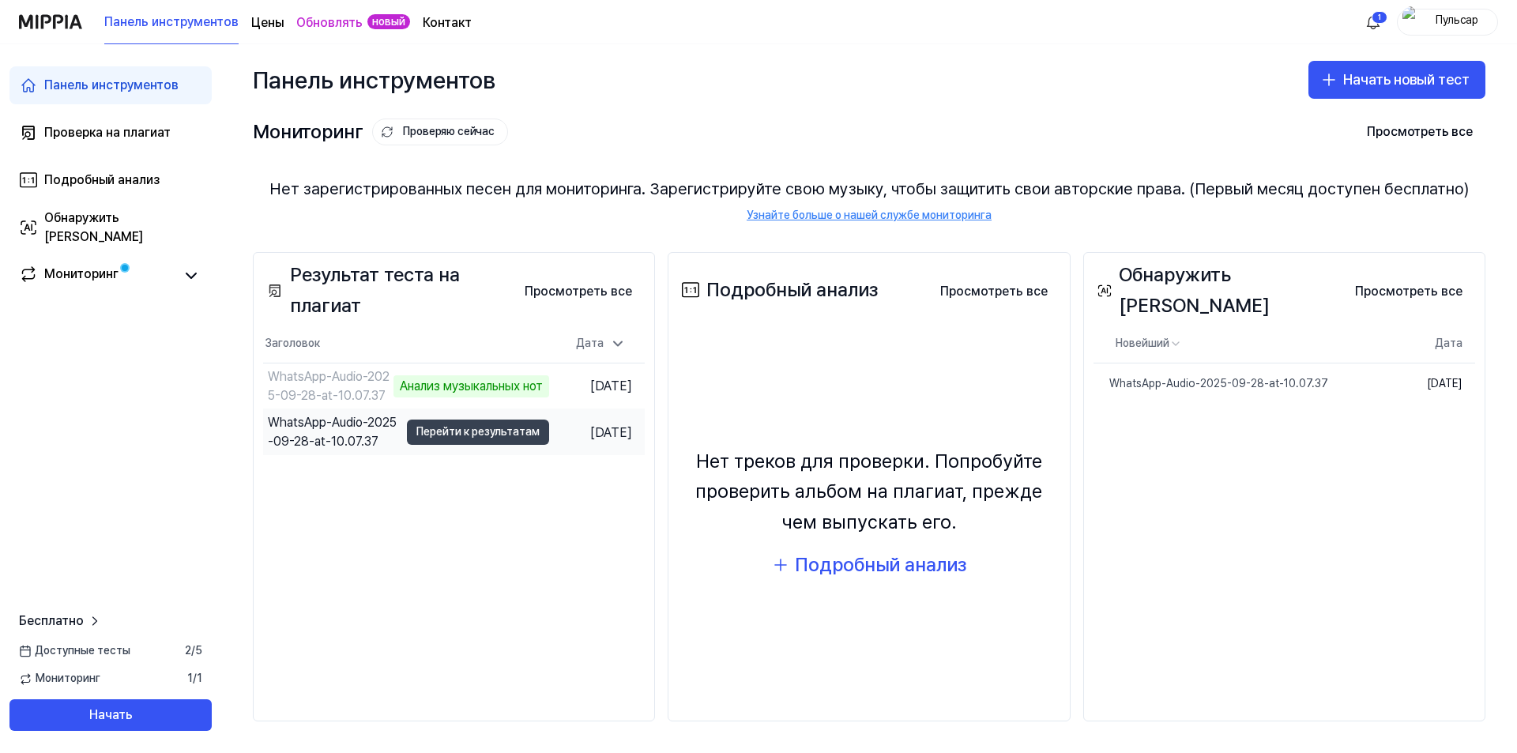
click at [458, 438] on font "Перейти к результатам" at bounding box center [477, 431] width 123 height 13
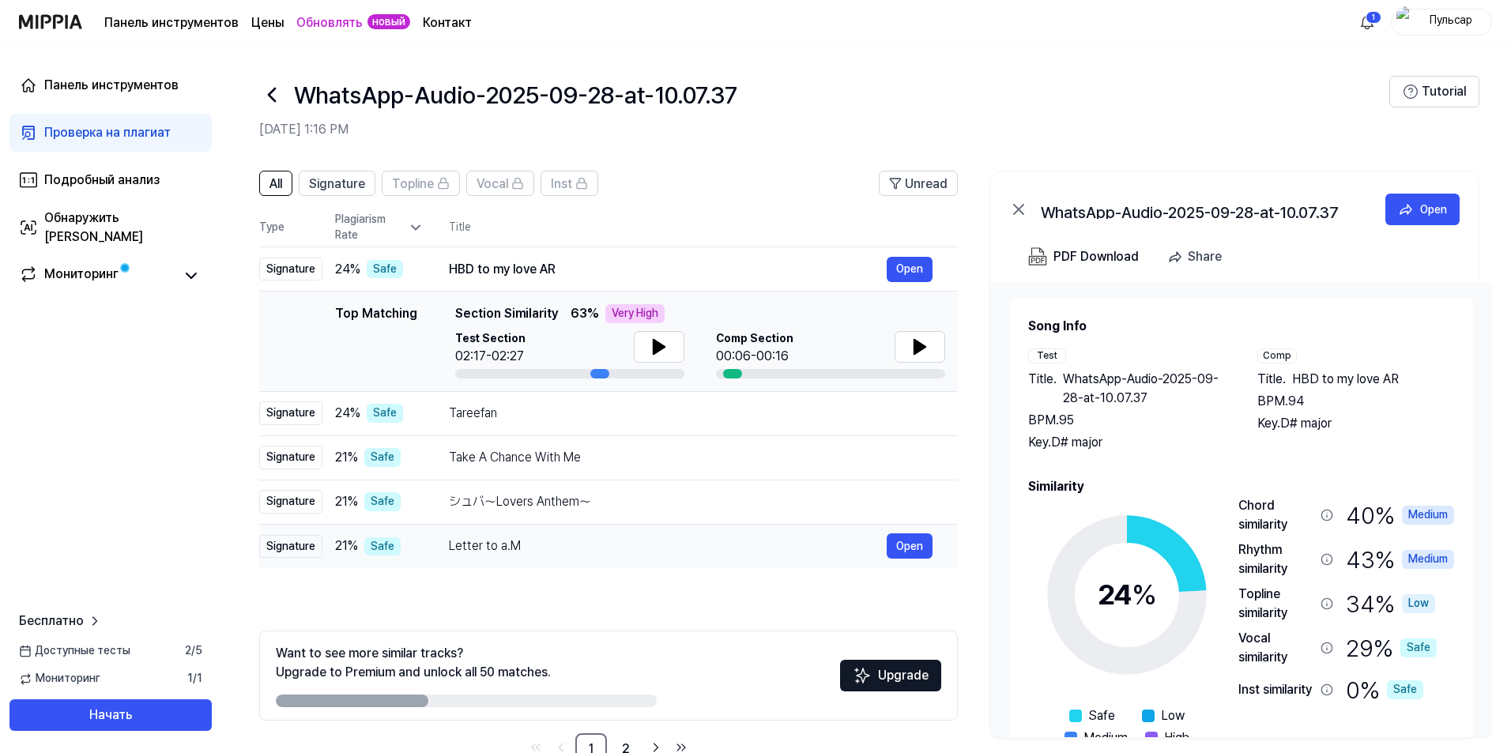
scroll to position [43, 0]
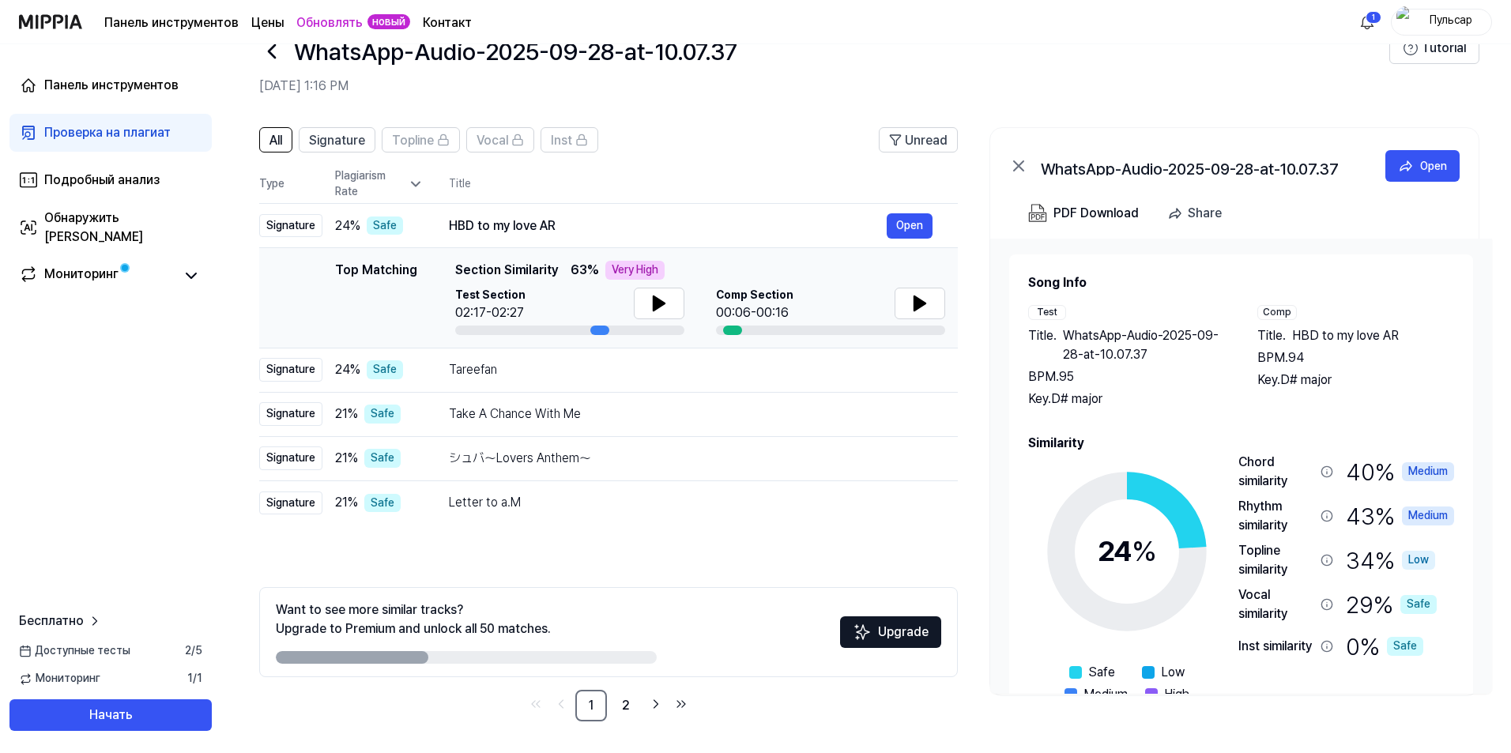
click at [544, 277] on span "Section Similarity" at bounding box center [506, 270] width 103 height 19
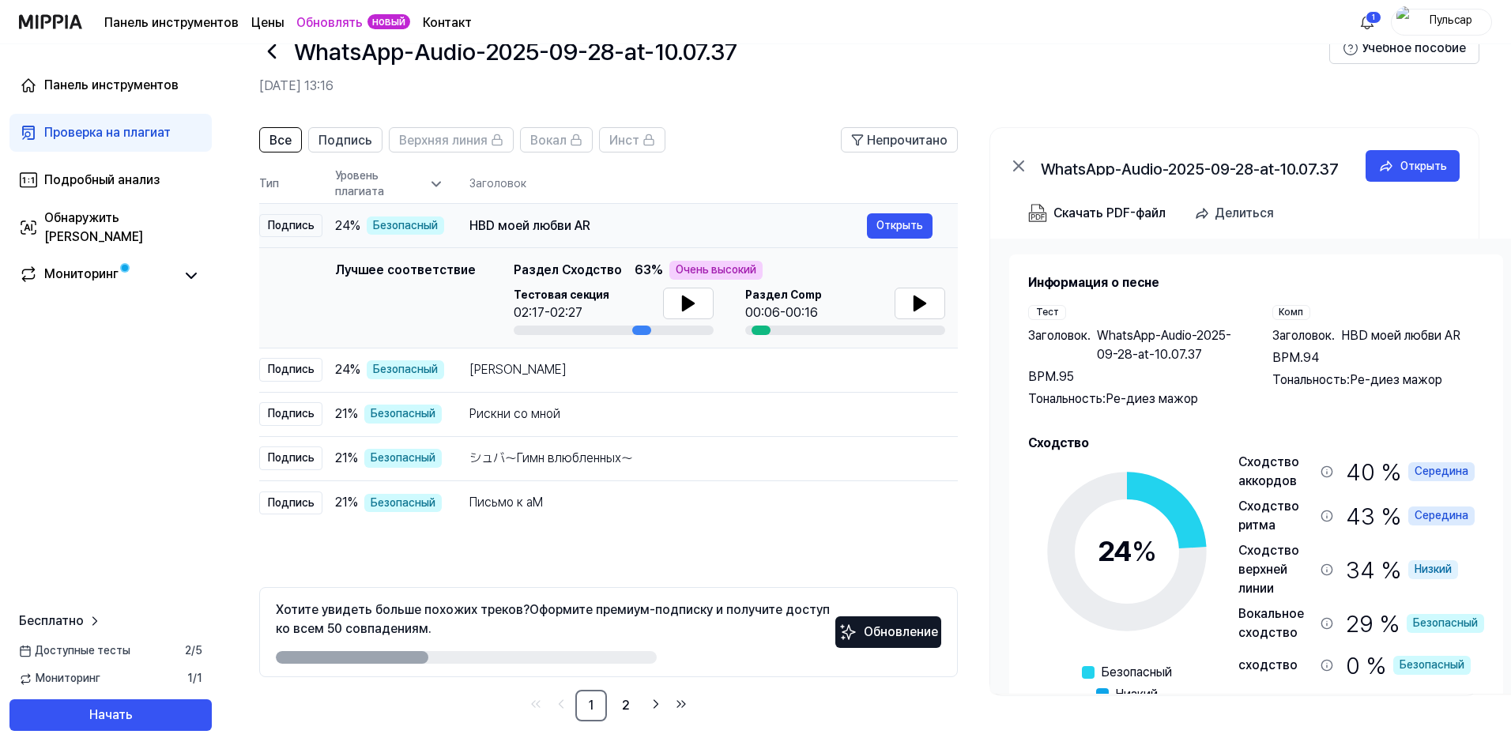
click at [495, 229] on font "HBD моей любви AR" at bounding box center [529, 225] width 121 height 15
click at [904, 227] on font "Открыть" at bounding box center [899, 225] width 47 height 13
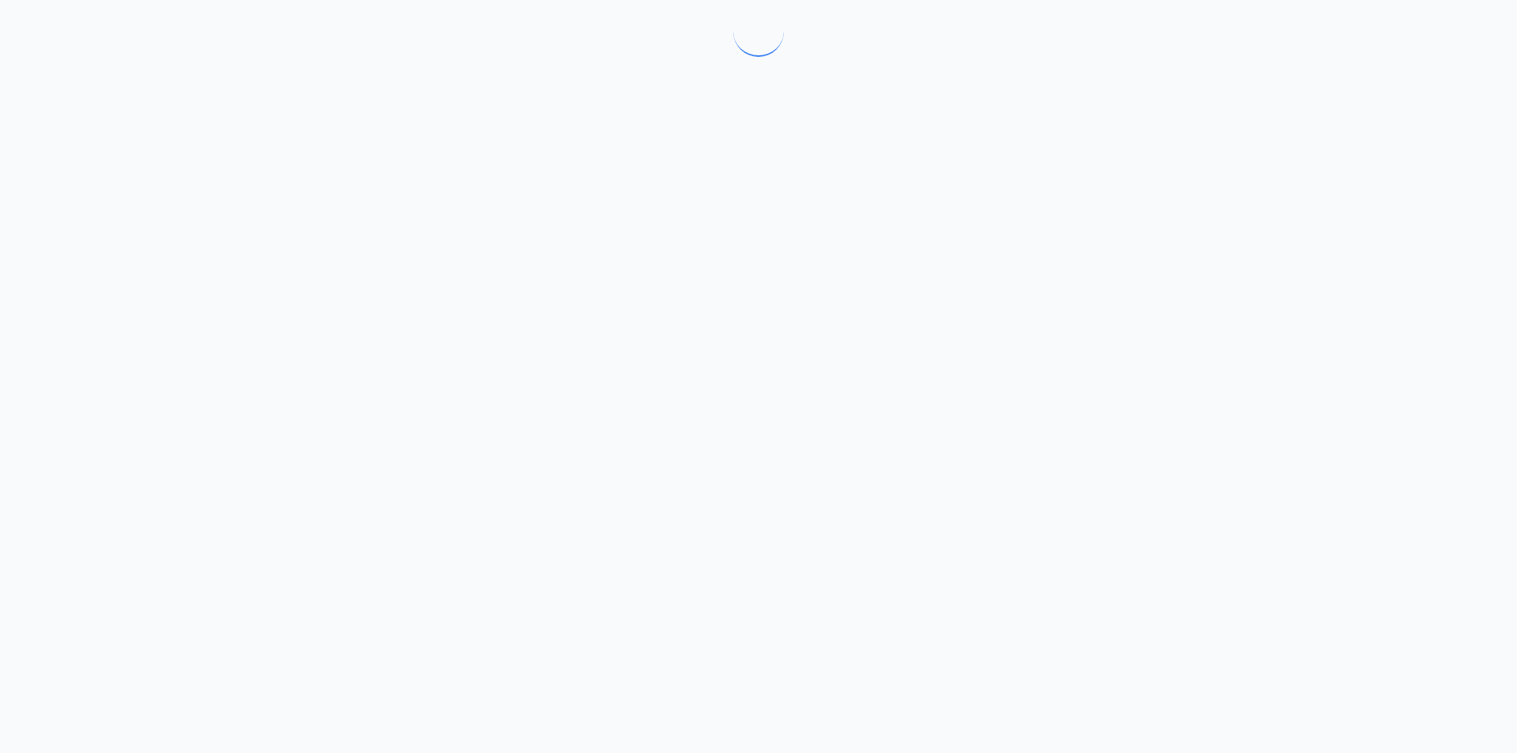
click at [904, 225] on div at bounding box center [758, 376] width 1517 height 753
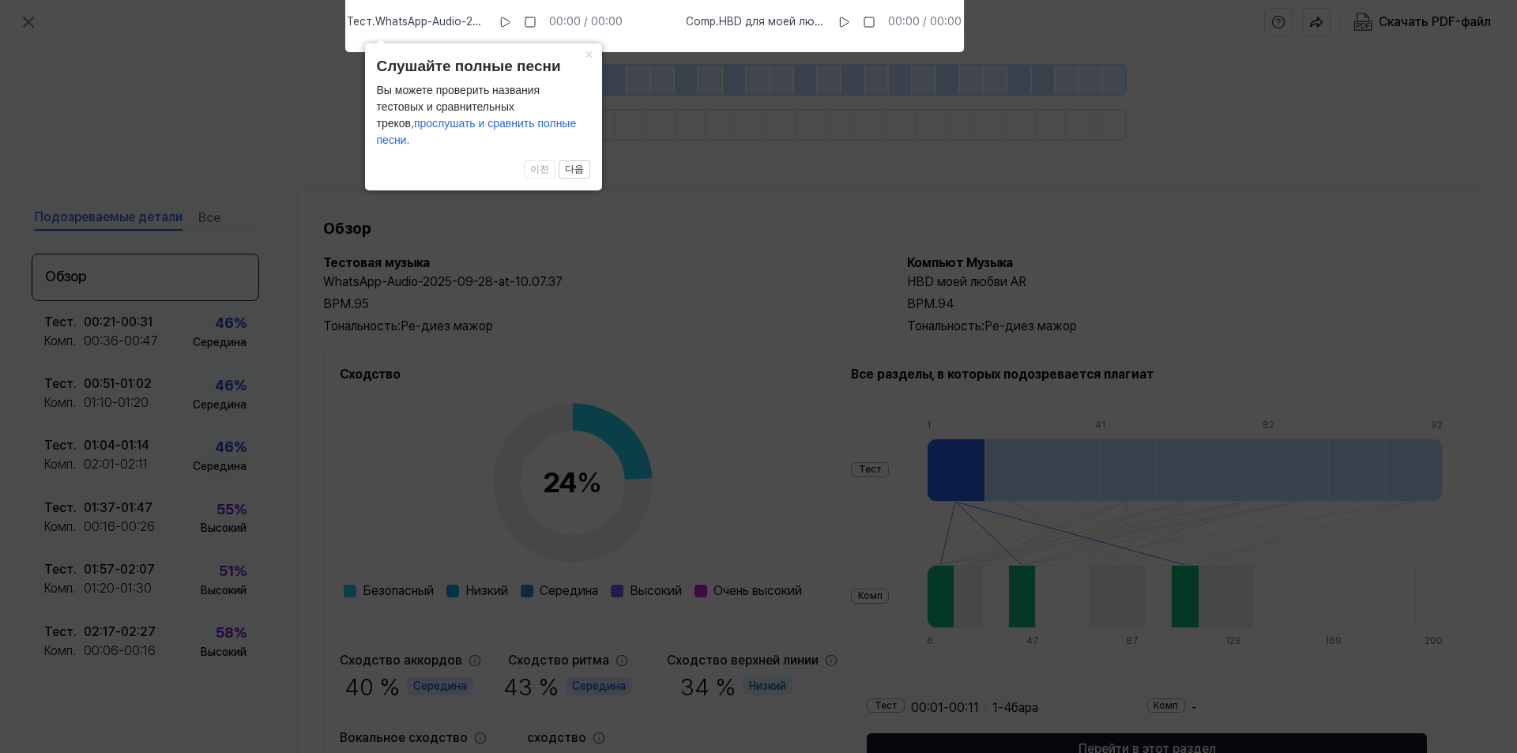
click at [1181, 131] on icon at bounding box center [758, 372] width 1517 height 761
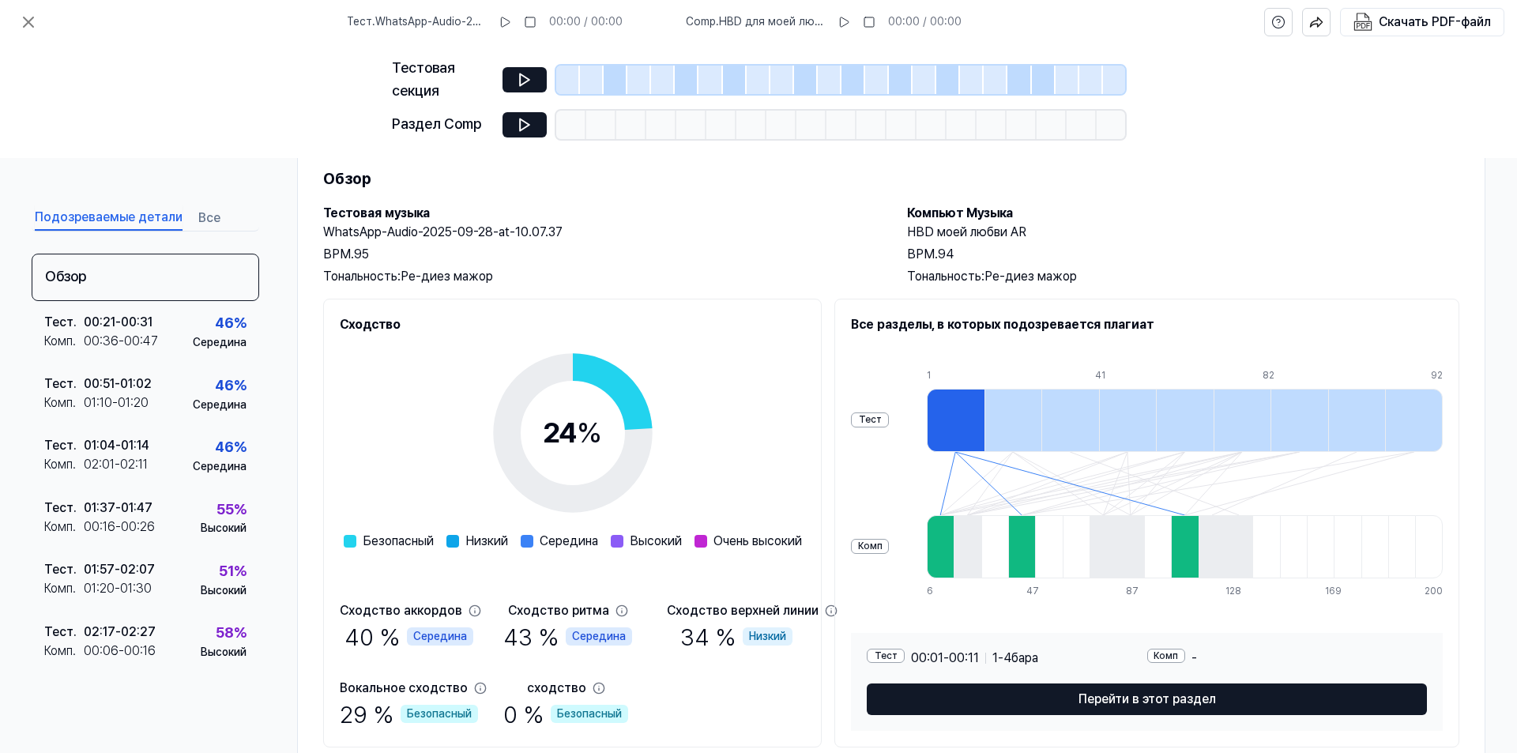
scroll to position [102, 0]
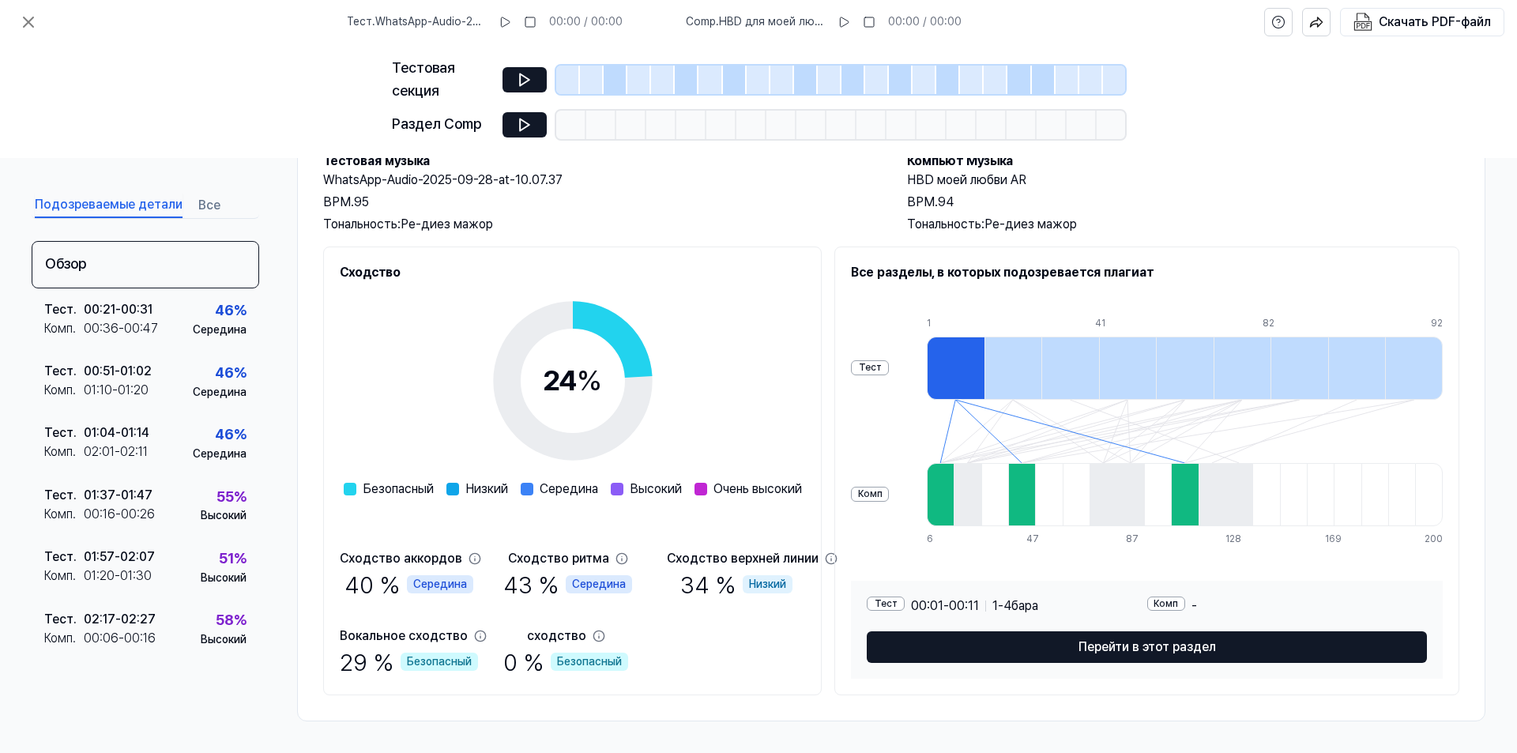
click at [954, 504] on div at bounding box center [940, 494] width 27 height 63
click at [1035, 516] on div at bounding box center [1021, 494] width 27 height 63
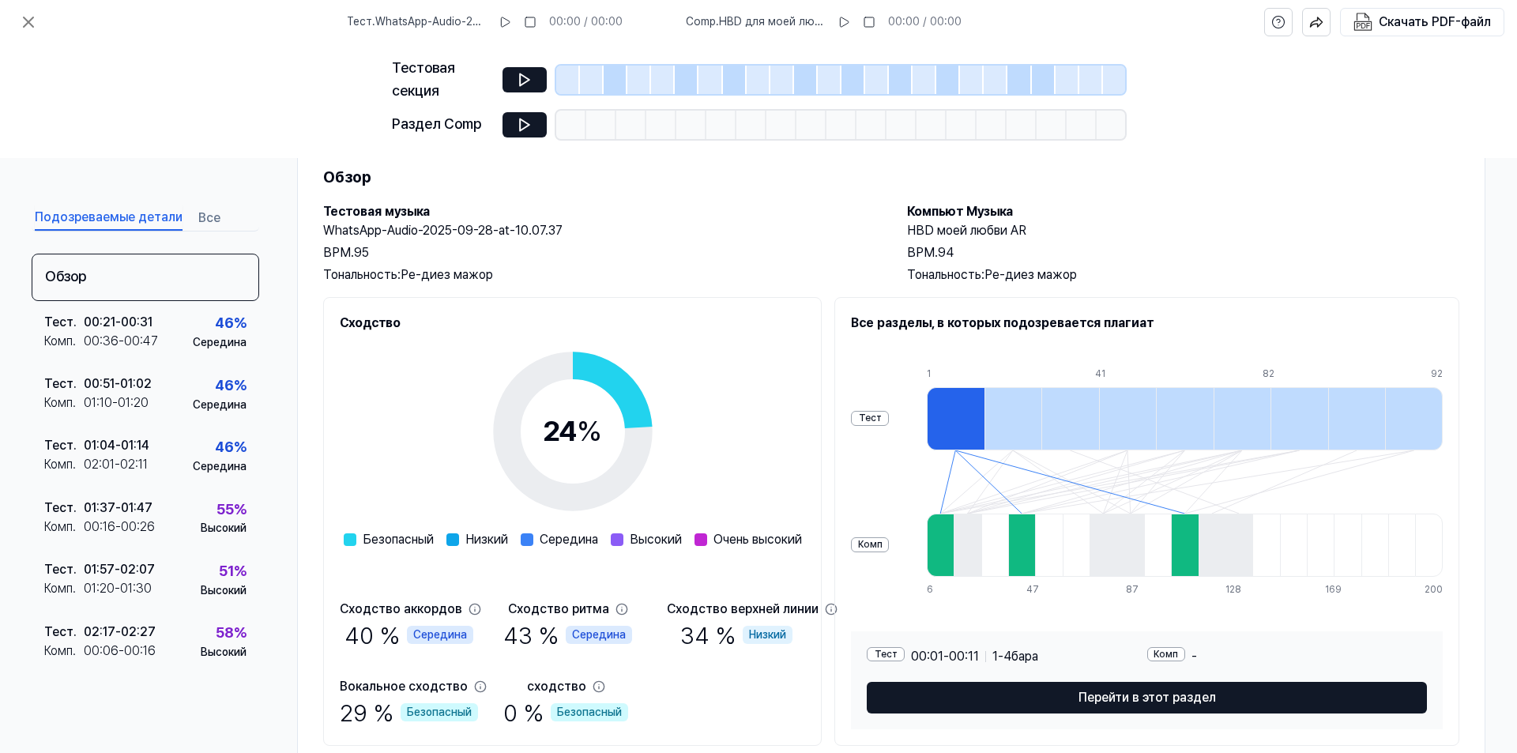
scroll to position [0, 0]
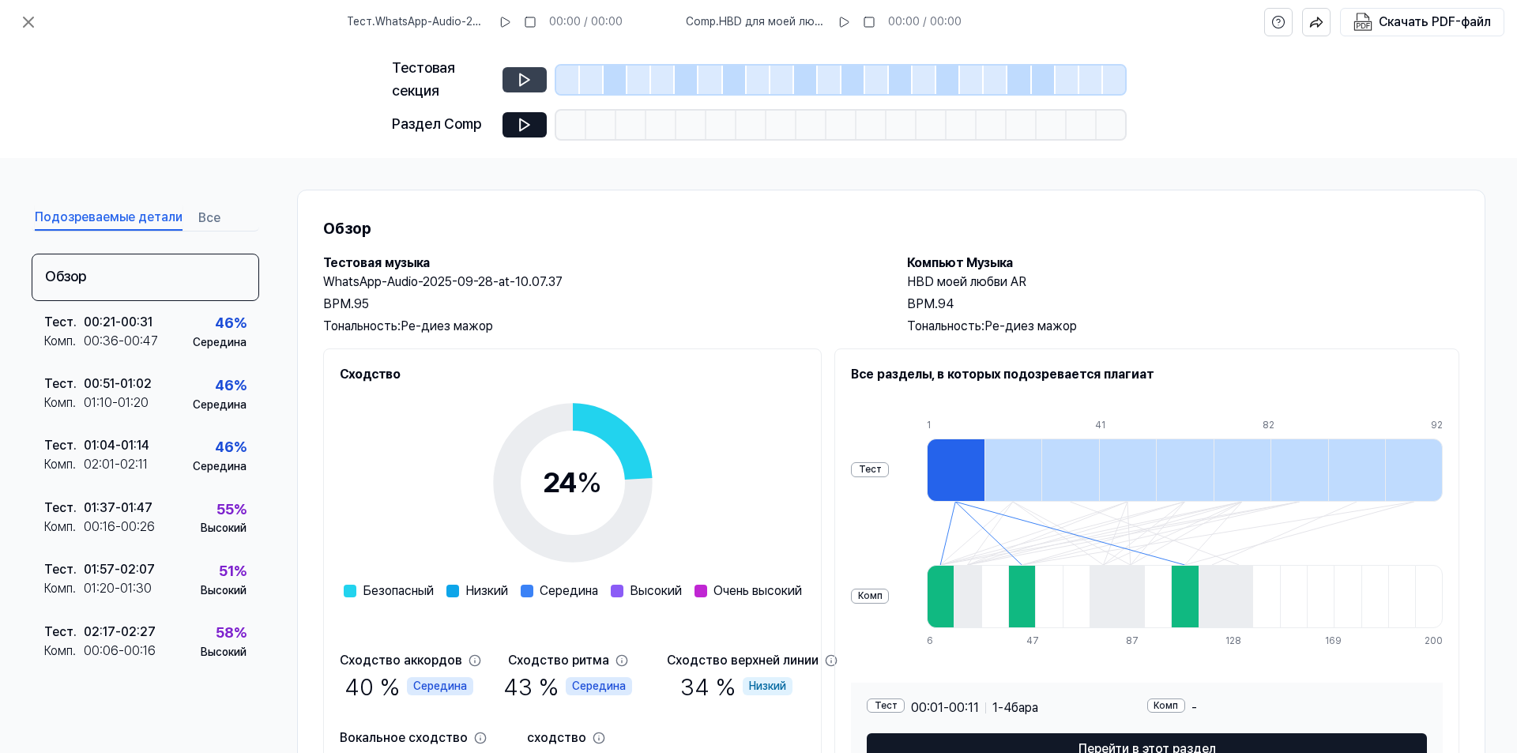
click at [520, 83] on icon at bounding box center [524, 79] width 9 height 12
click at [520, 126] on icon at bounding box center [524, 125] width 9 height 12
click at [506, 20] on icon at bounding box center [505, 22] width 13 height 13
click at [526, 126] on icon at bounding box center [524, 125] width 9 height 12
click at [847, 21] on icon at bounding box center [843, 22] width 13 height 13
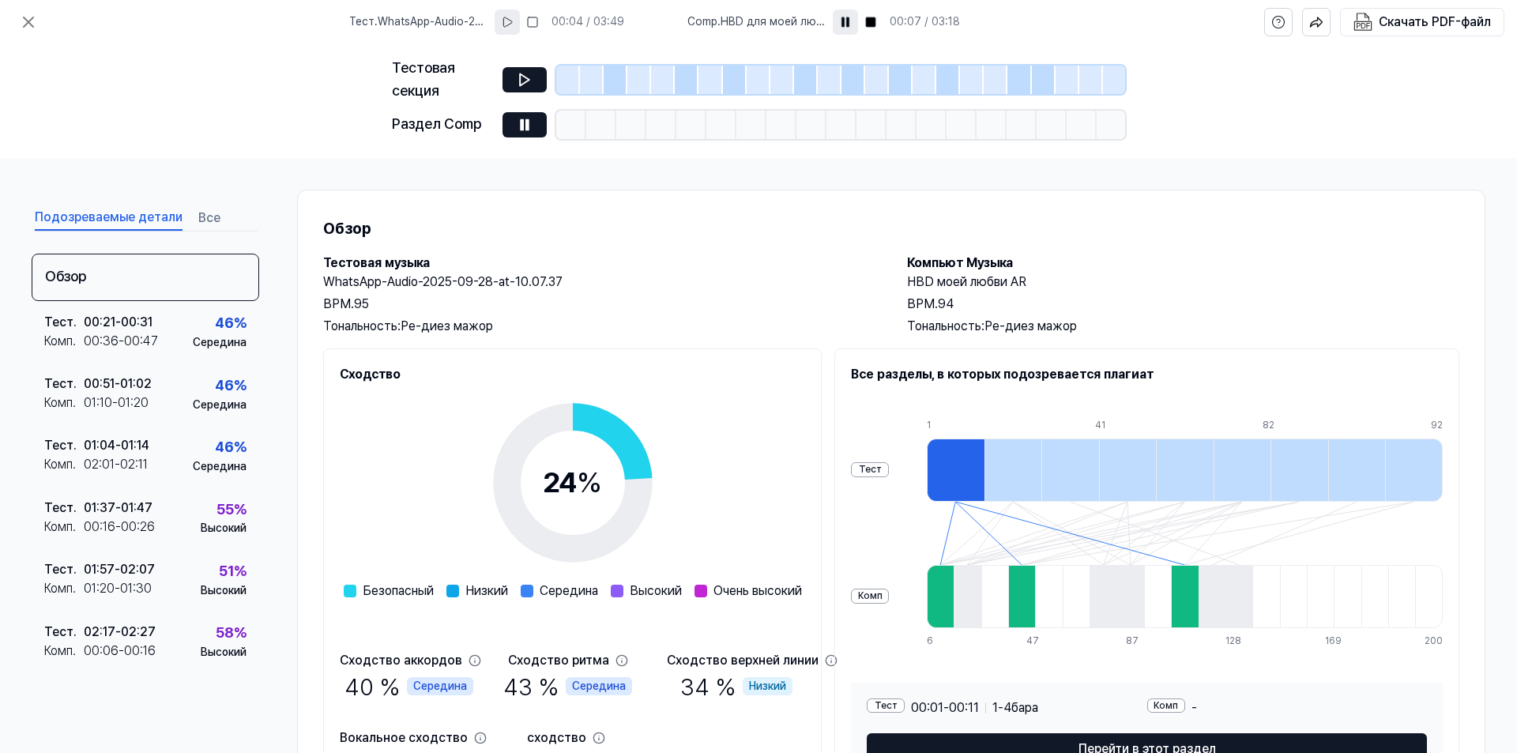
click at [512, 20] on icon at bounding box center [507, 21] width 9 height 9
click at [844, 20] on icon at bounding box center [845, 22] width 13 height 13
click at [511, 23] on icon at bounding box center [507, 22] width 13 height 13
click at [847, 22] on icon at bounding box center [845, 22] width 13 height 13
click at [512, 21] on icon at bounding box center [508, 22] width 13 height 13
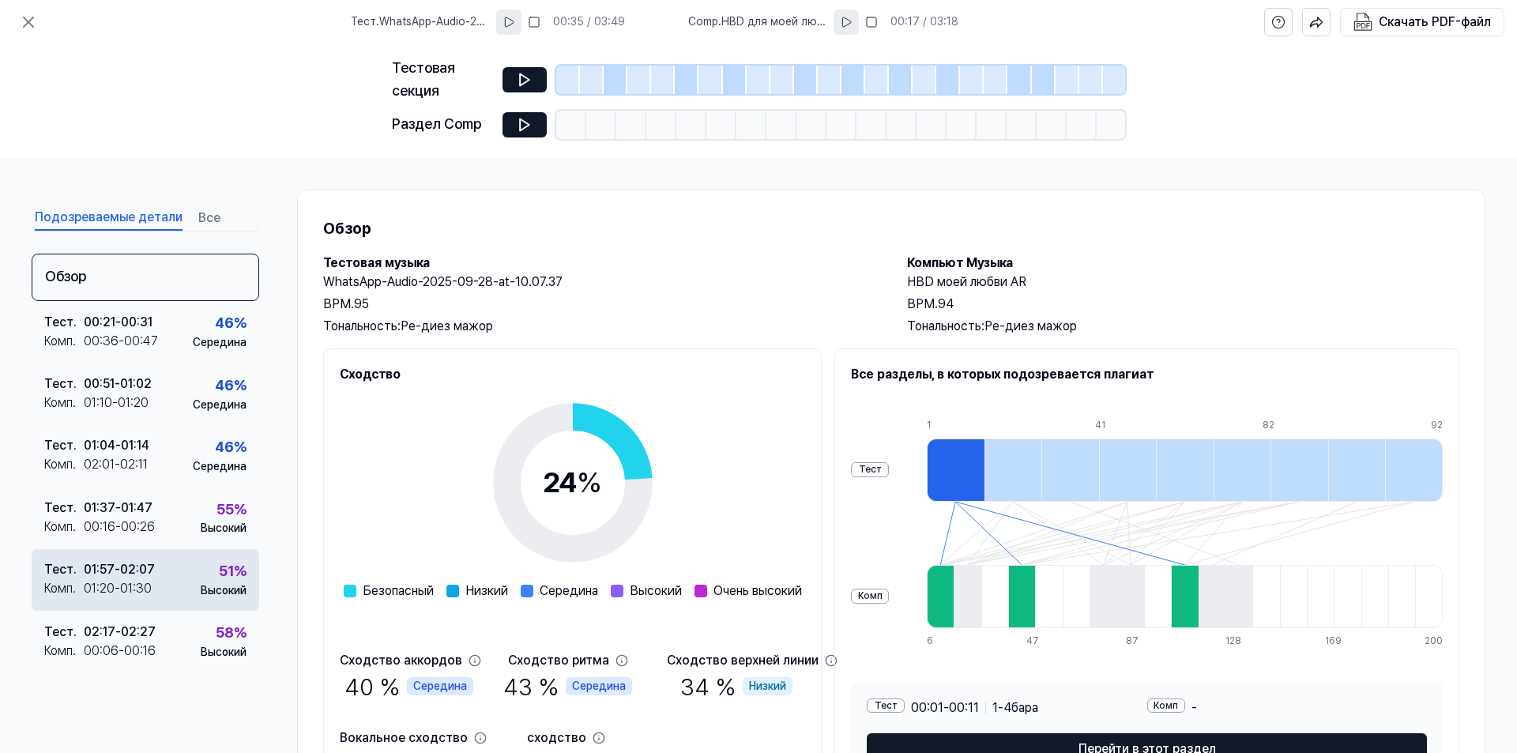
click at [115, 569] on font "01:57" at bounding box center [99, 569] width 31 height 15
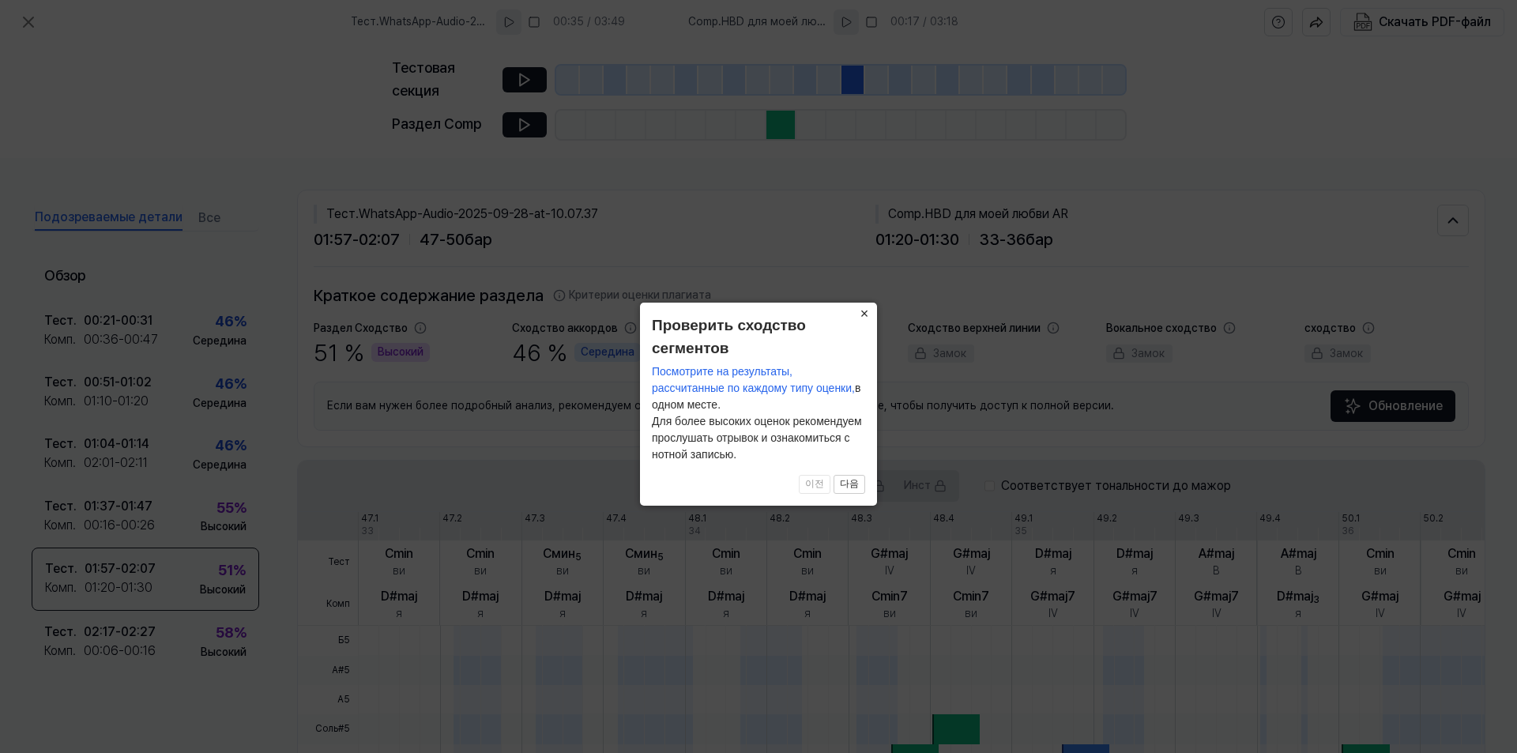
click at [868, 314] on font "×" at bounding box center [865, 314] width 9 height 16
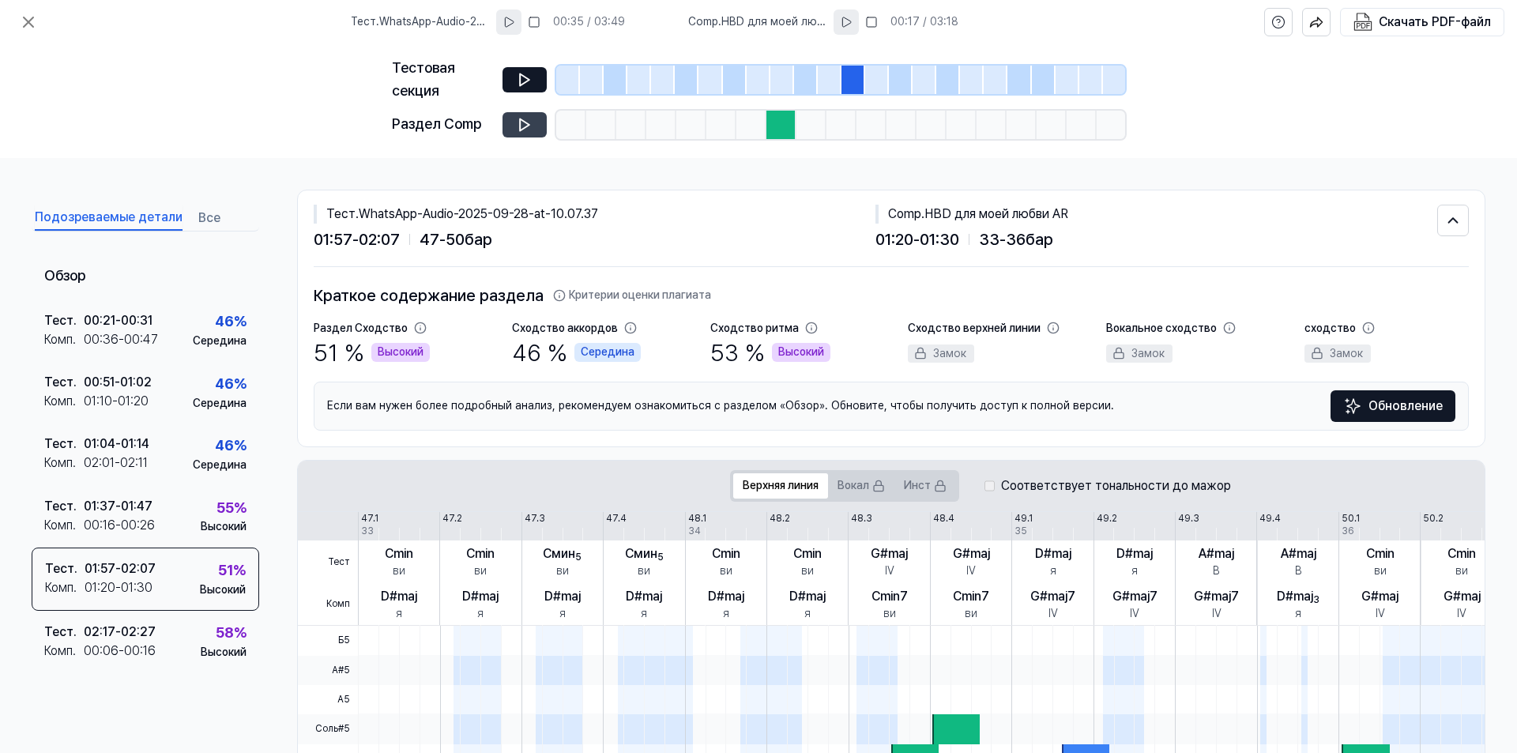
click at [517, 129] on icon at bounding box center [525, 125] width 16 height 16
click at [524, 79] on icon at bounding box center [525, 80] width 16 height 16
click at [524, 125] on icon at bounding box center [525, 125] width 16 height 16
